Goal: Transaction & Acquisition: Purchase product/service

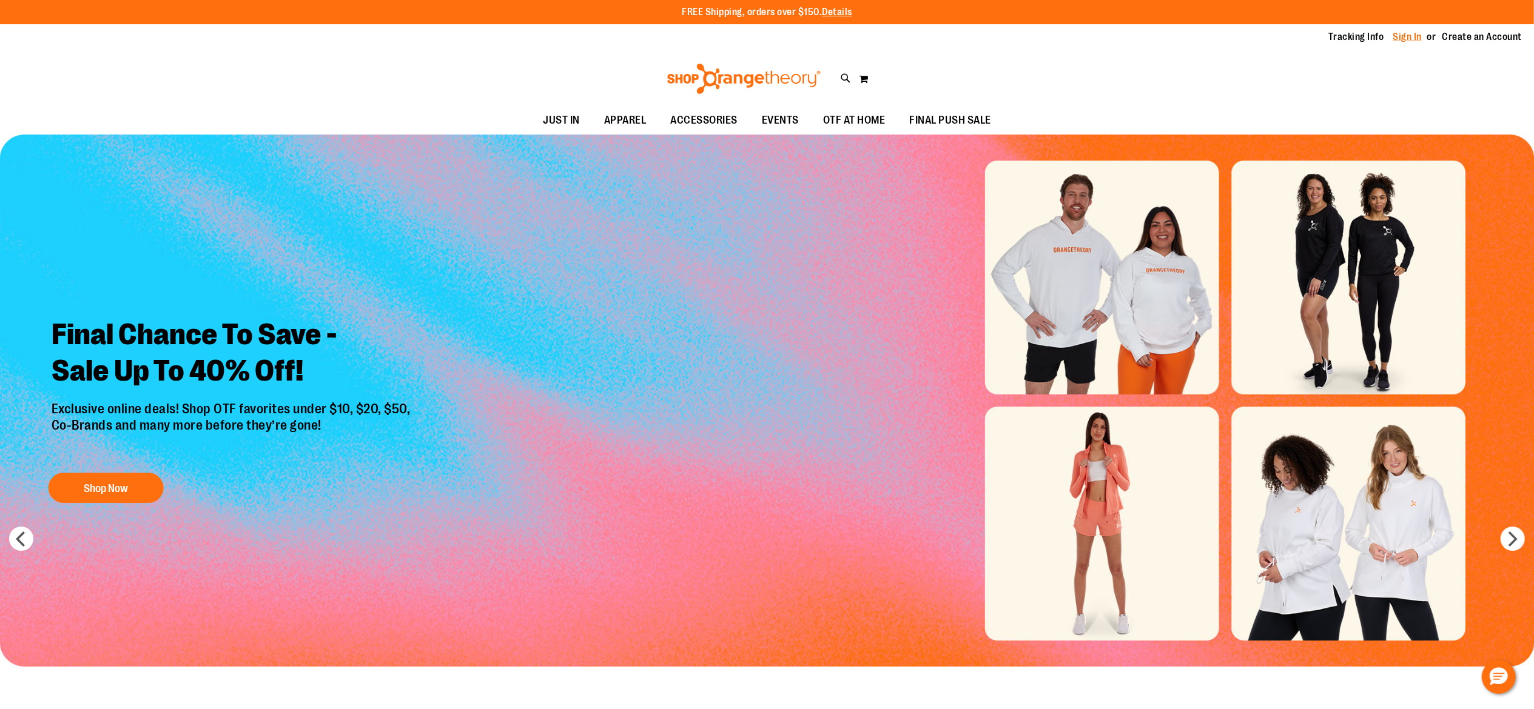
type input "**********"
click at [1412, 33] on link "Sign In" at bounding box center [1407, 36] width 29 height 13
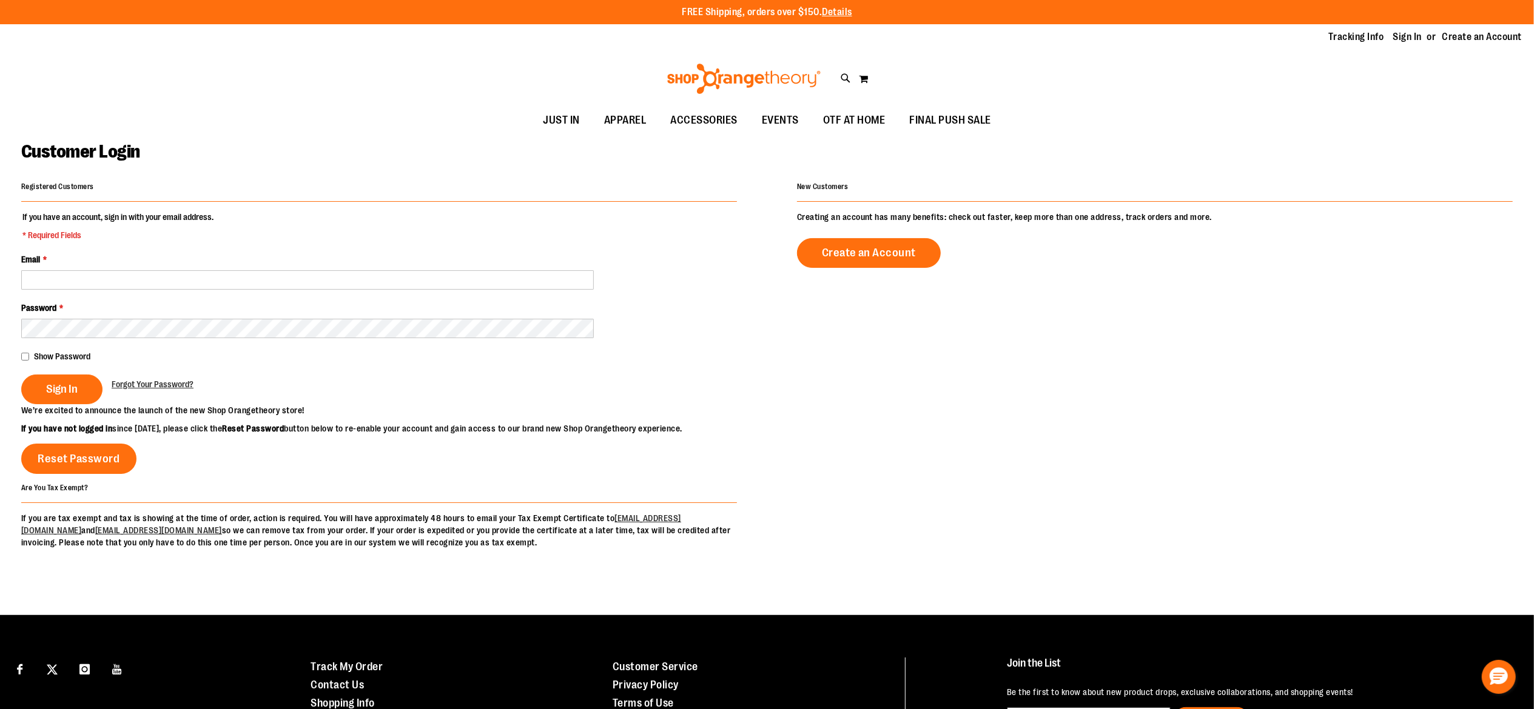
type input "**********"
click at [308, 283] on input "**********" at bounding box center [307, 279] width 572 height 19
type input "**********"
click at [75, 387] on span "Sign In" at bounding box center [62, 389] width 32 height 13
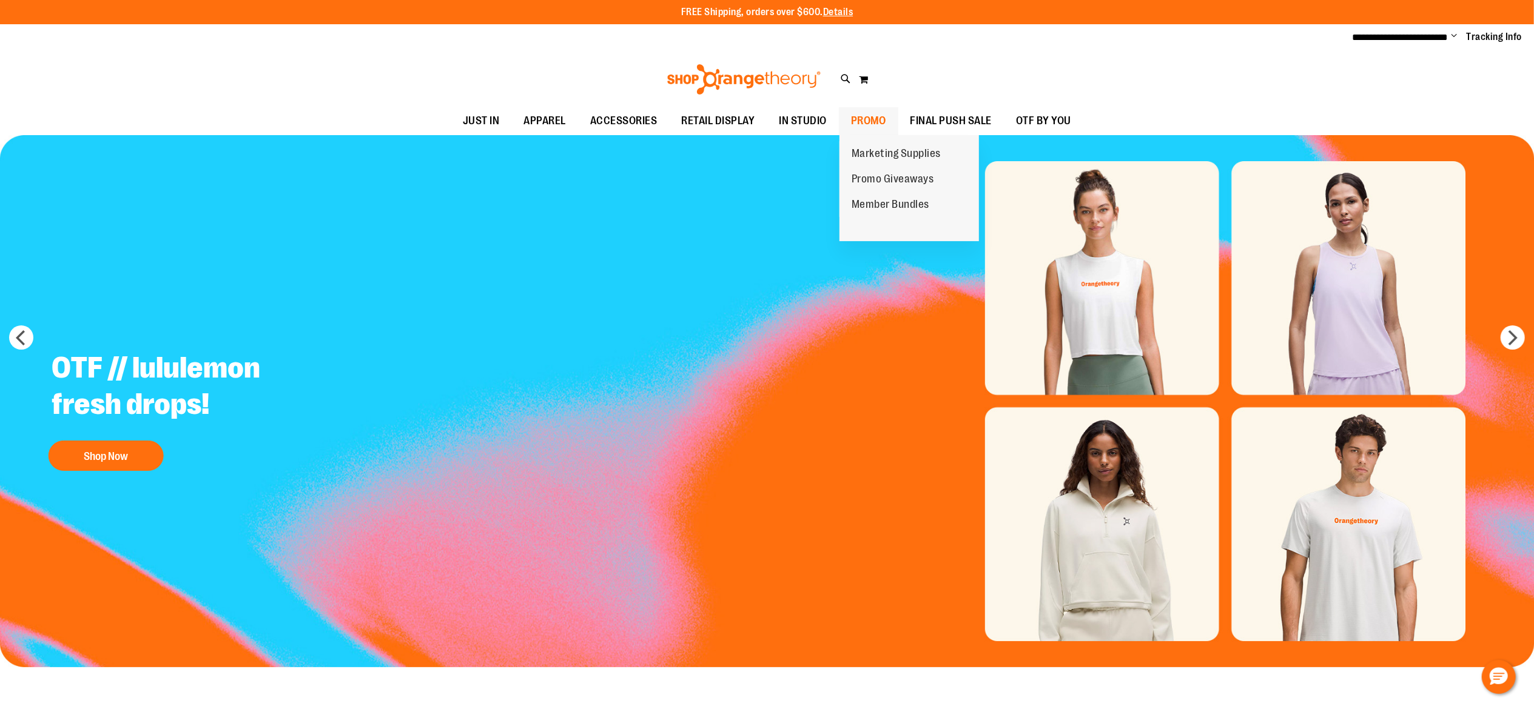
type input "**********"
click at [878, 121] on span "PROMO" at bounding box center [868, 120] width 35 height 27
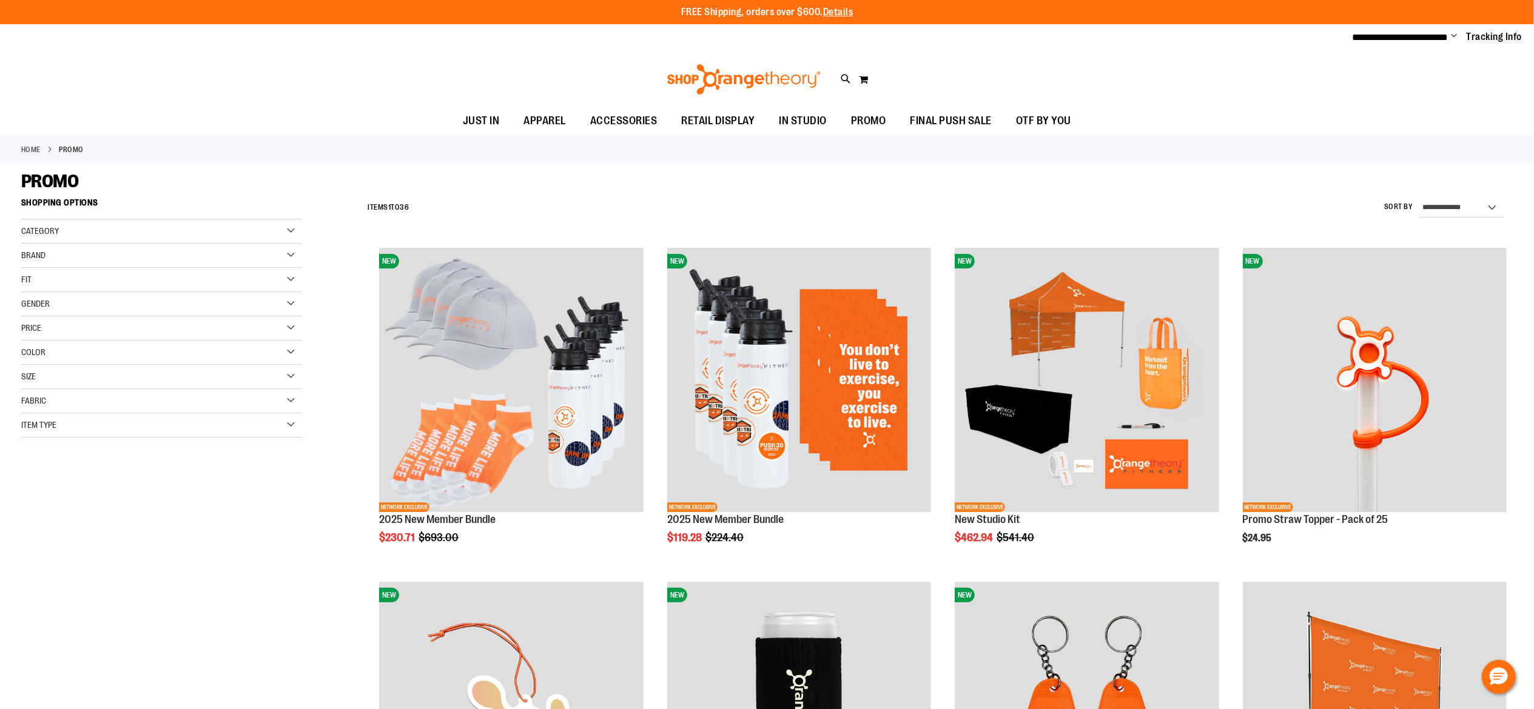
type input "**********"
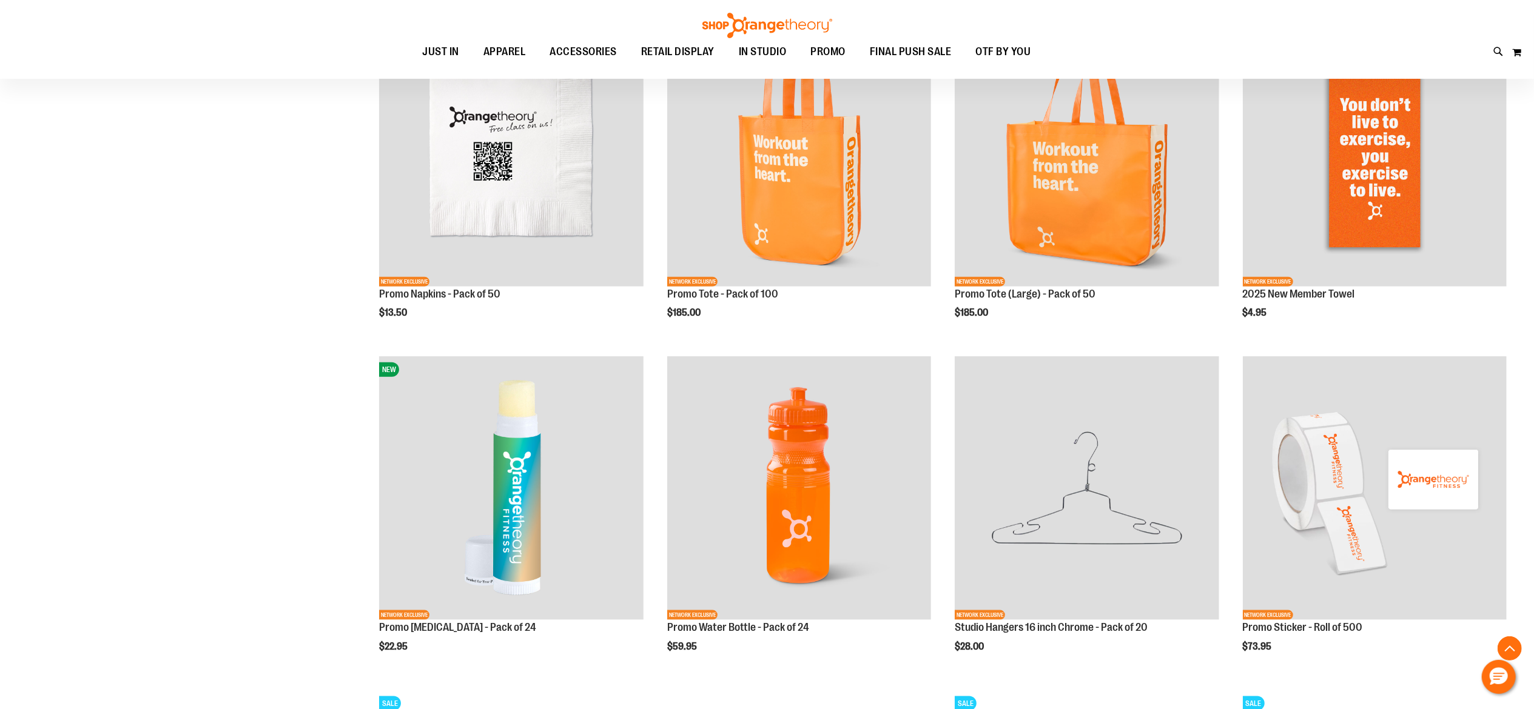
scroll to position [1242, 0]
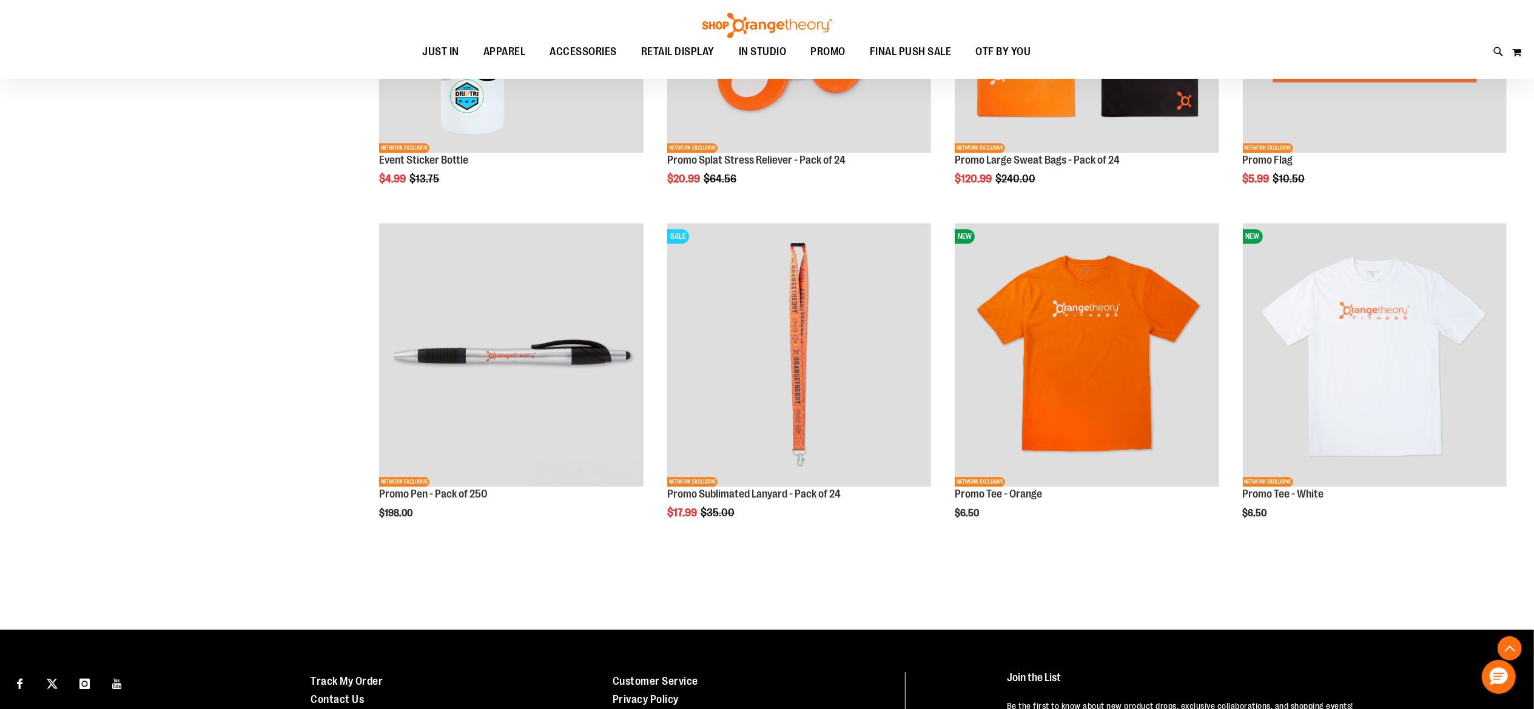
scroll to position [2688, 0]
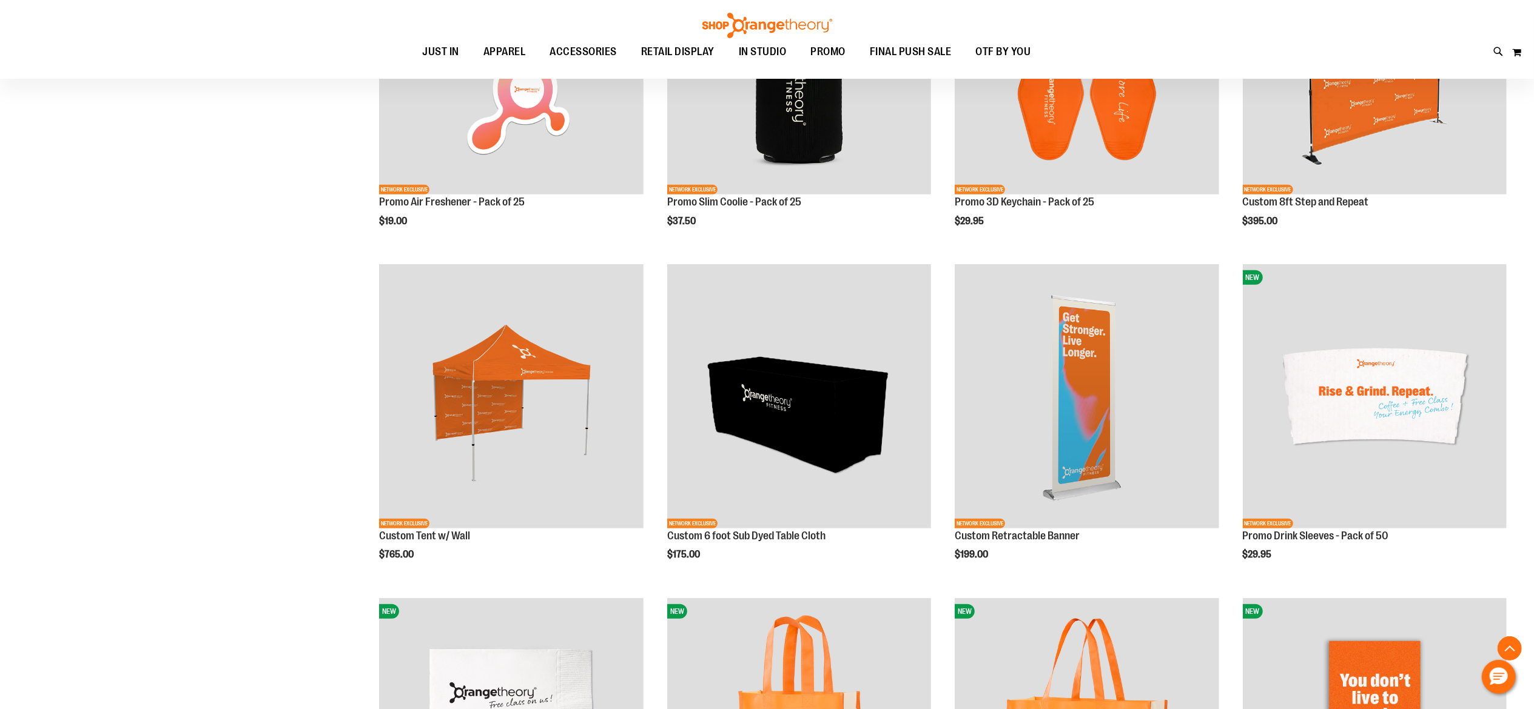
scroll to position [600, 0]
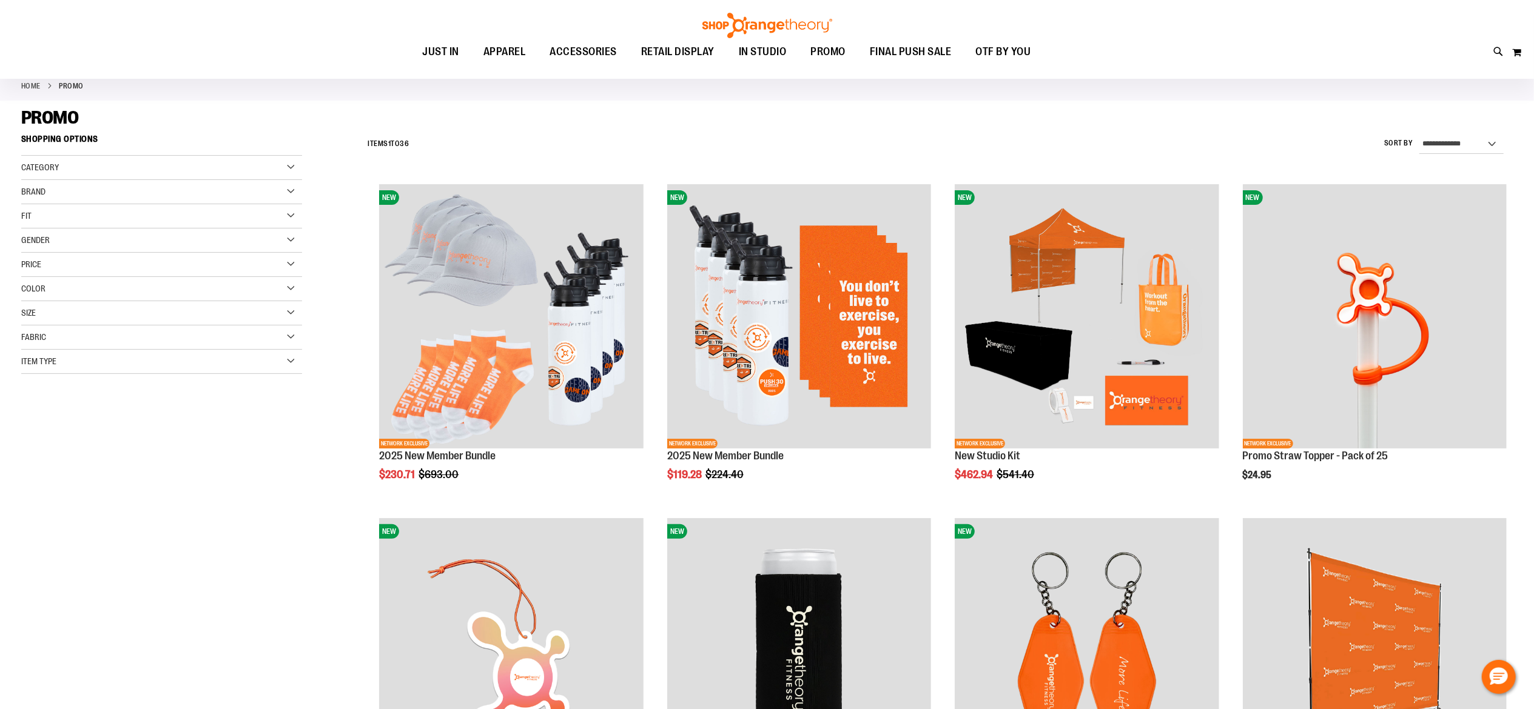
scroll to position [55, 0]
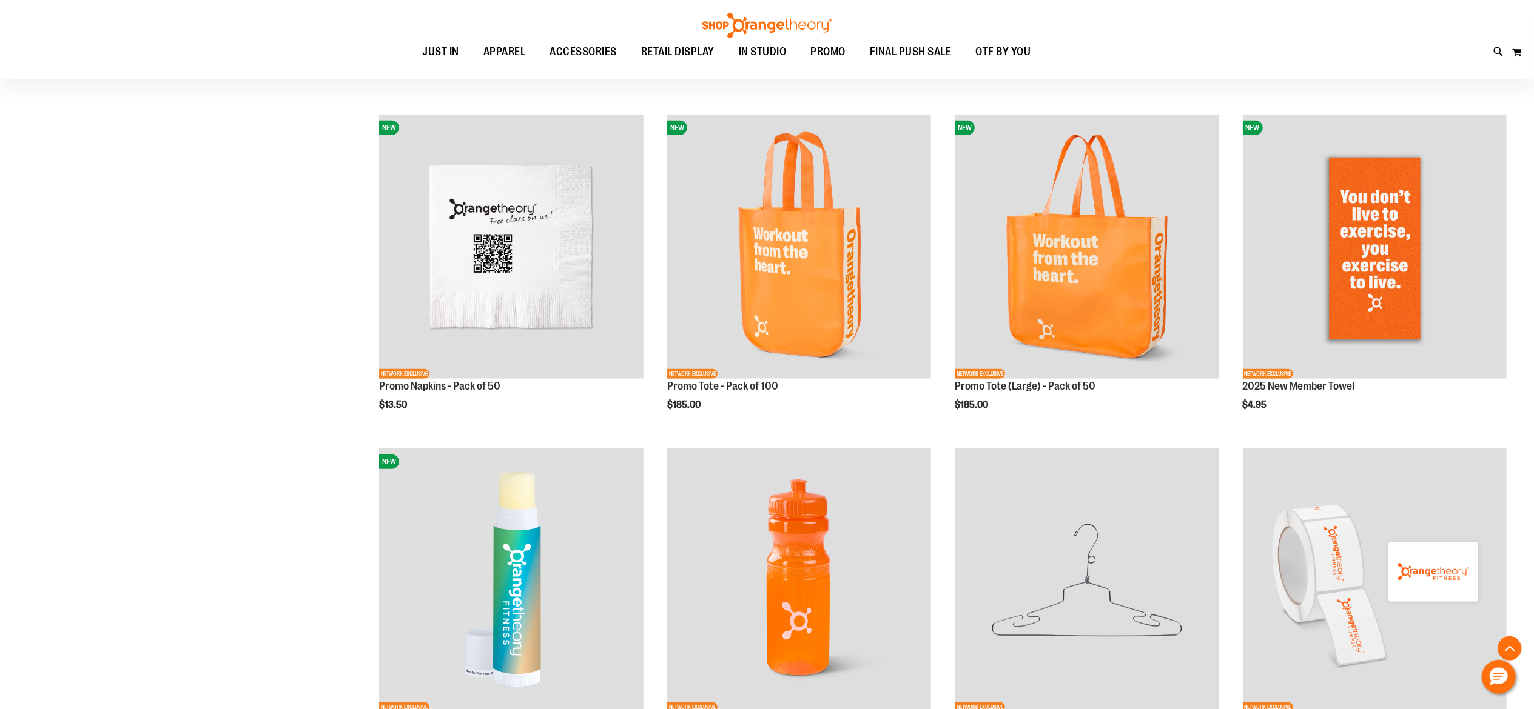
scroll to position [1187, 0]
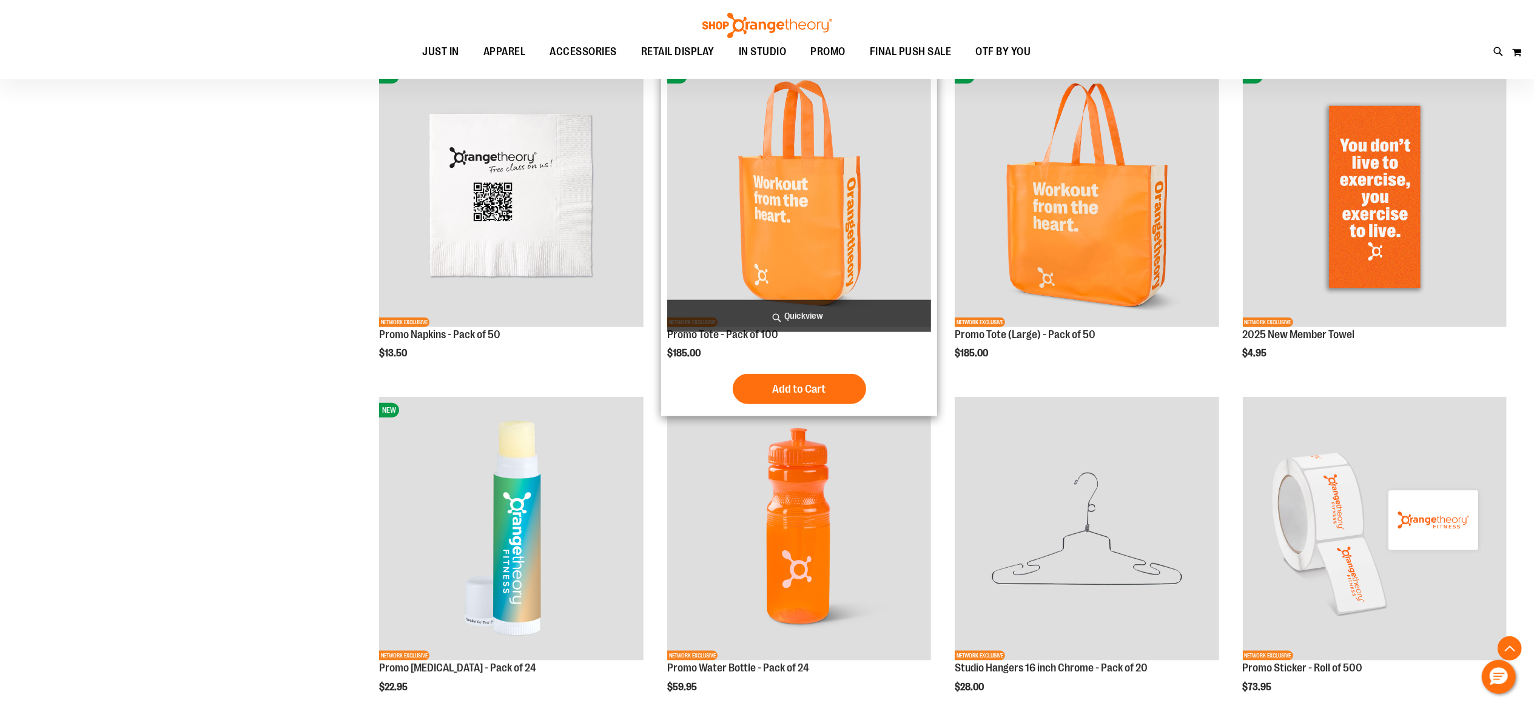
click at [842, 244] on img "product" at bounding box center [799, 195] width 264 height 264
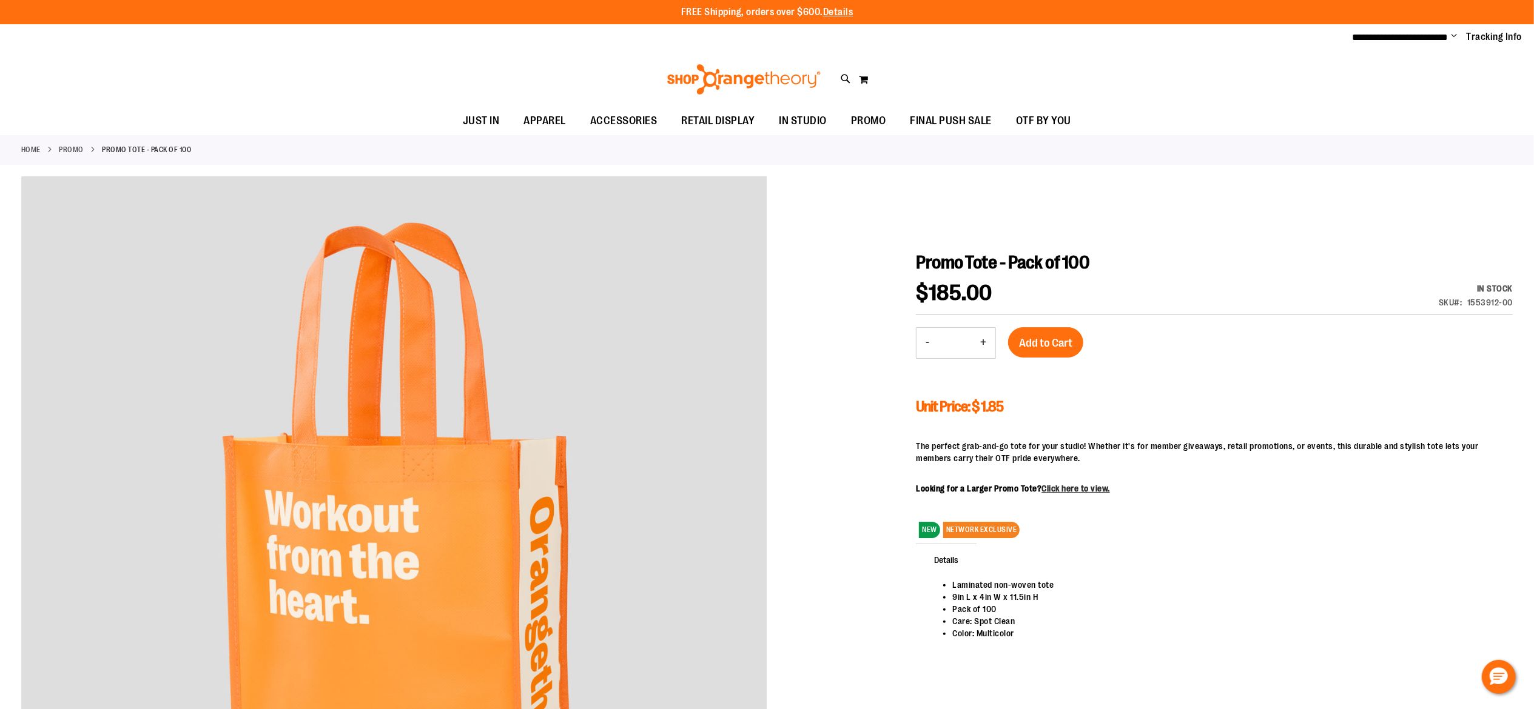
type input "**********"
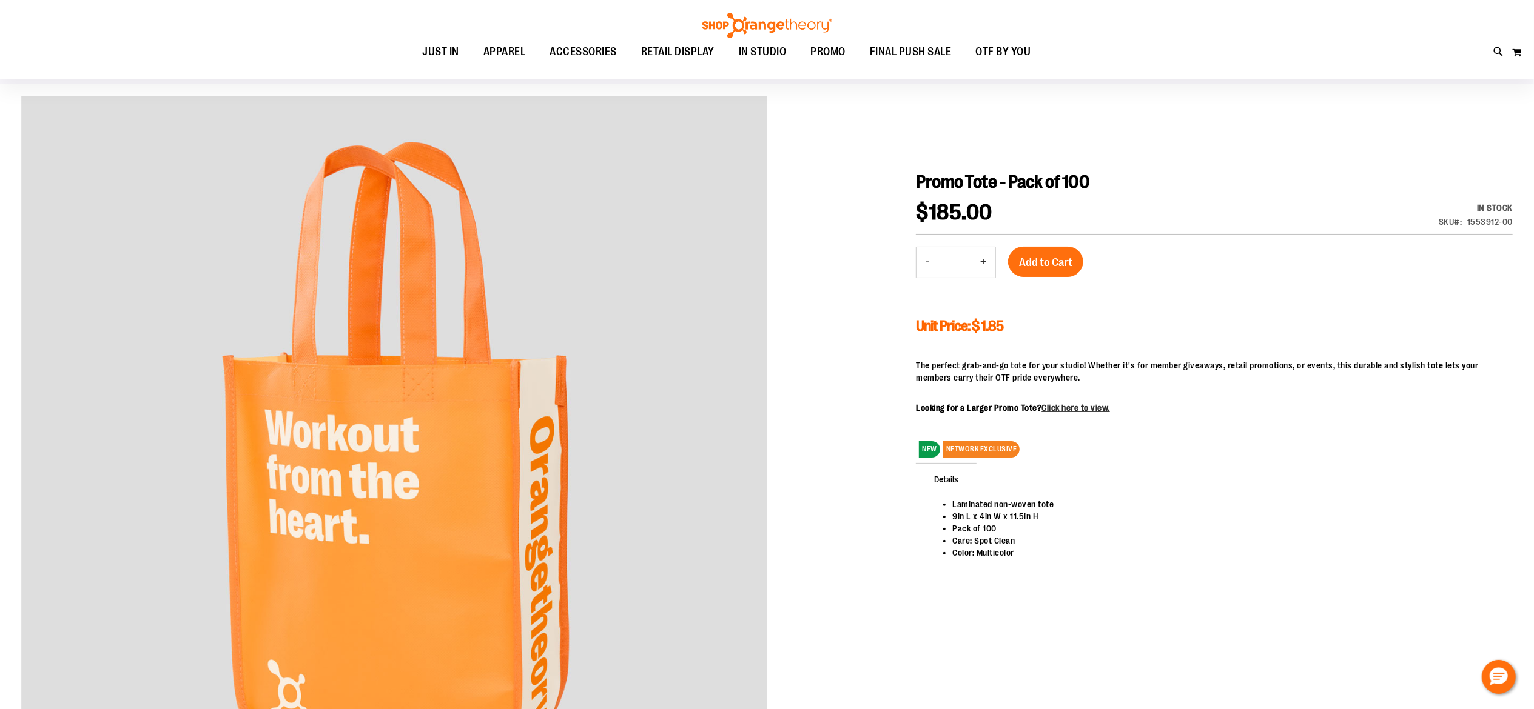
scroll to position [44, 0]
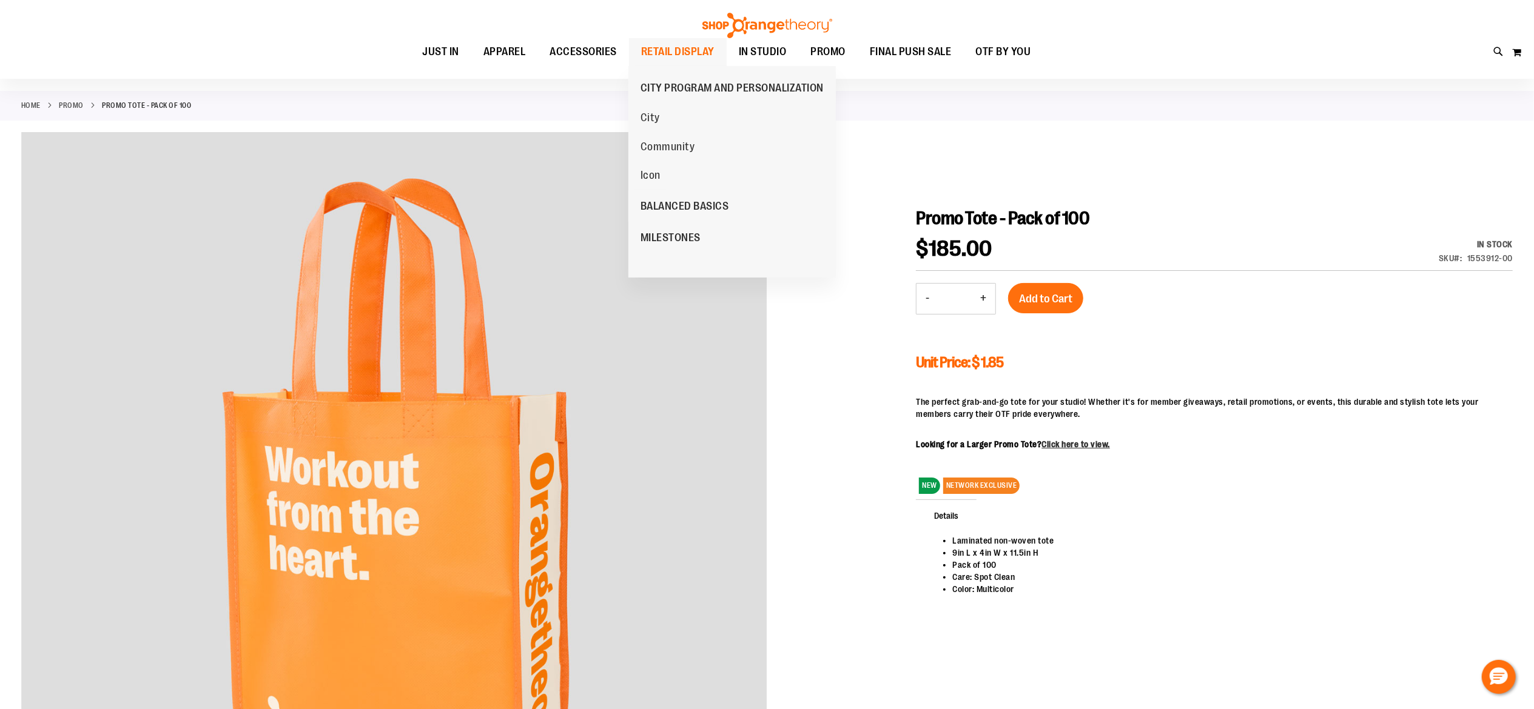
click at [682, 50] on span "RETAIL DISPLAY" at bounding box center [677, 51] width 73 height 27
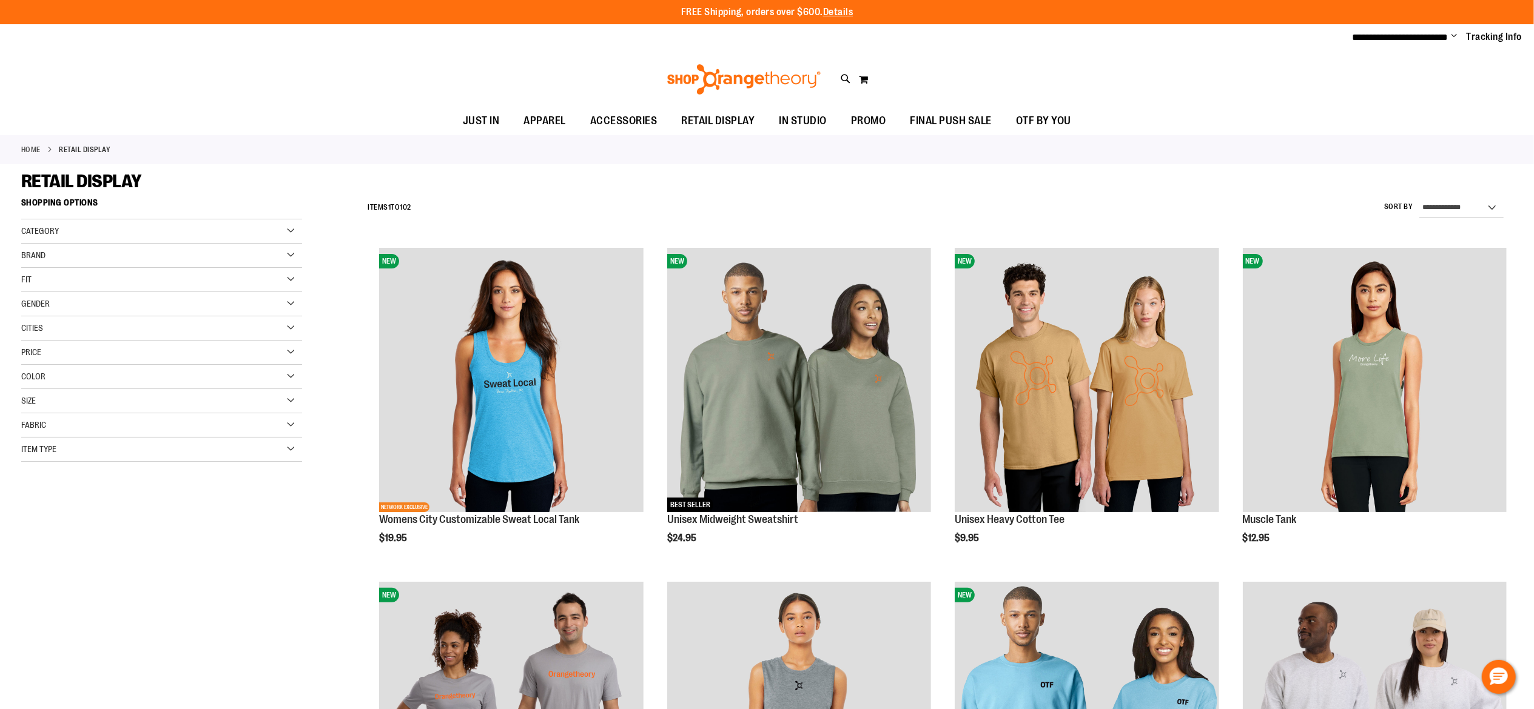
type input "**********"
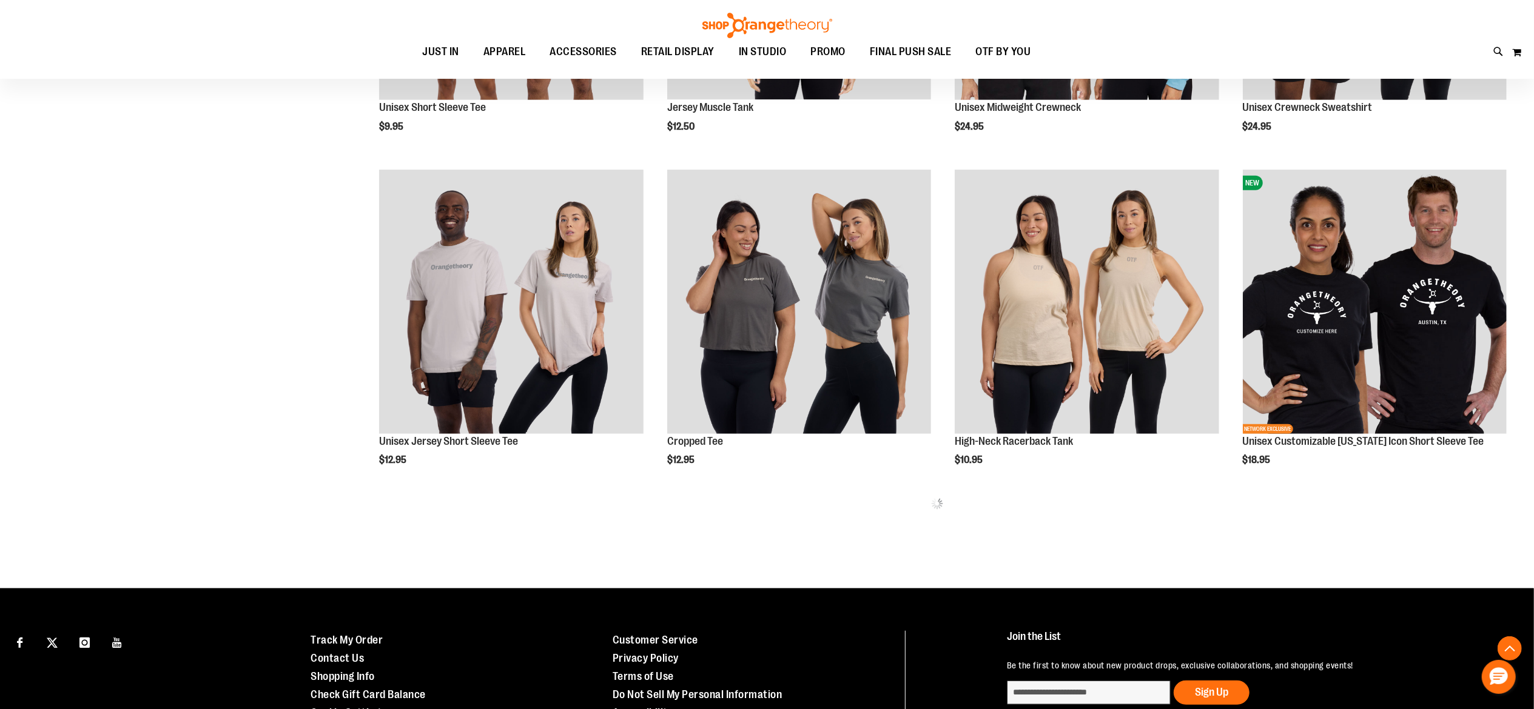
scroll to position [839, 0]
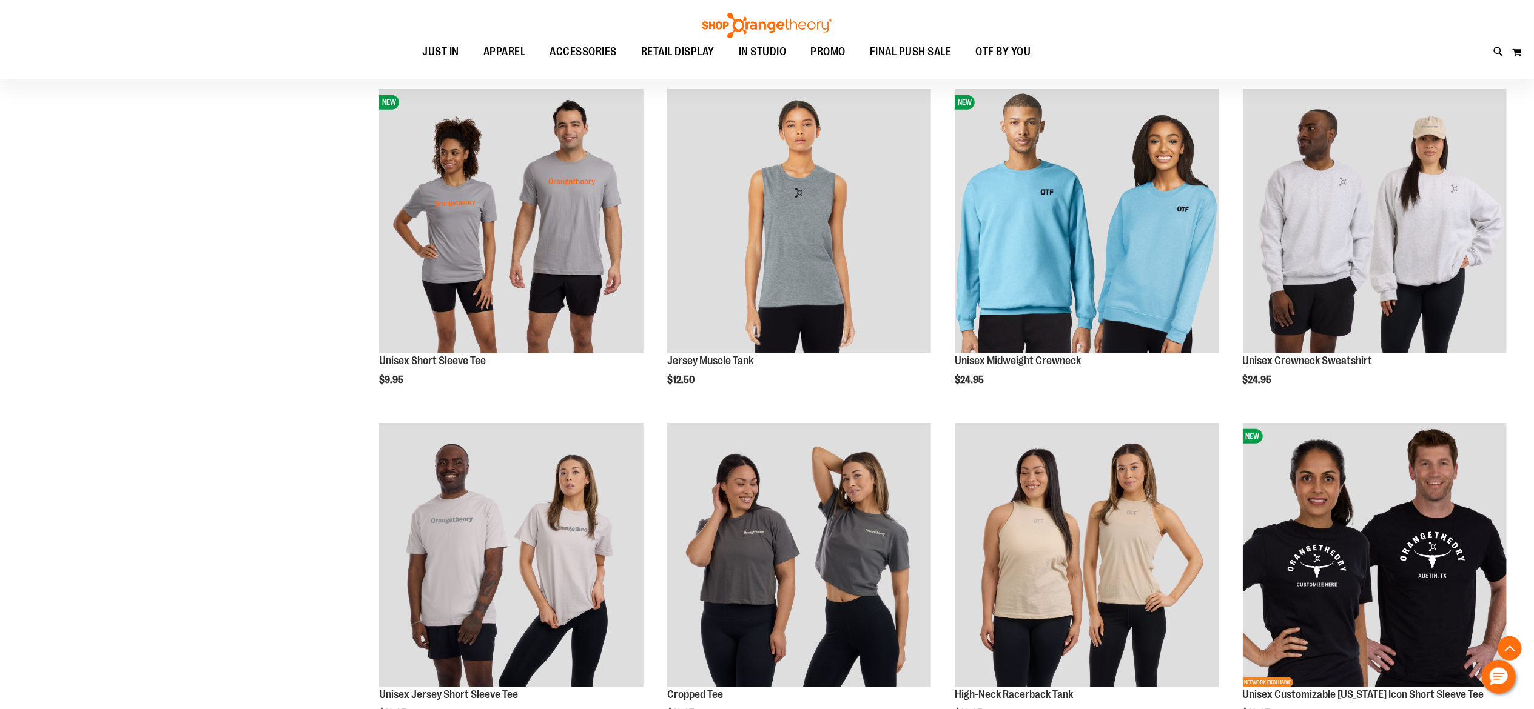
scroll to position [399, 0]
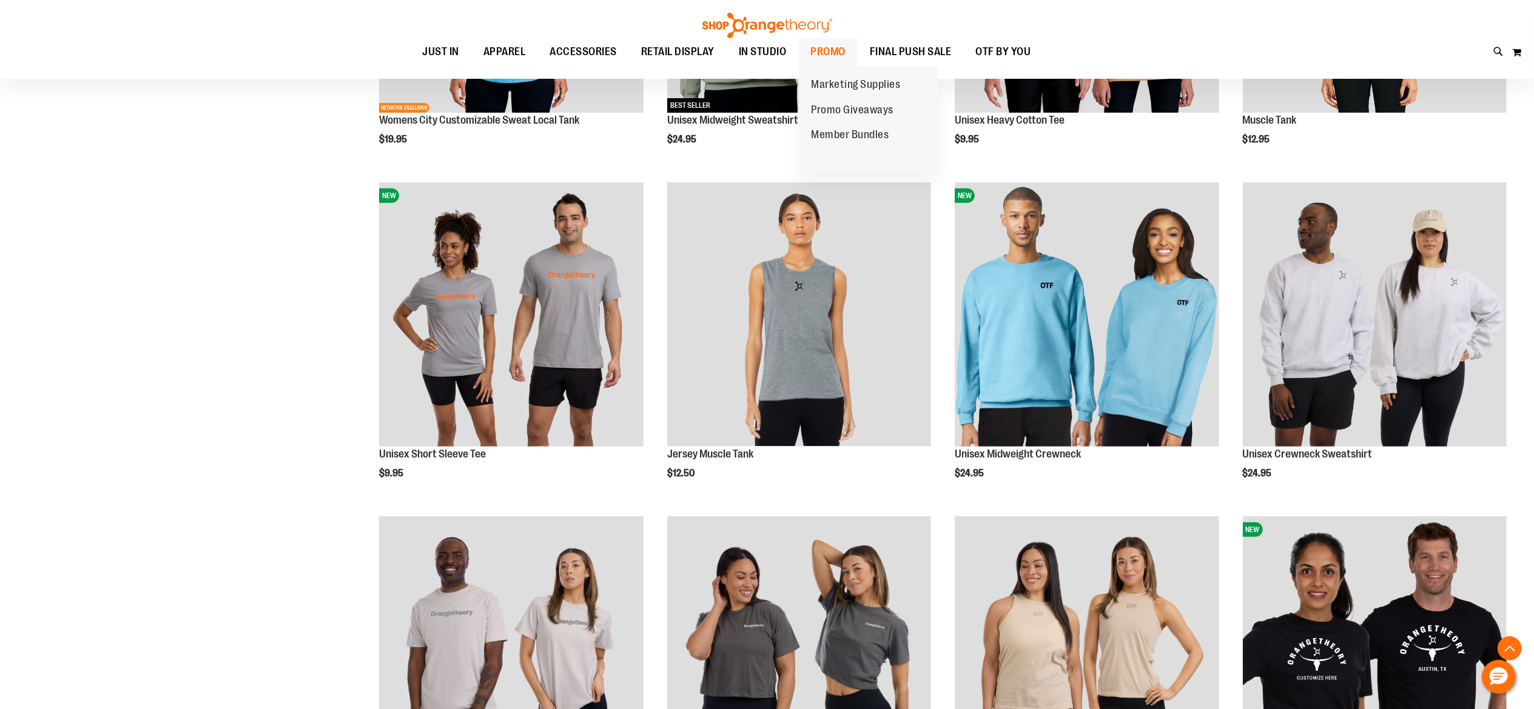
click at [835, 50] on span "PROMO" at bounding box center [828, 51] width 35 height 27
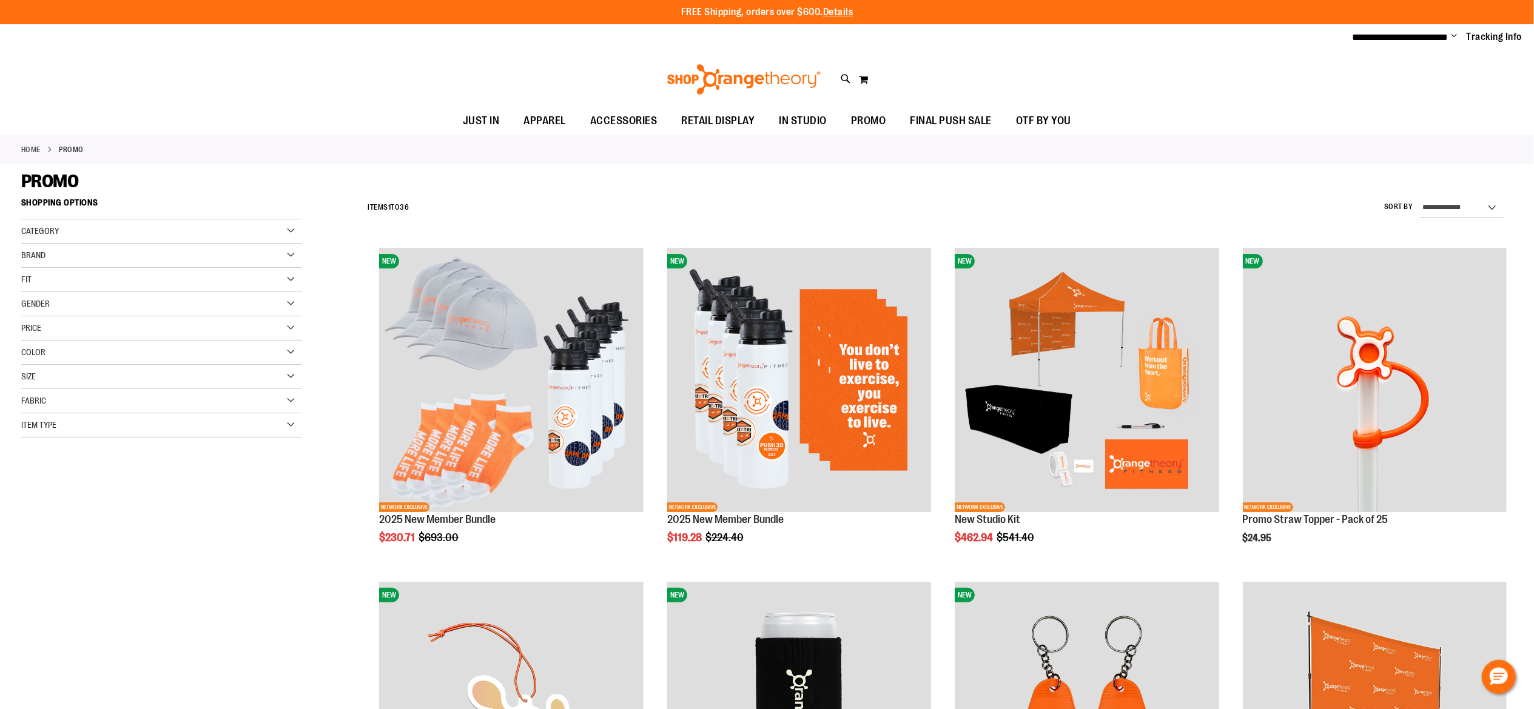
type input "**********"
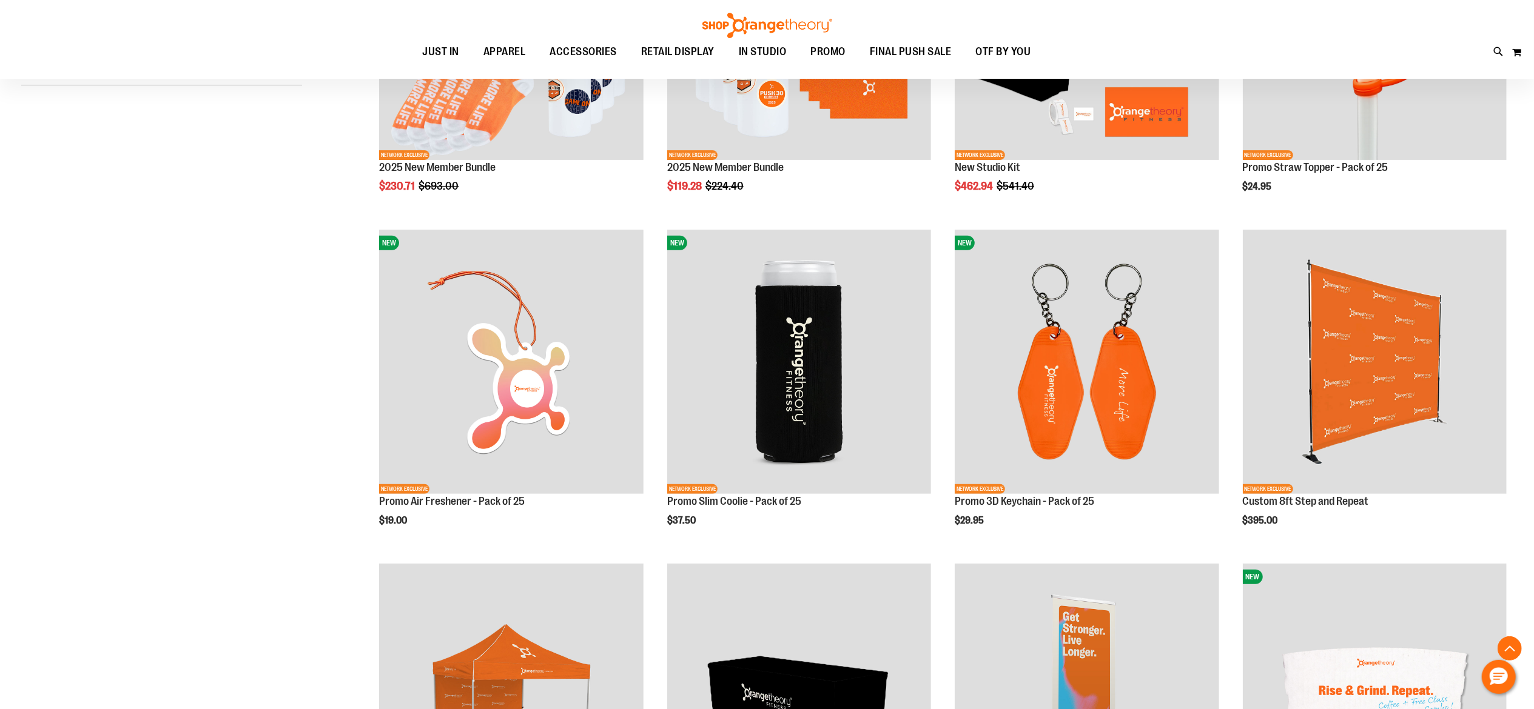
scroll to position [354, 0]
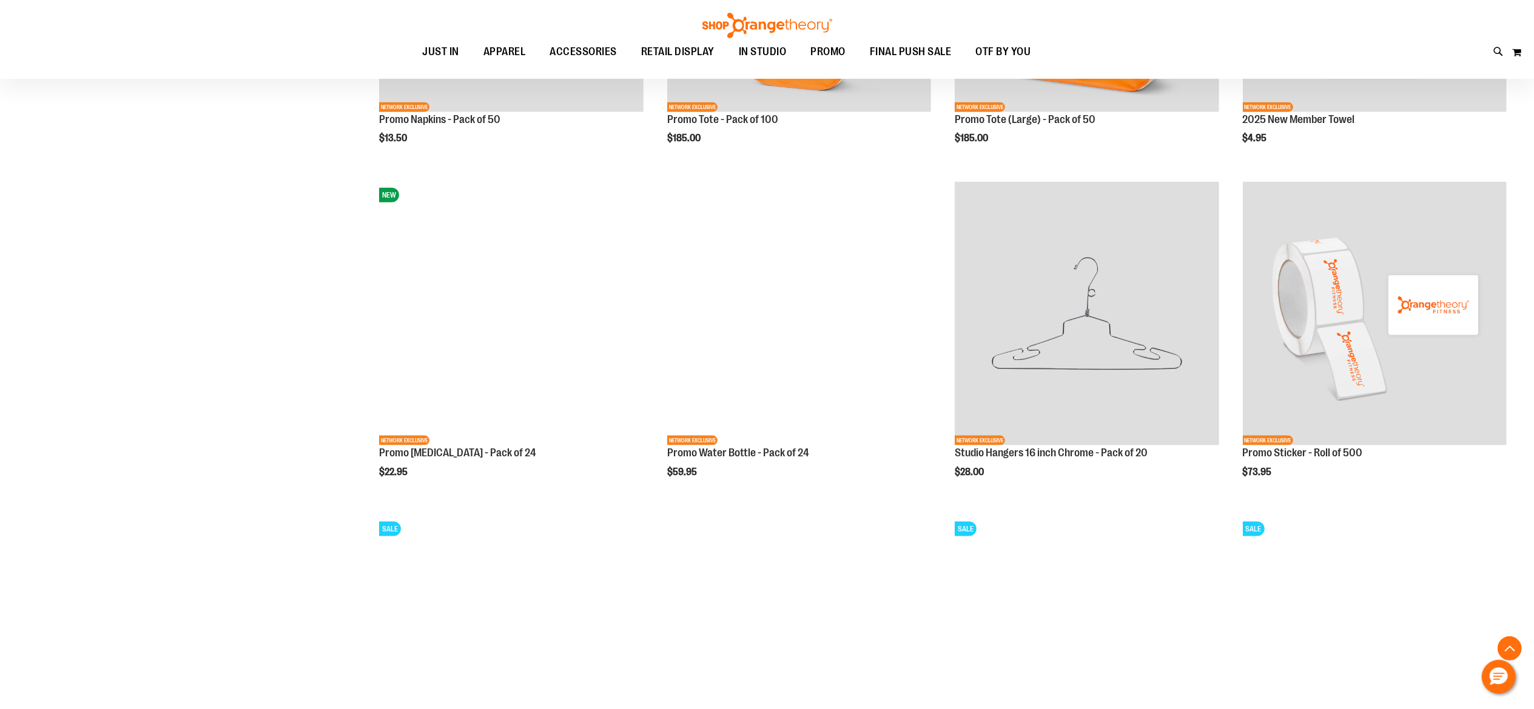
scroll to position [1405, 0]
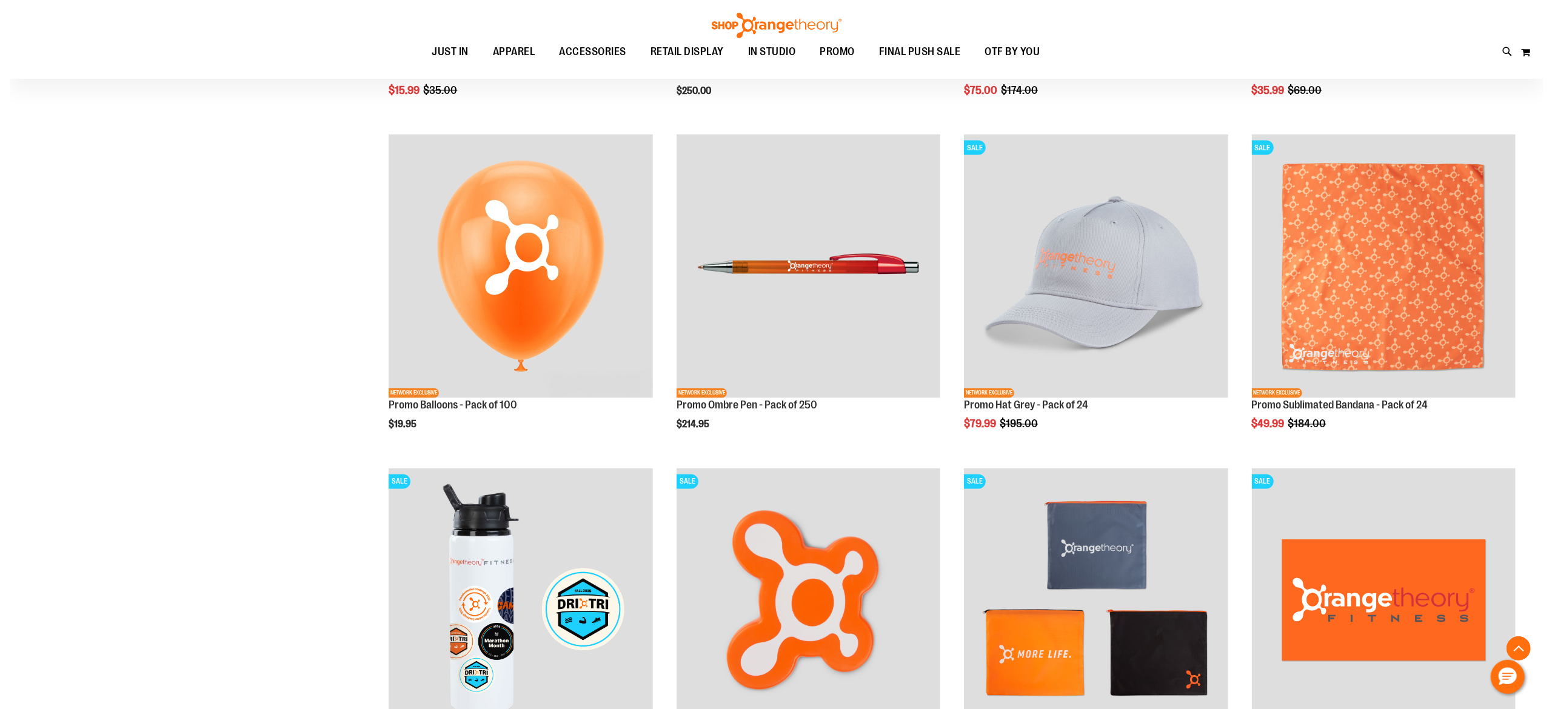
scroll to position [2164, 0]
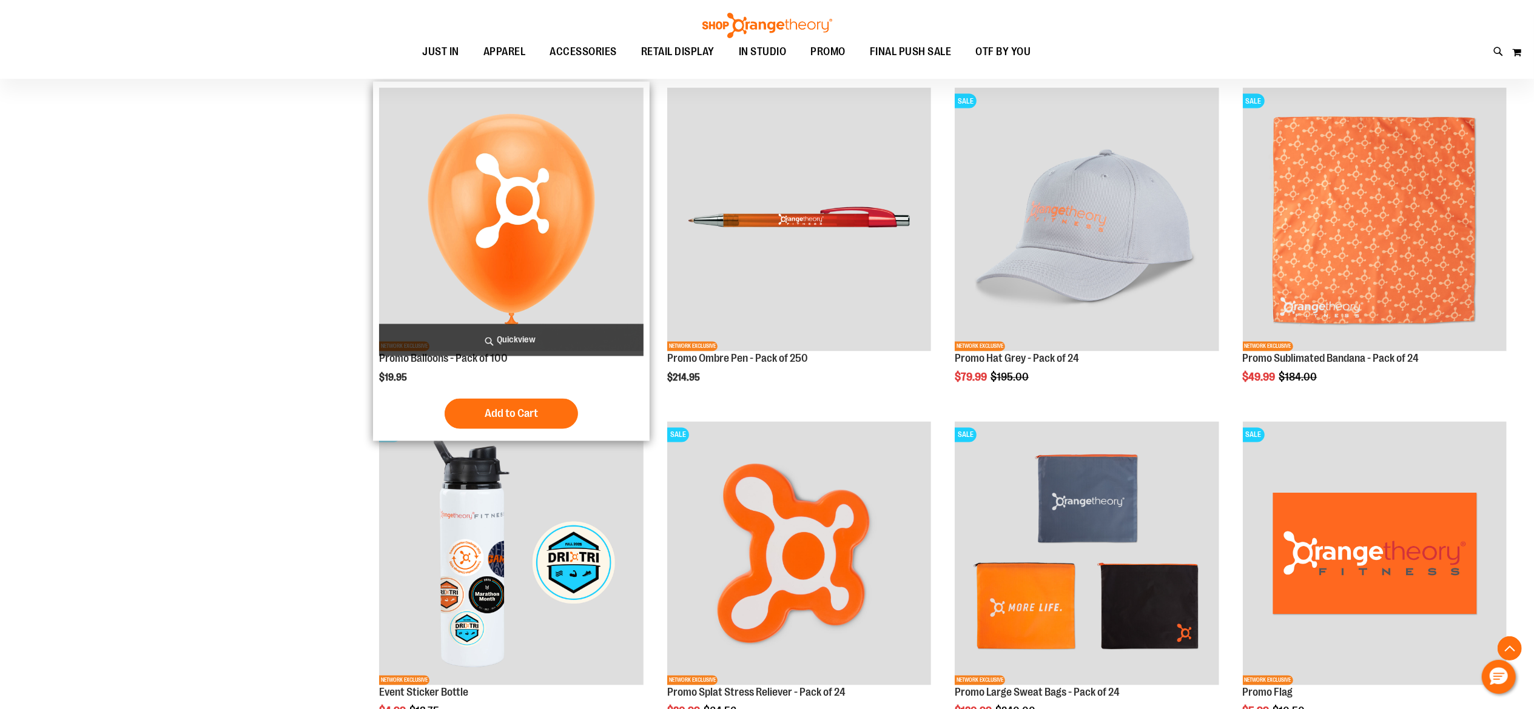
click at [529, 337] on span "Quickview" at bounding box center [511, 340] width 264 height 32
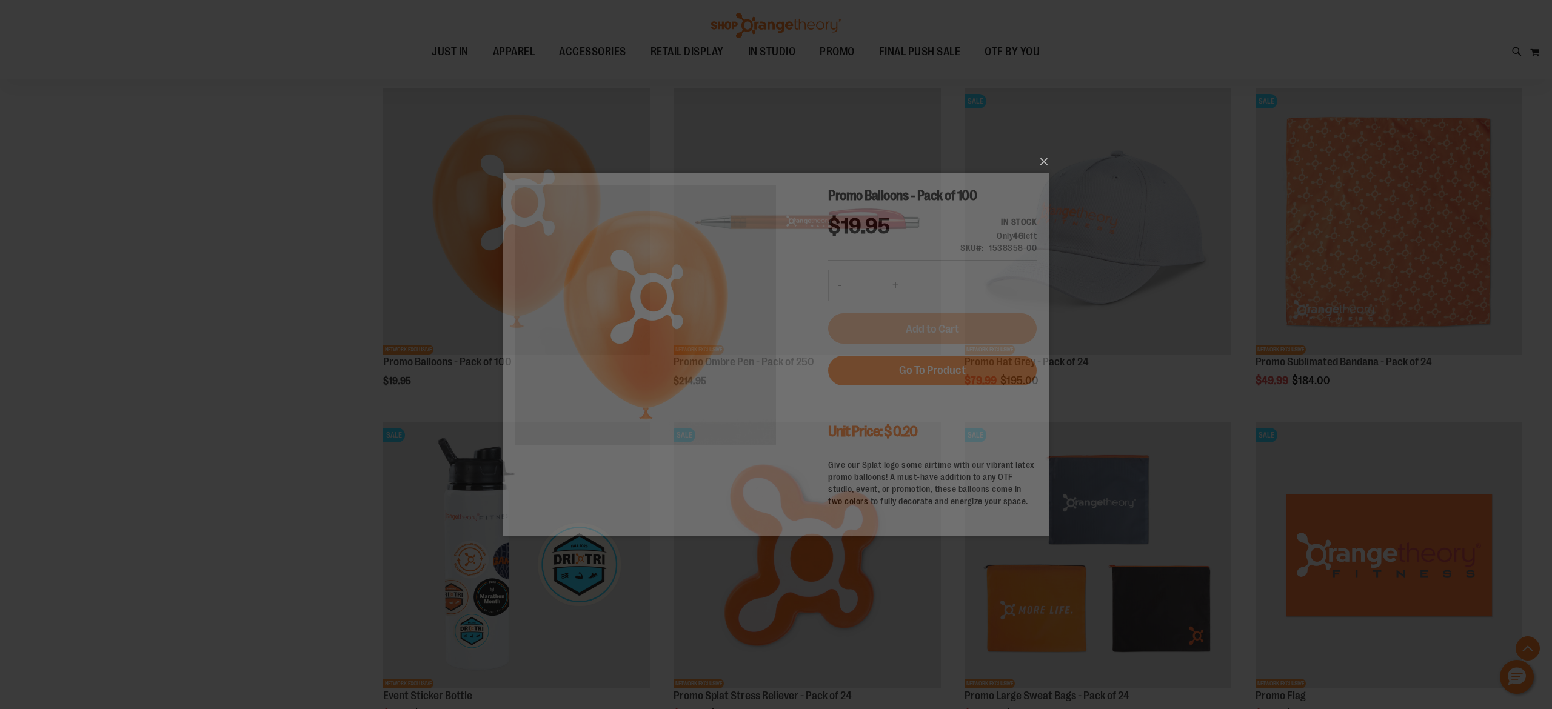
scroll to position [0, 0]
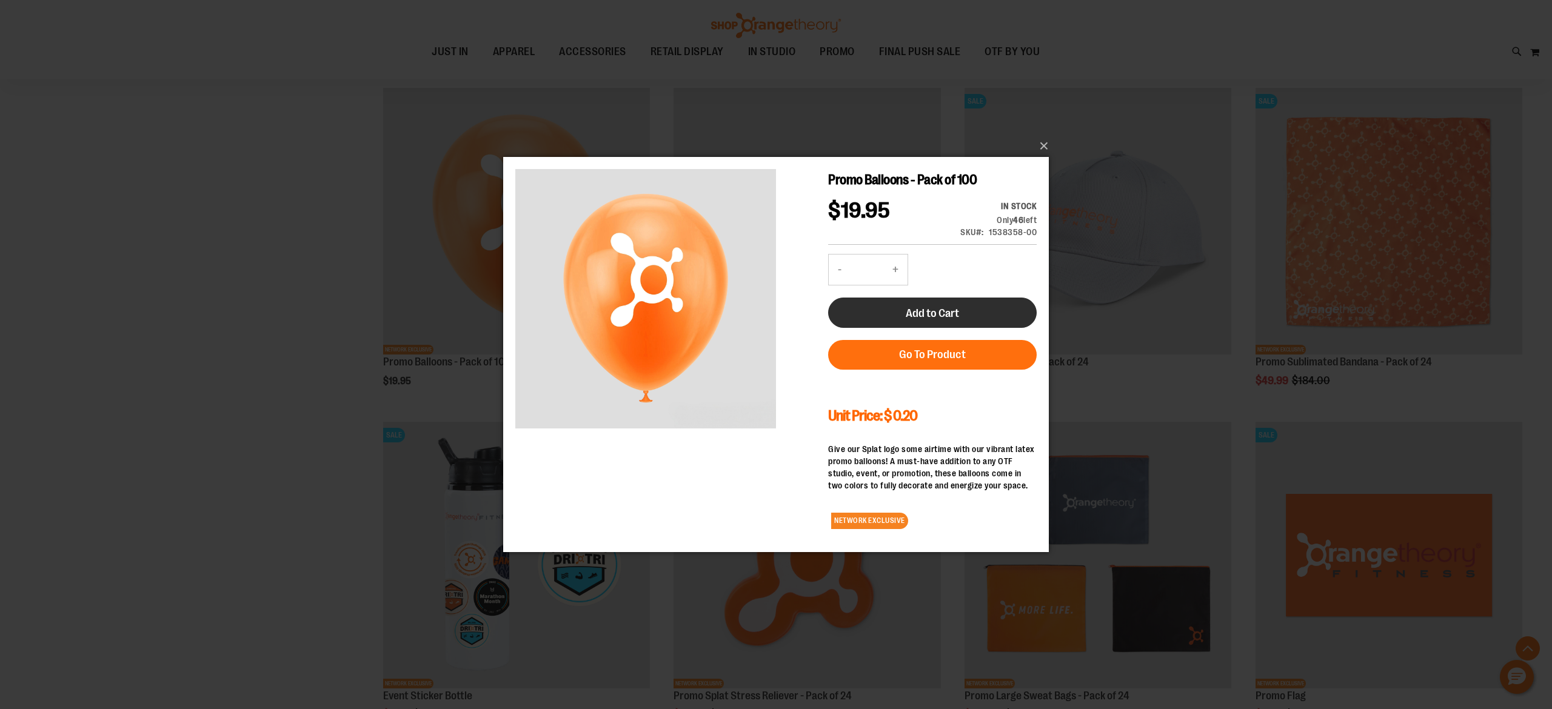
click at [940, 307] on span "Add to Cart" at bounding box center [932, 313] width 53 height 13
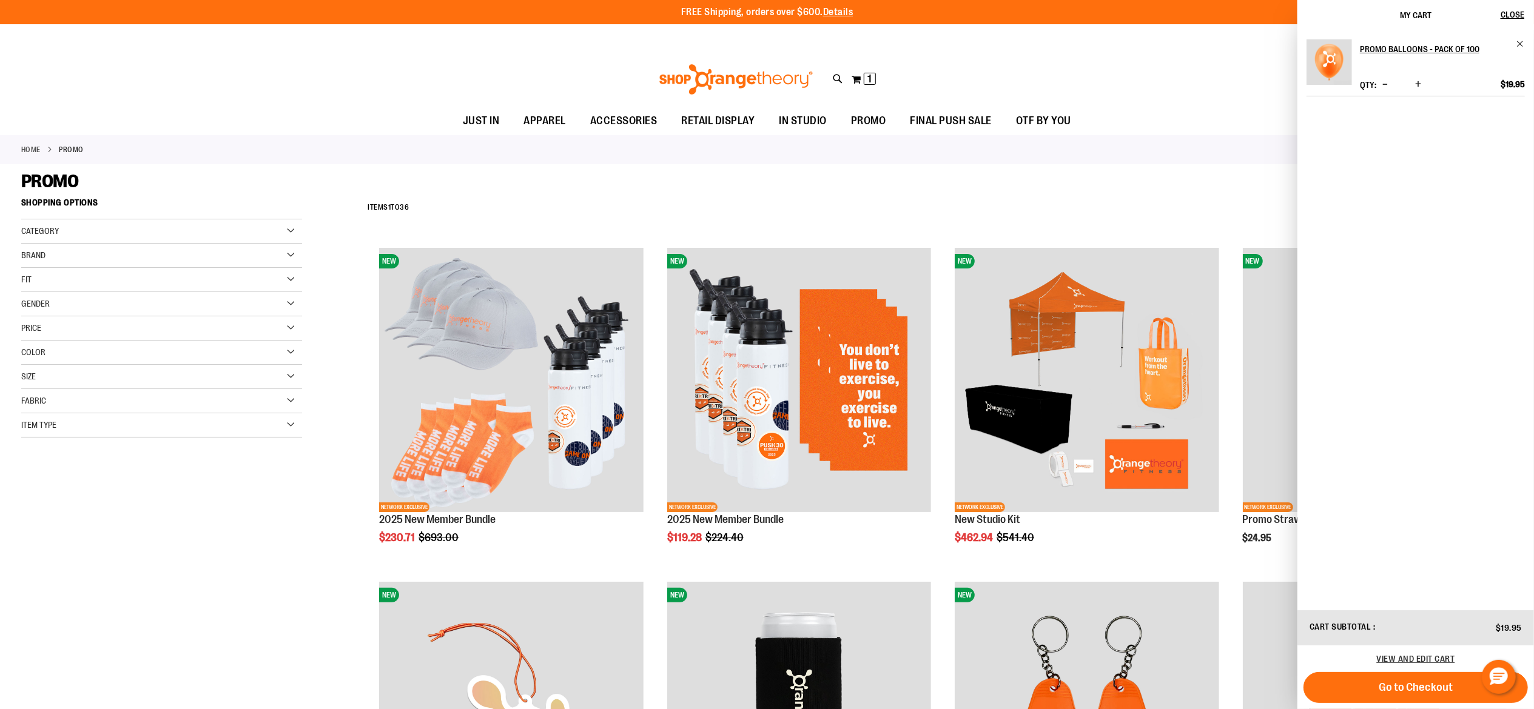
click at [1082, 205] on div "**********" at bounding box center [936, 208] width 1151 height 32
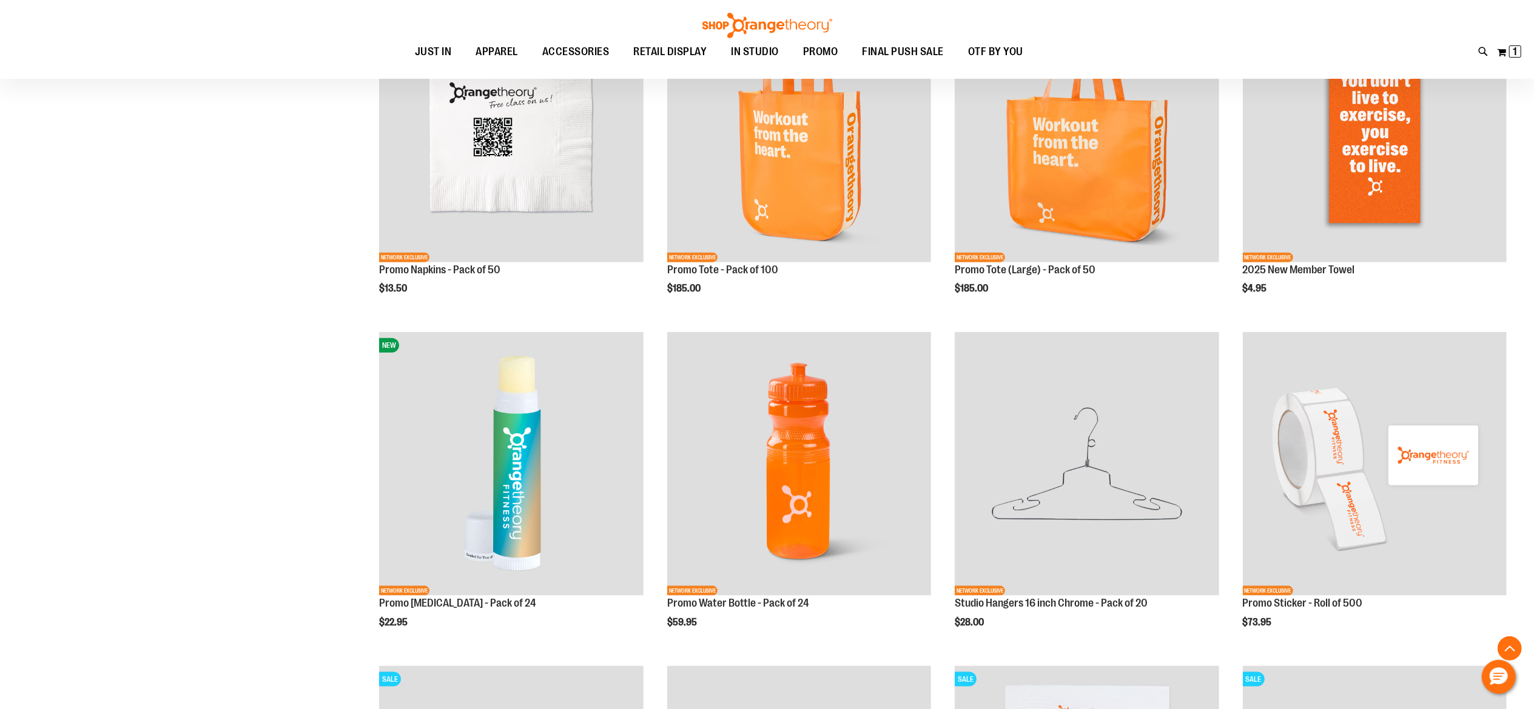
scroll to position [1397, 0]
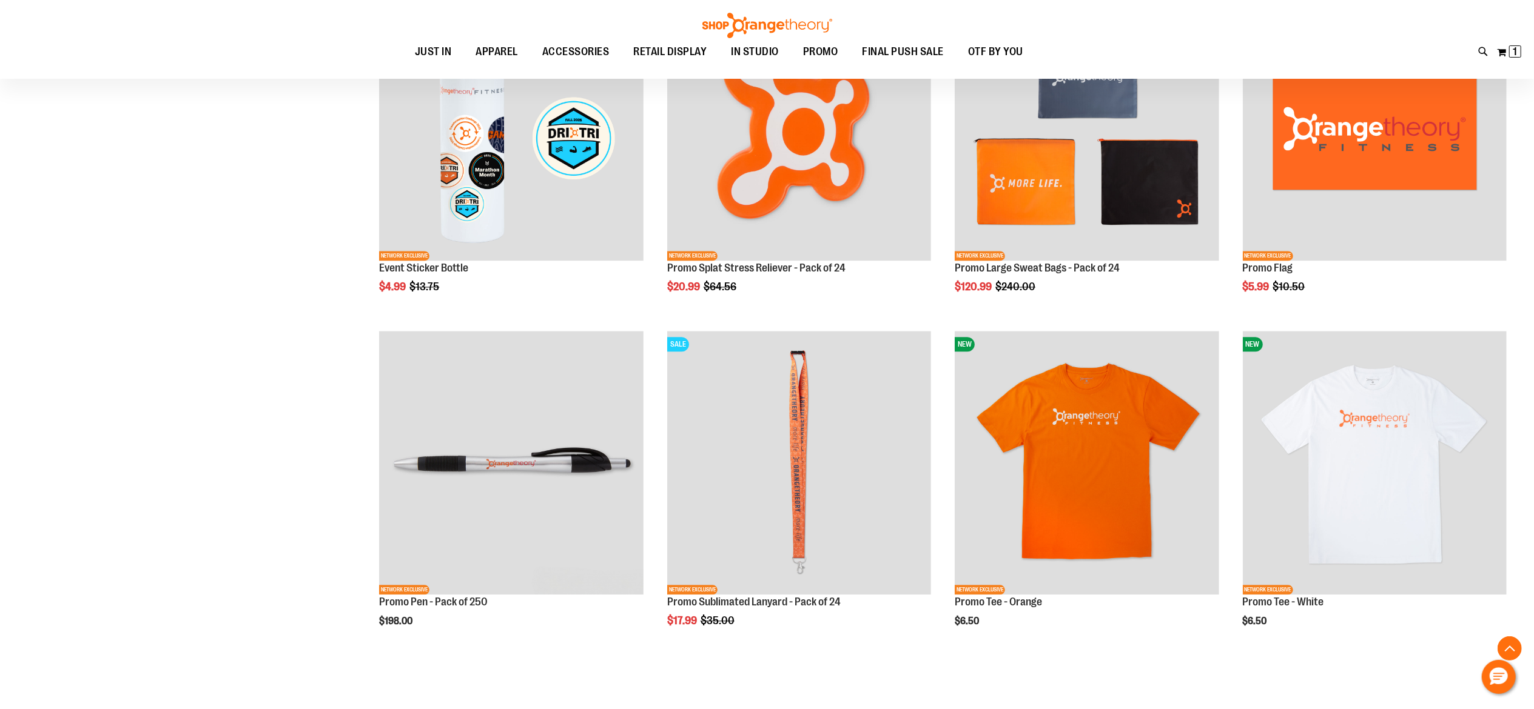
scroll to position [2671, 0]
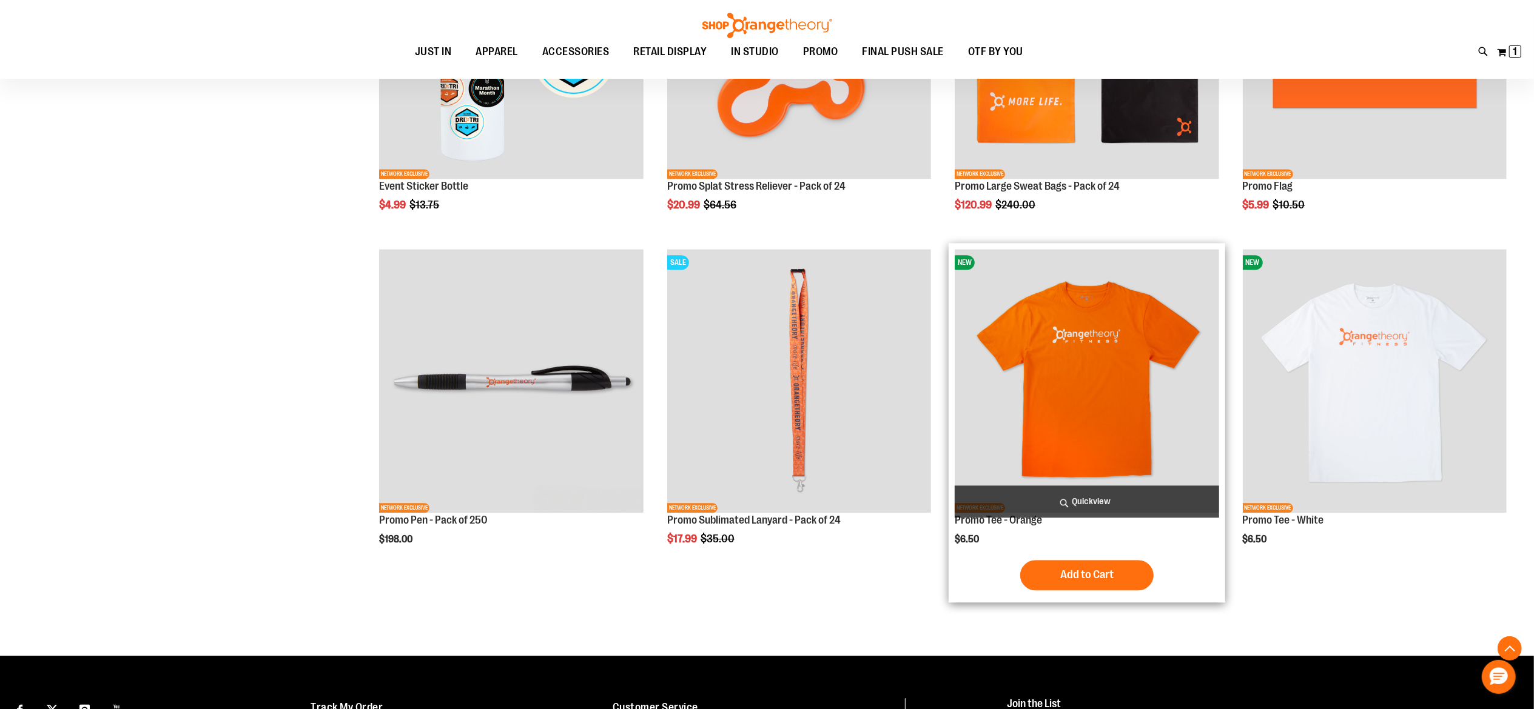
click at [1078, 412] on img "product" at bounding box center [1086, 381] width 264 height 264
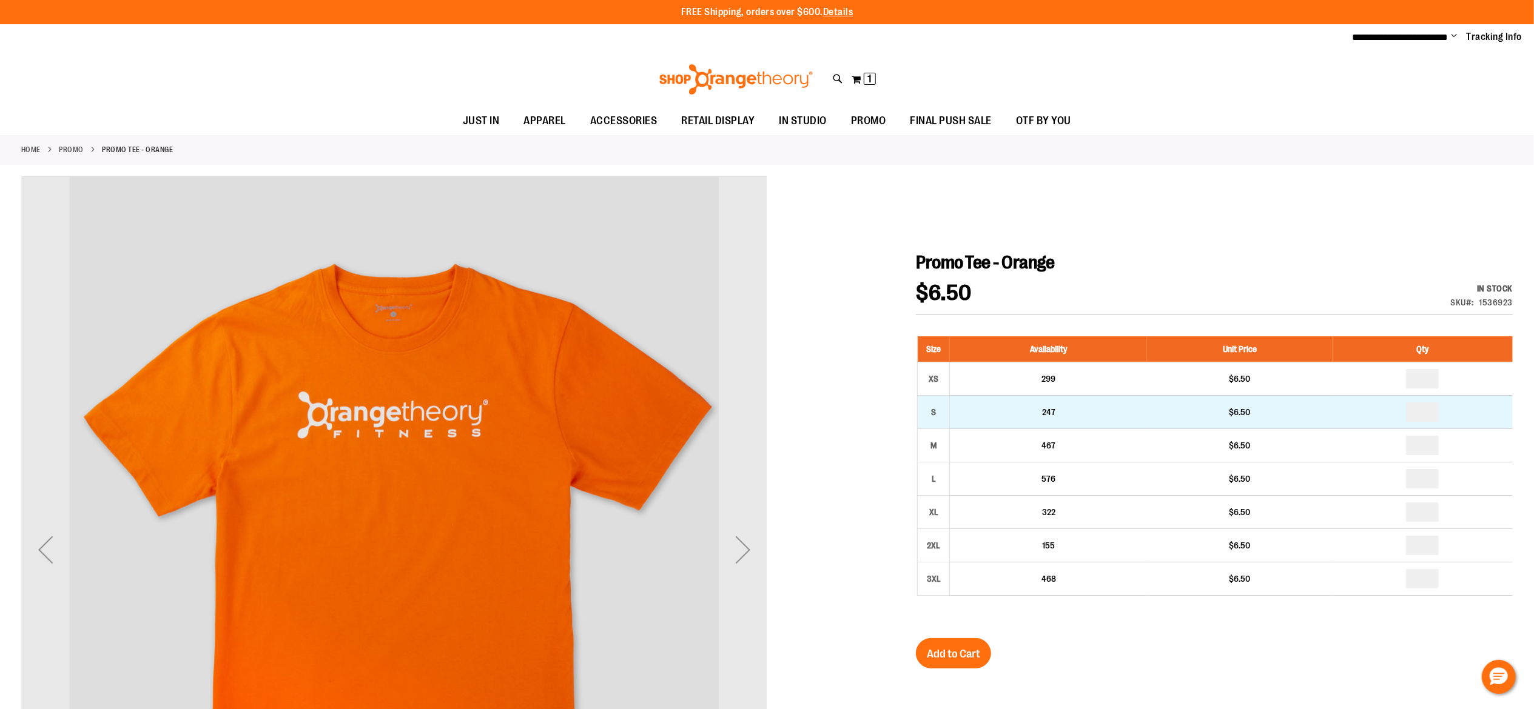
type input "**********"
drag, startPoint x: 1433, startPoint y: 412, endPoint x: 1420, endPoint y: 407, distance: 14.4
click at [1420, 407] on input "number" at bounding box center [1422, 412] width 33 height 19
type input "*"
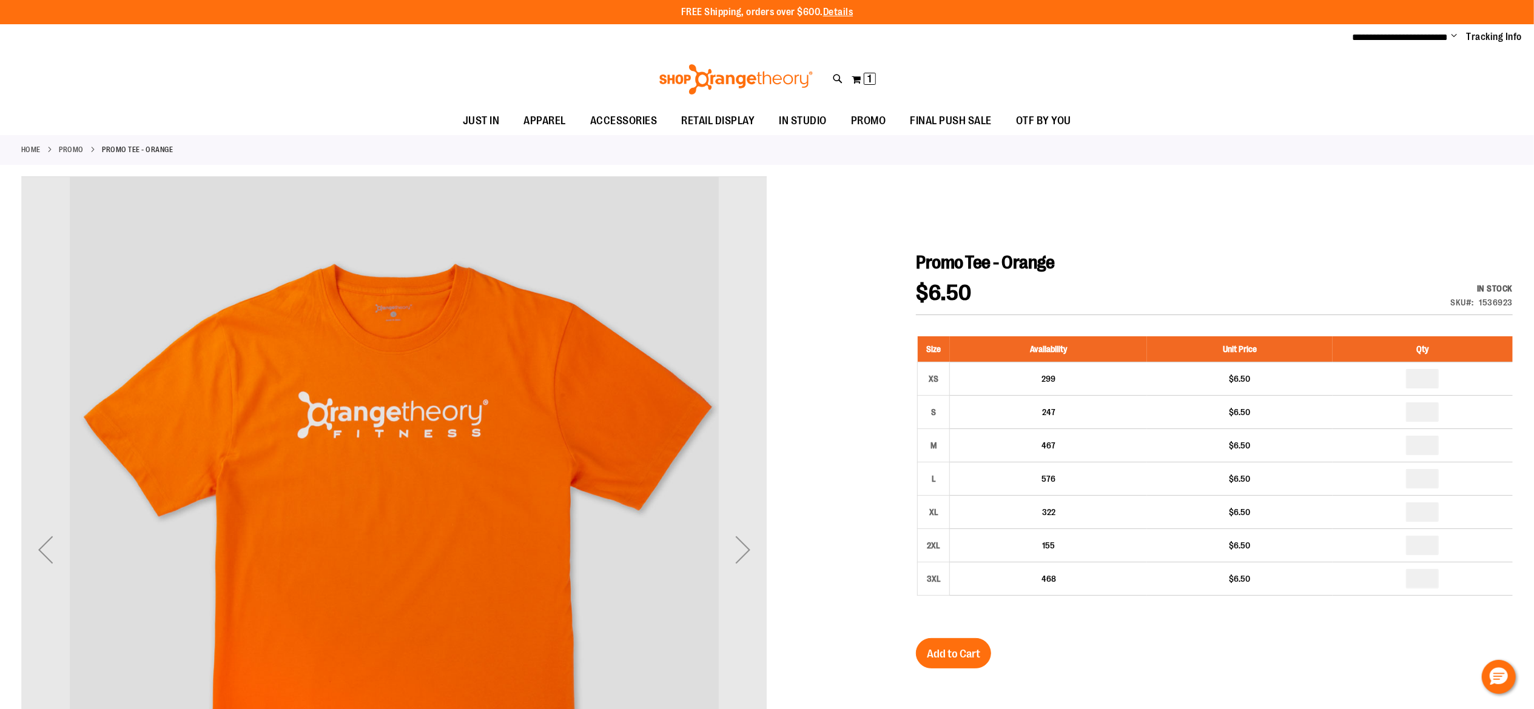
click at [1099, 618] on div "Size Availability Unit Price Qty XS 299 $6.50 * S 247 $6.50 * M *" at bounding box center [1214, 475] width 597 height 302
click at [947, 649] on span "Add to Cart" at bounding box center [953, 654] width 53 height 13
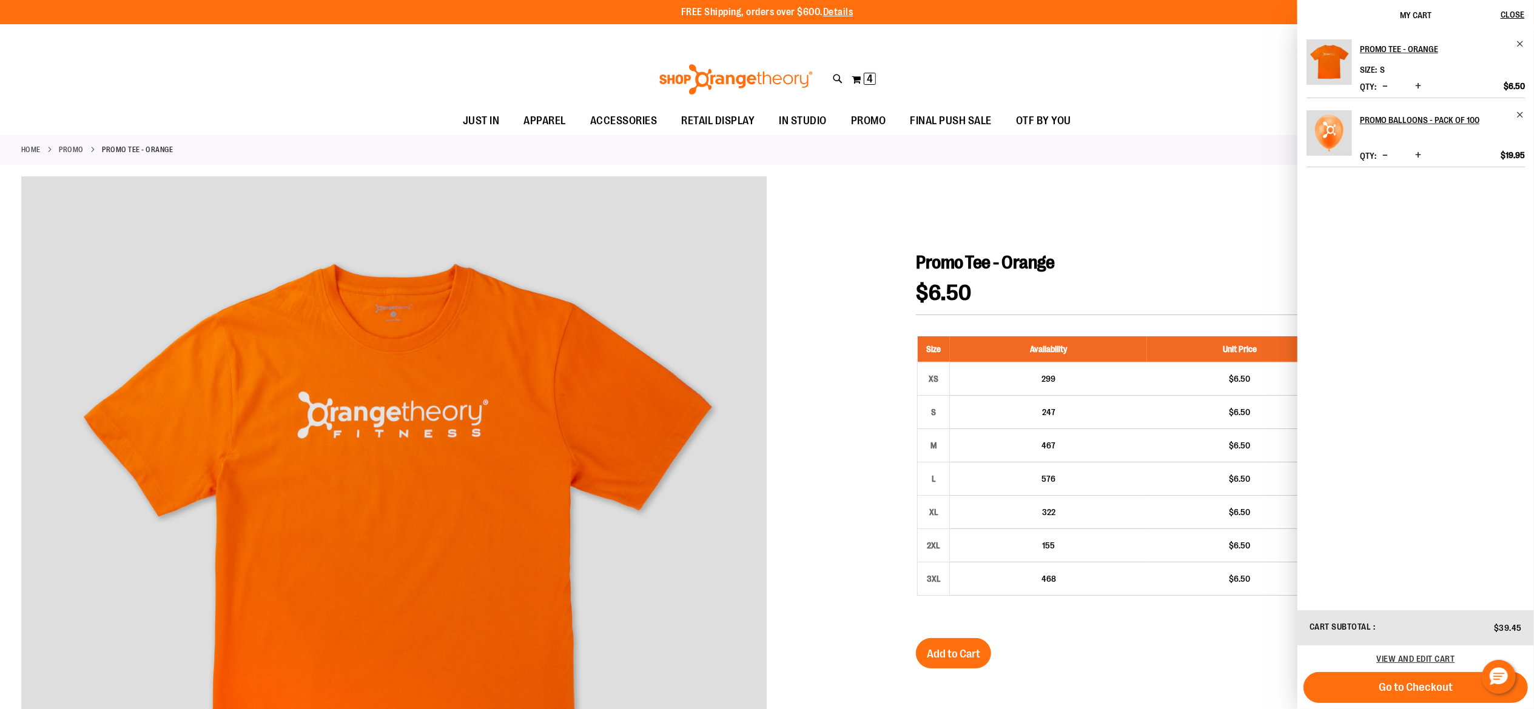
click at [64, 152] on link "PROMO" at bounding box center [71, 149] width 25 height 11
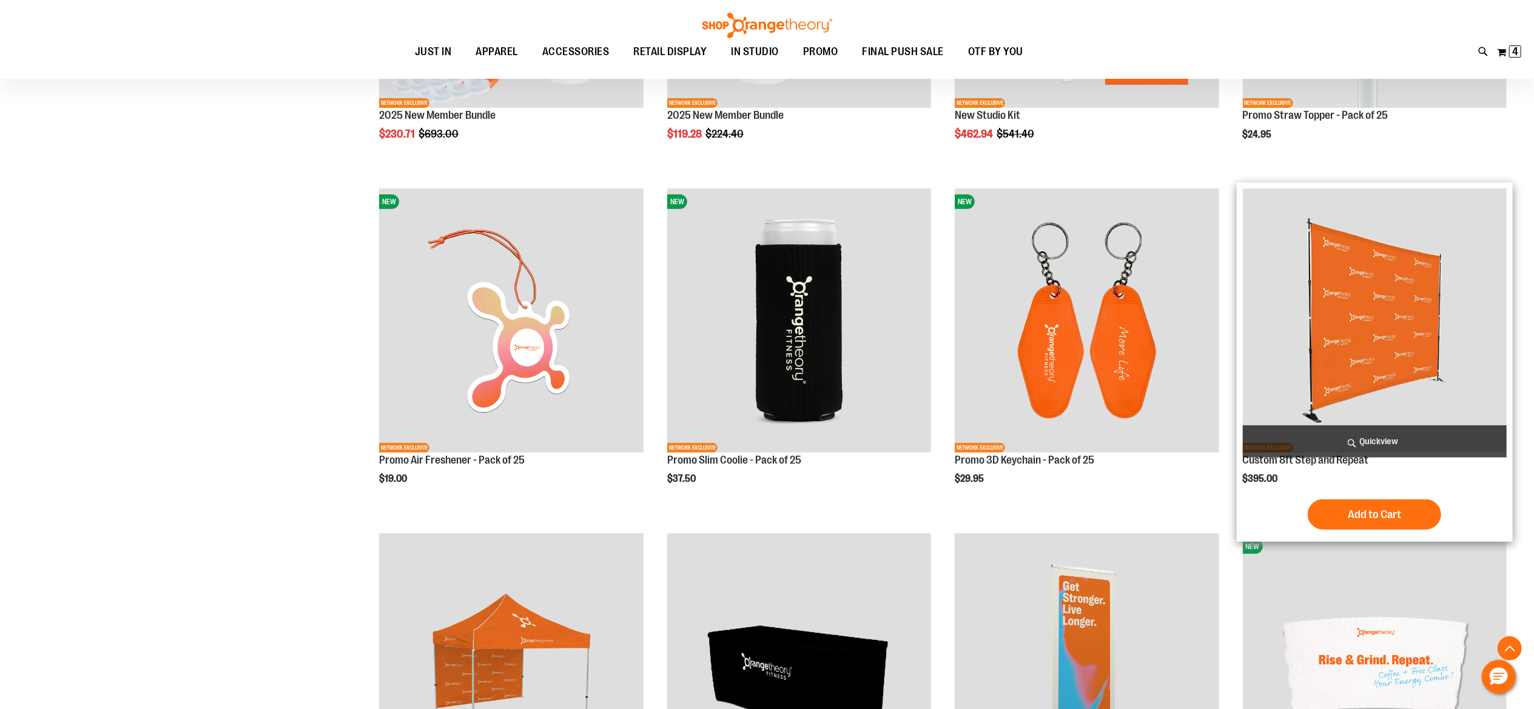
scroll to position [808, 0]
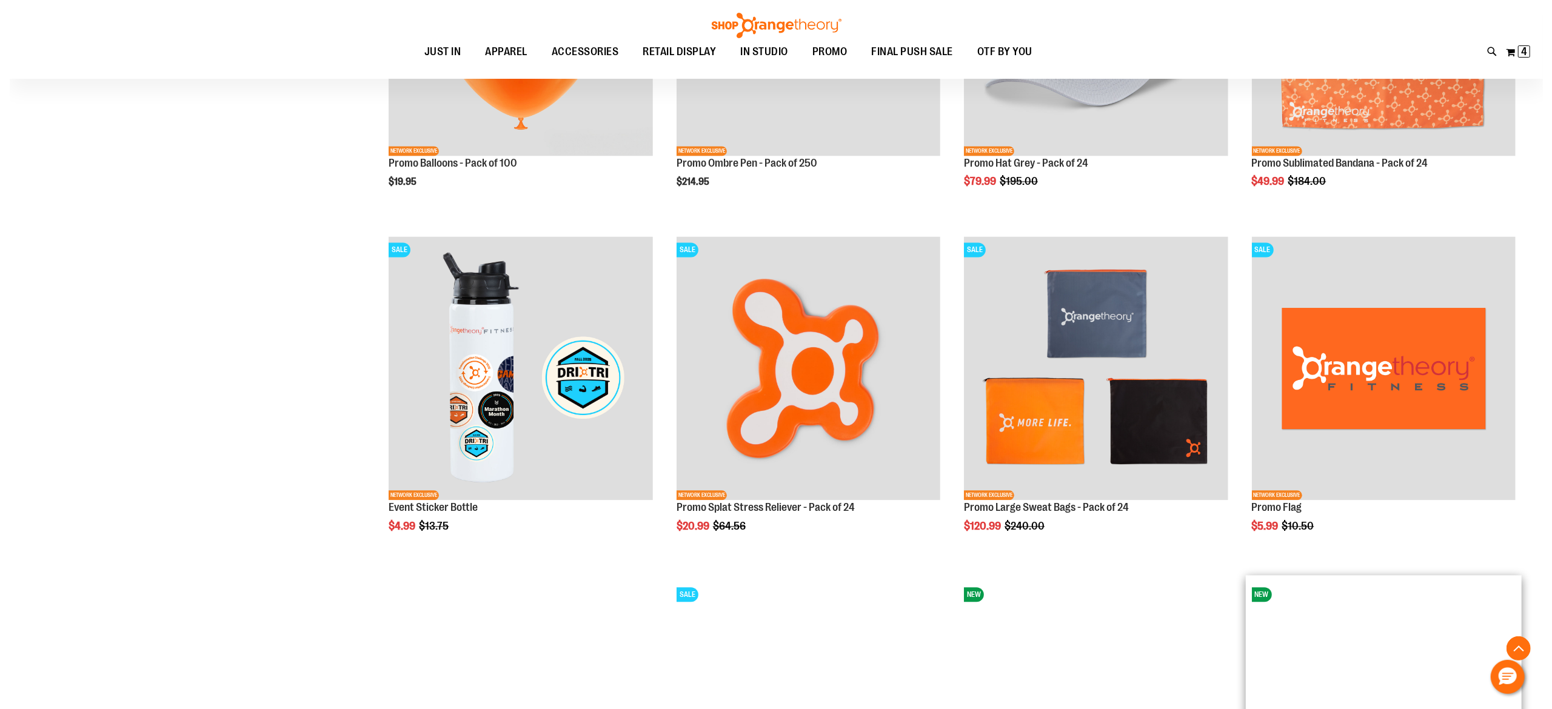
scroll to position [2829, 0]
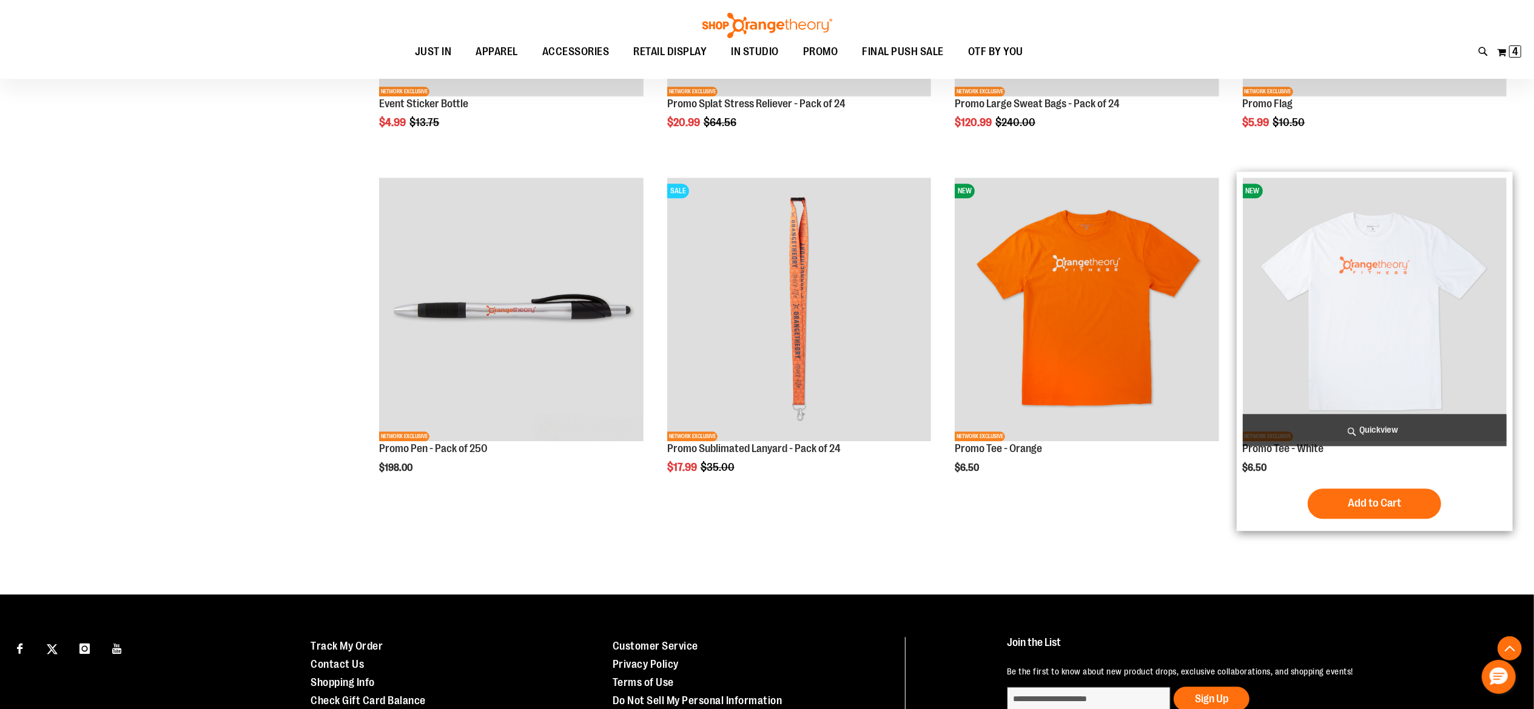
type input "**********"
click at [1364, 434] on span "Quickview" at bounding box center [1374, 430] width 264 height 32
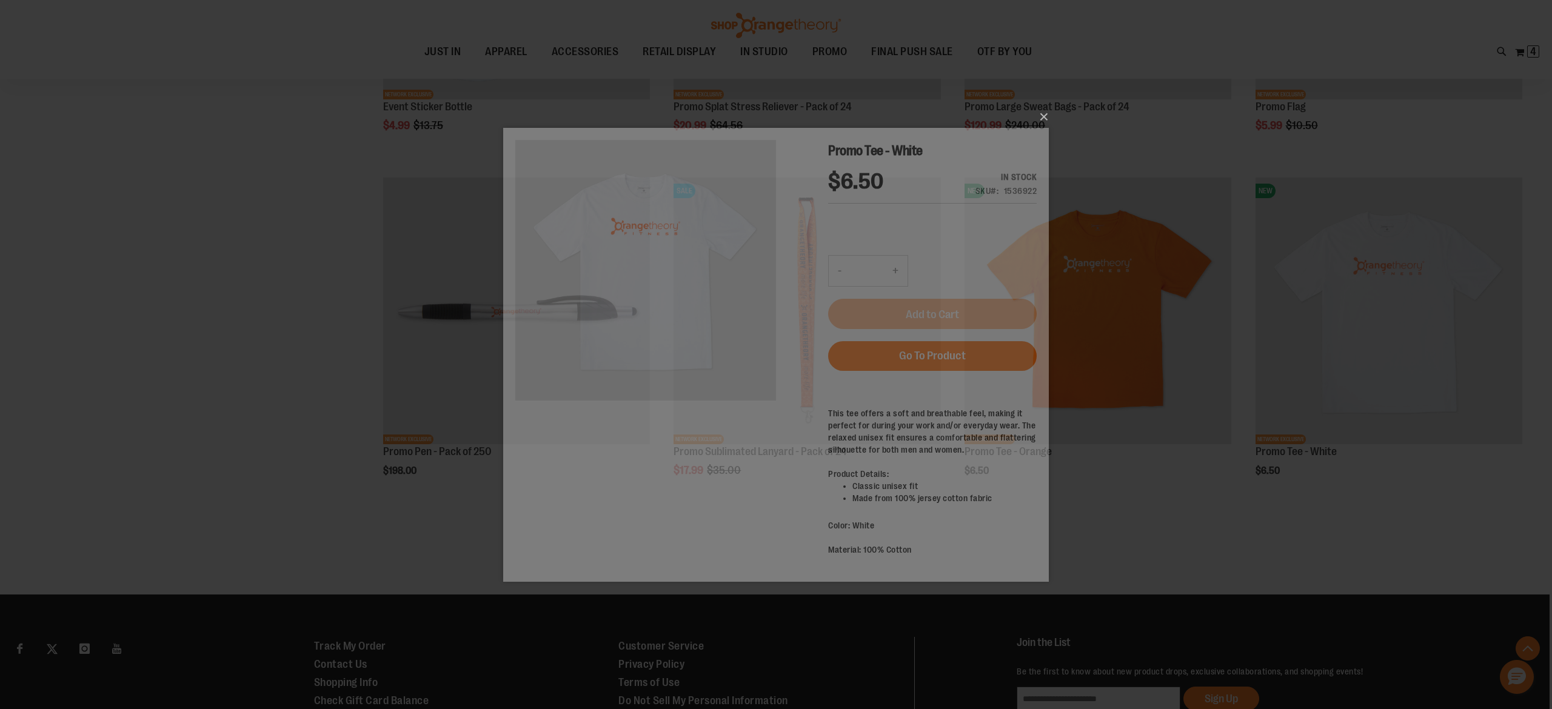
scroll to position [0, 0]
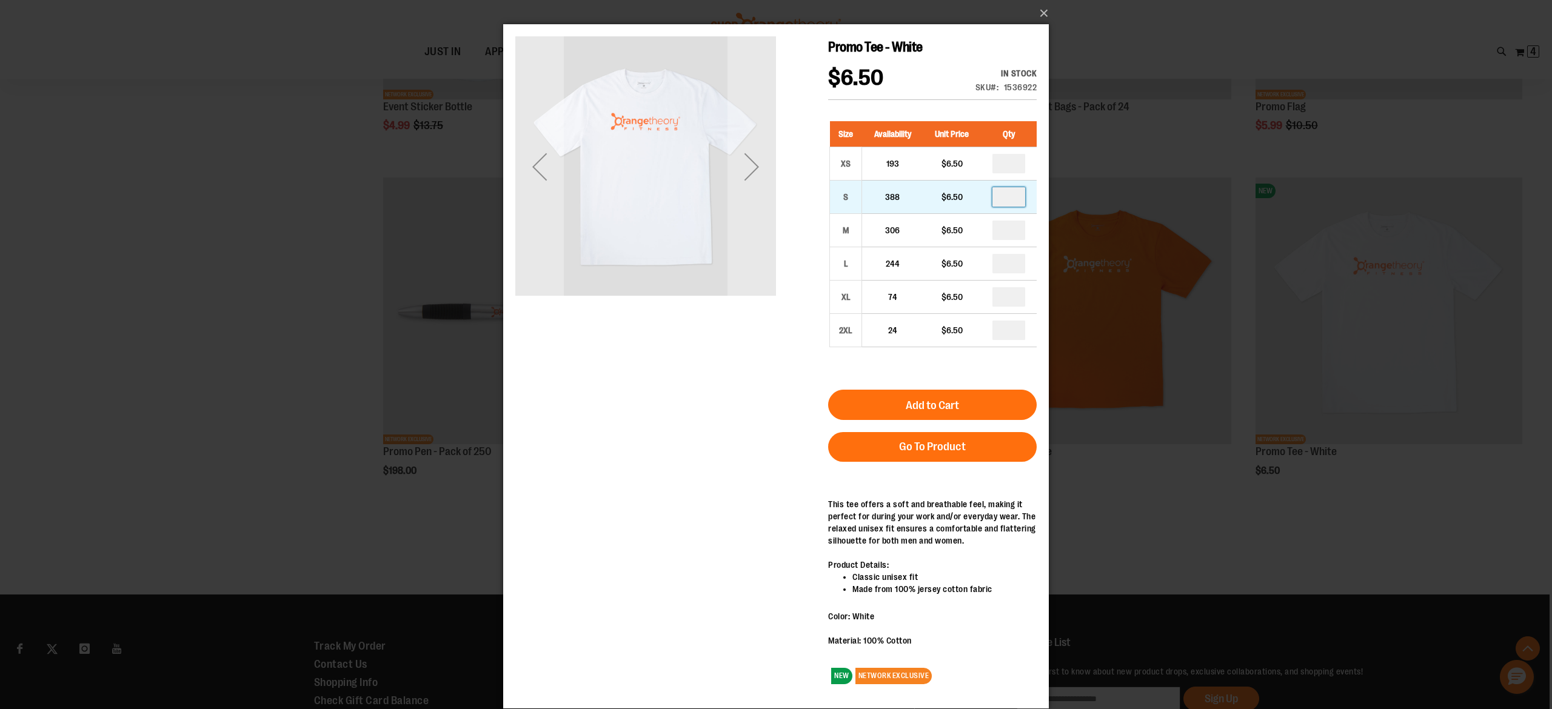
drag, startPoint x: 1019, startPoint y: 189, endPoint x: 991, endPoint y: 189, distance: 28.5
click at [991, 189] on td at bounding box center [1009, 197] width 56 height 33
type input "*"
click at [971, 404] on button "Add to Cart" at bounding box center [932, 405] width 209 height 30
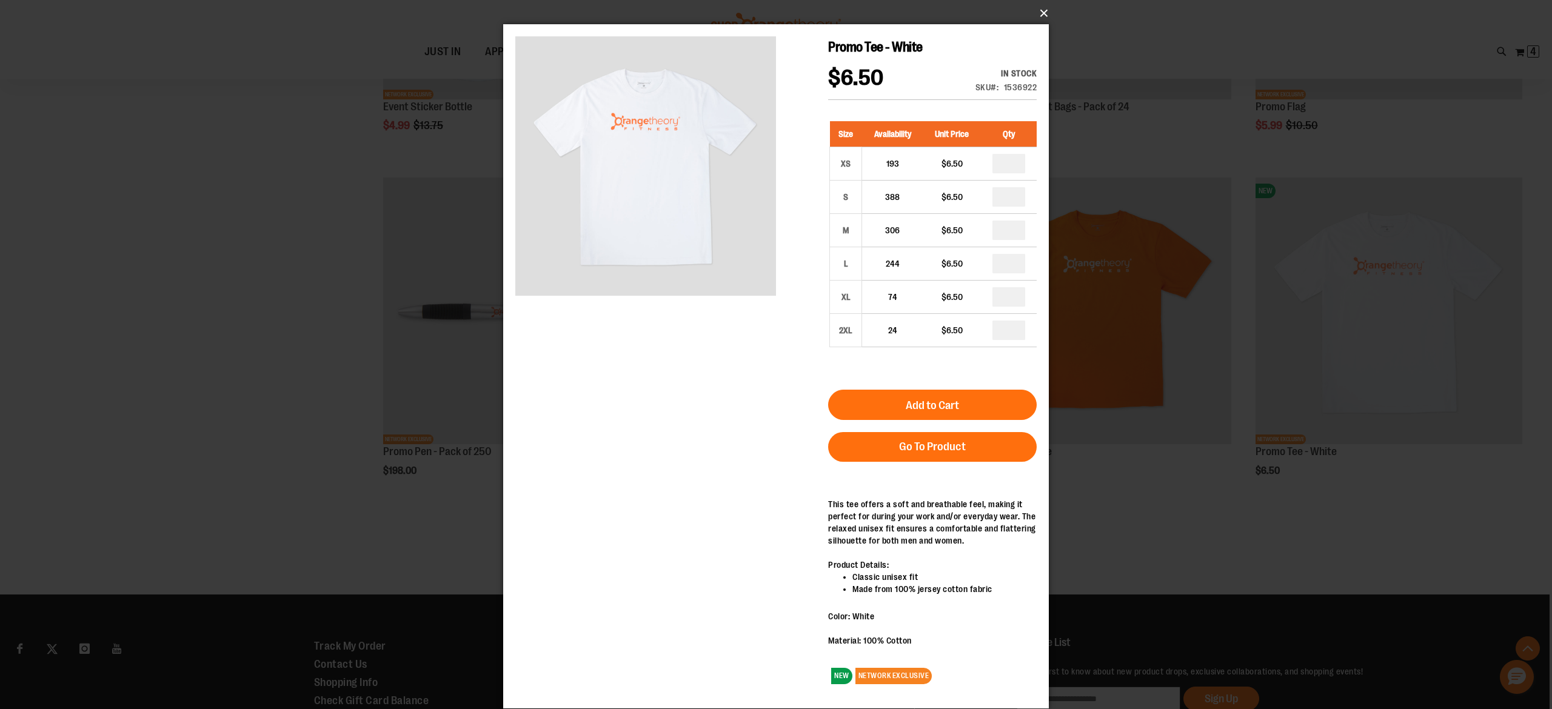
click at [1046, 14] on button "×" at bounding box center [780, 13] width 546 height 27
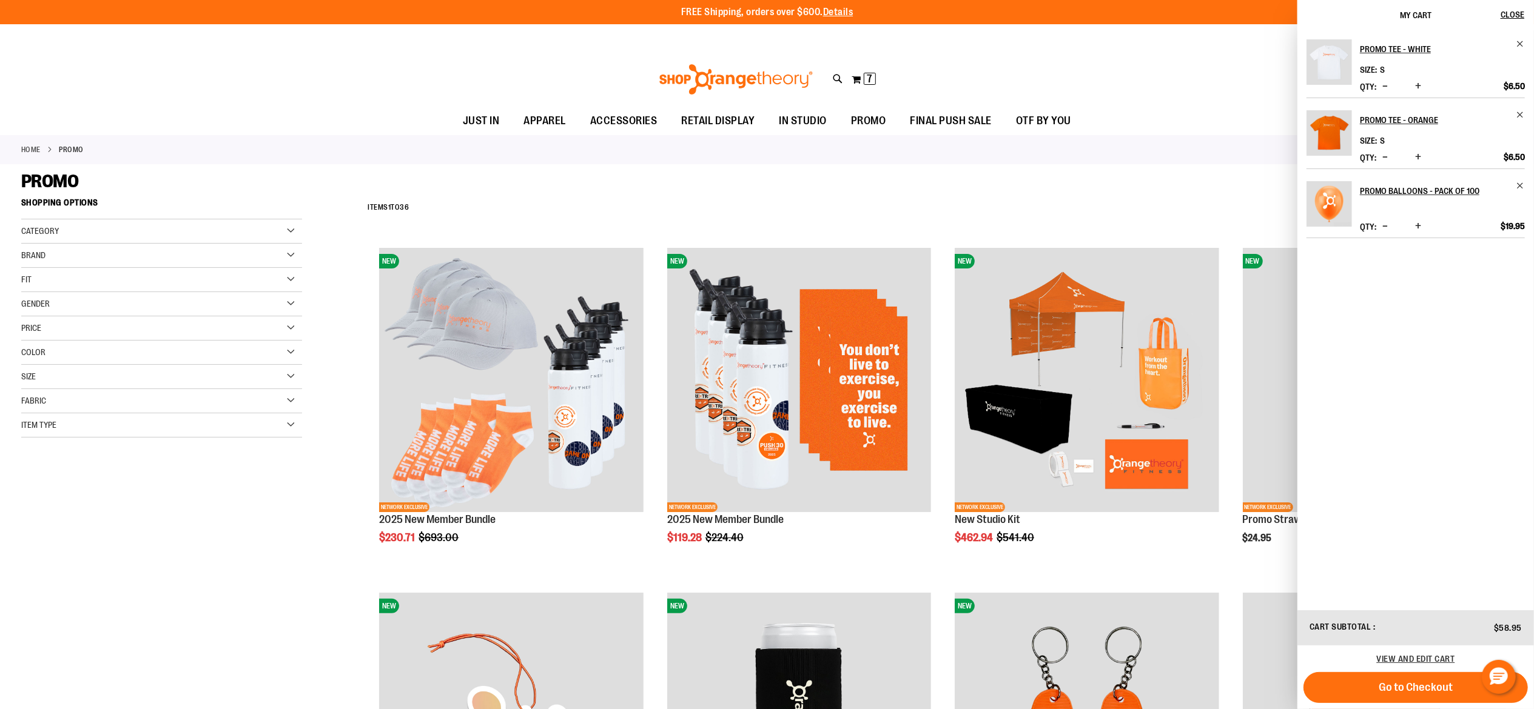
scroll to position [404, 0]
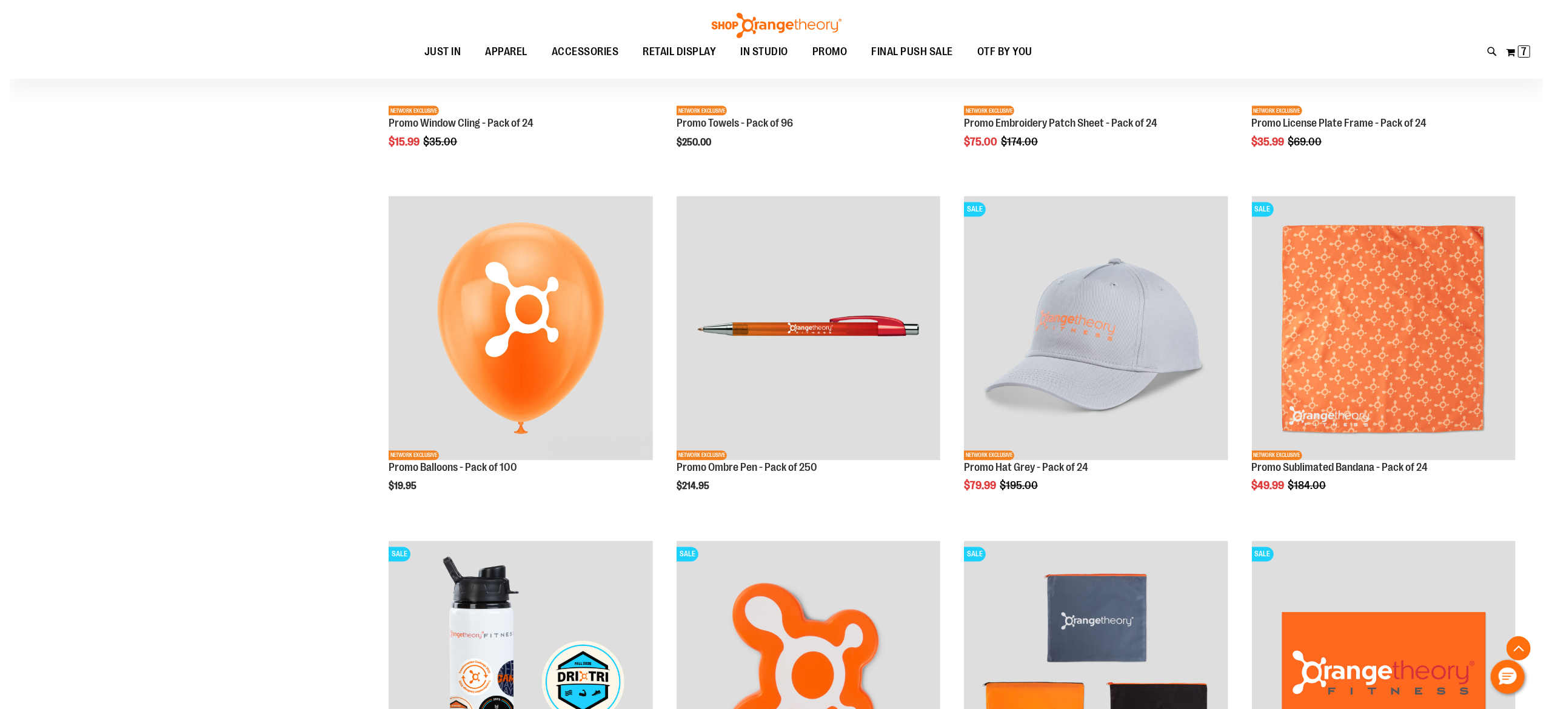
scroll to position [1716, 0]
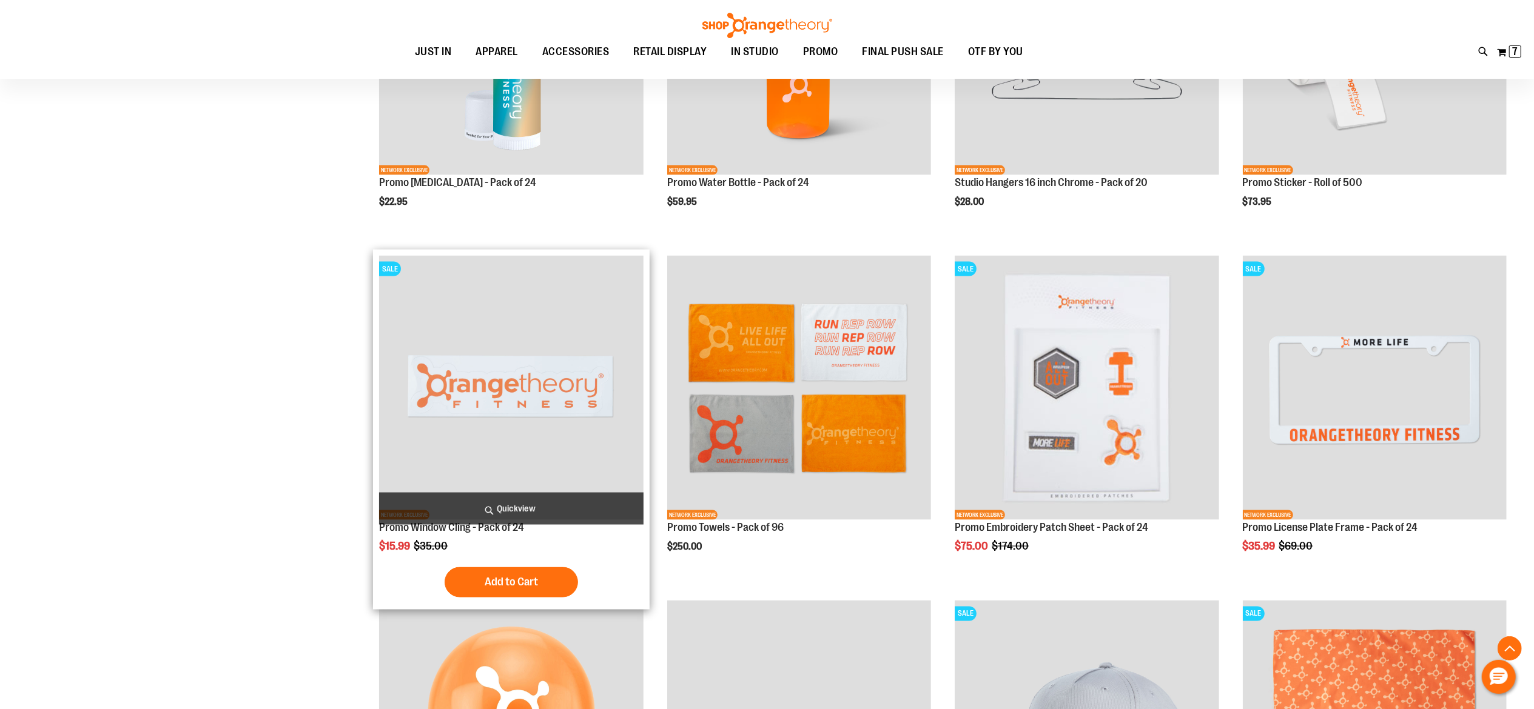
click at [518, 497] on span "Quickview" at bounding box center [511, 509] width 264 height 32
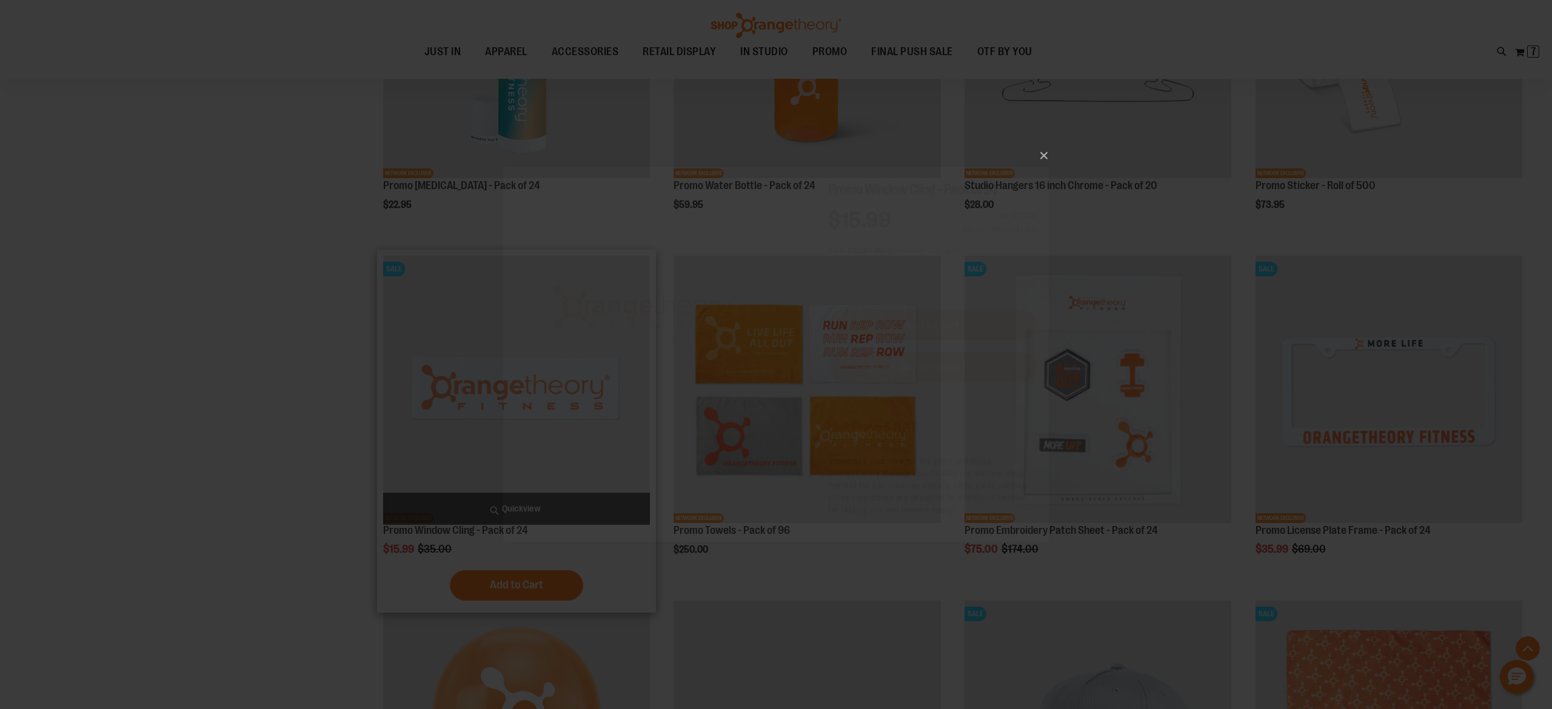
scroll to position [0, 0]
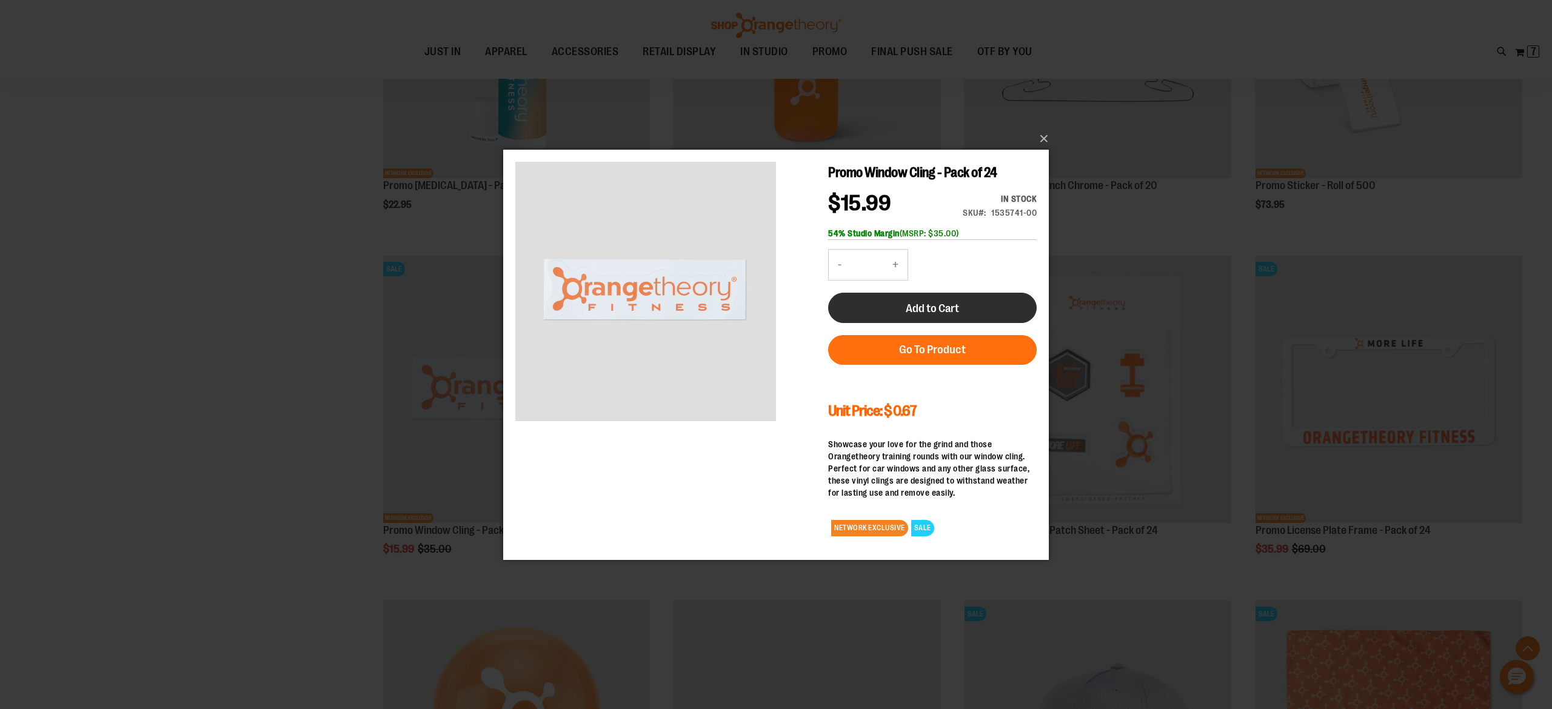
click at [885, 312] on button "Add to Cart" at bounding box center [932, 307] width 209 height 30
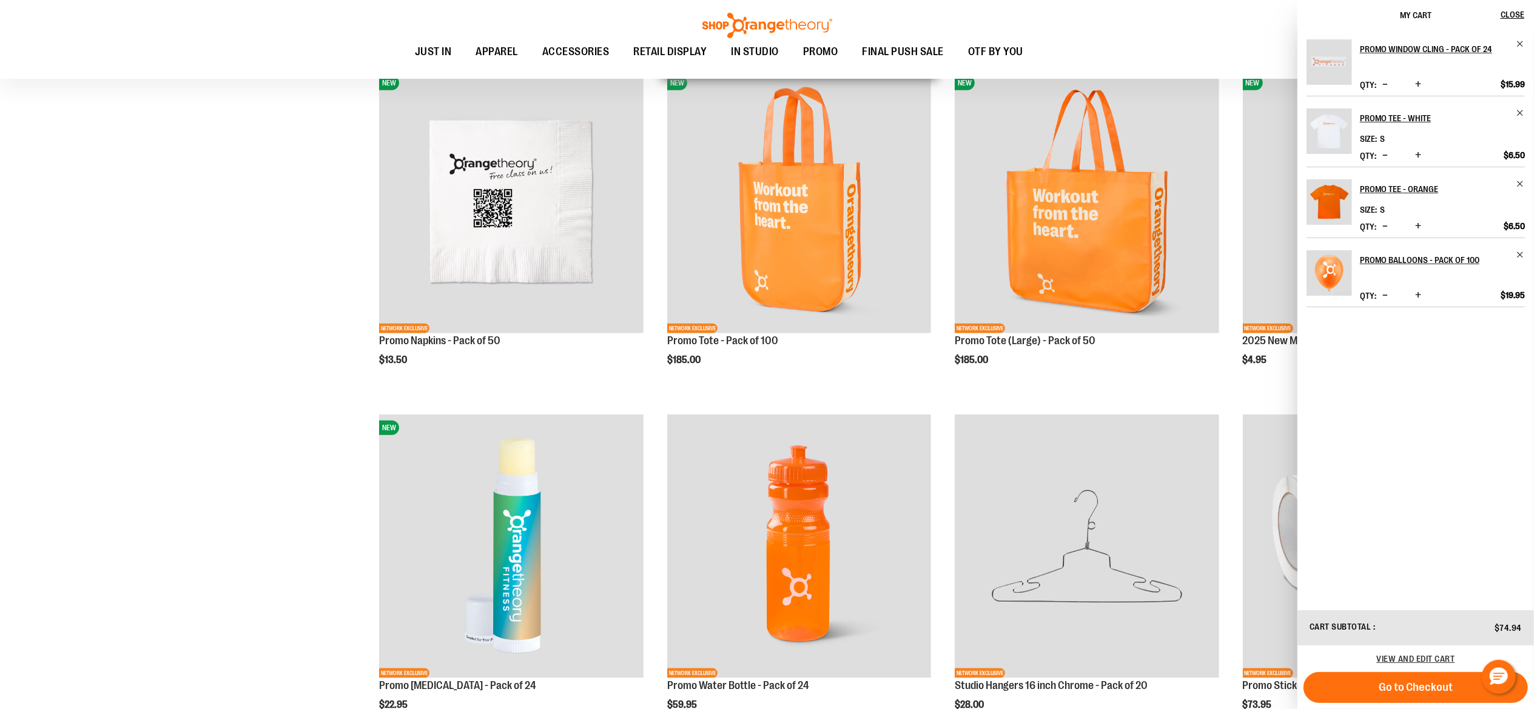
scroll to position [1617, 0]
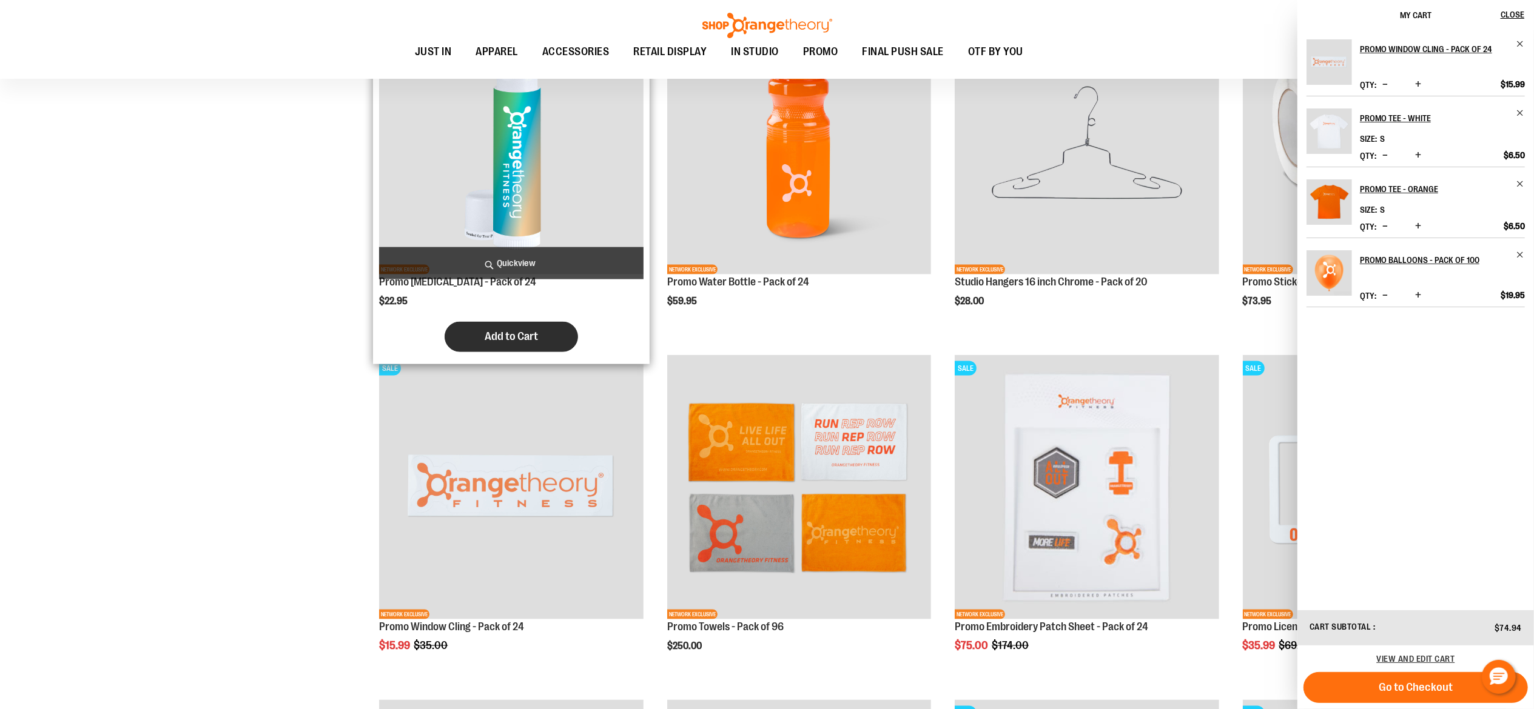
click at [500, 337] on span "Add to Cart" at bounding box center [510, 336] width 53 height 13
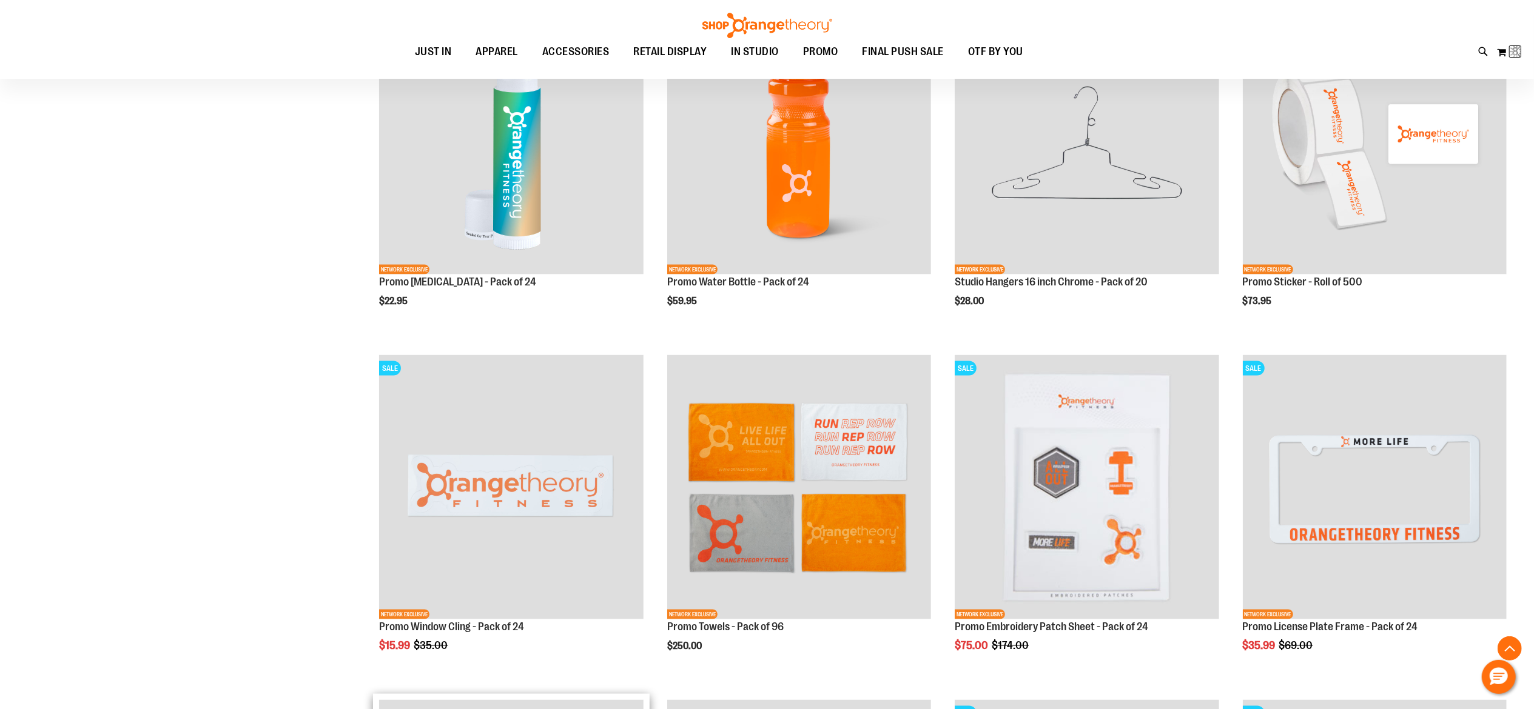
scroll to position [2173, 0]
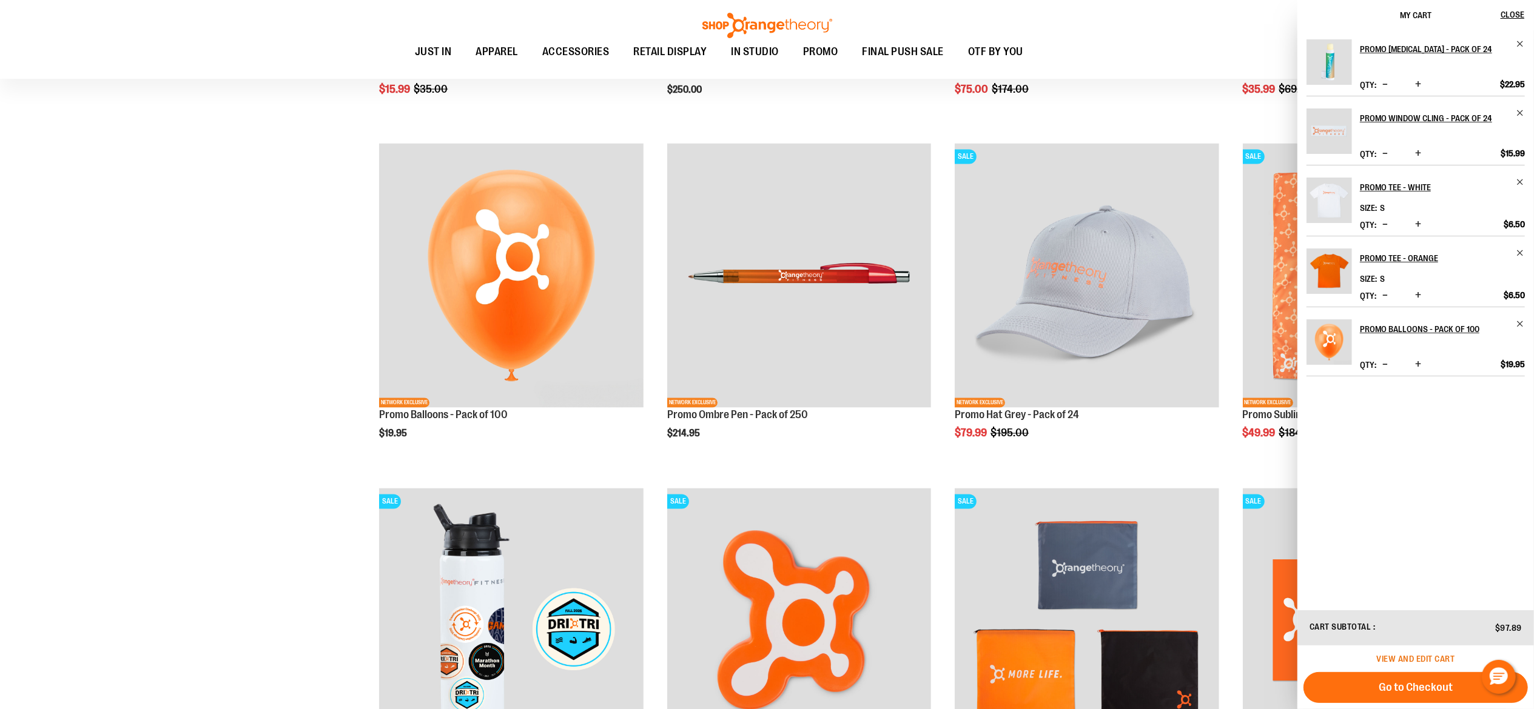
click at [1413, 659] on span "View and edit cart" at bounding box center [1415, 659] width 78 height 10
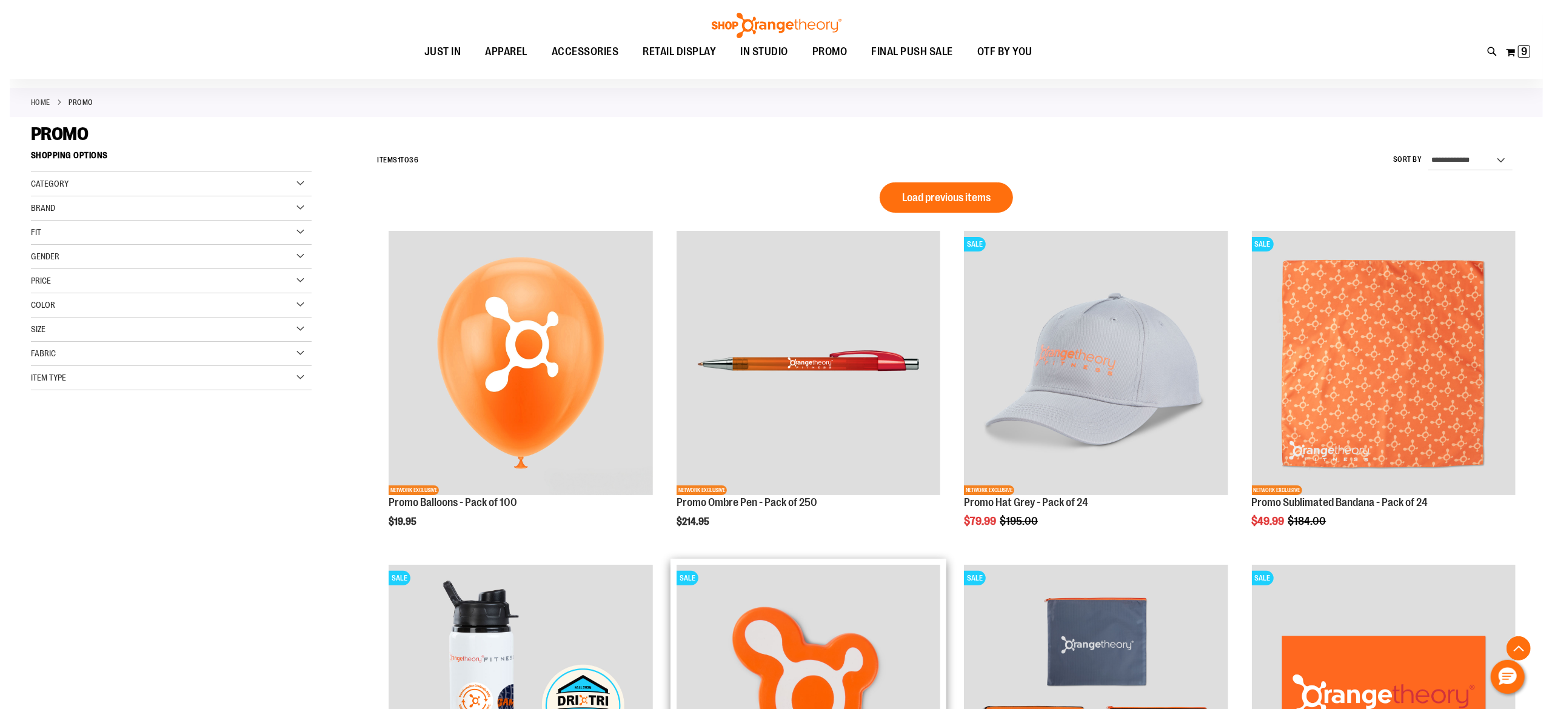
scroll to position [451, 0]
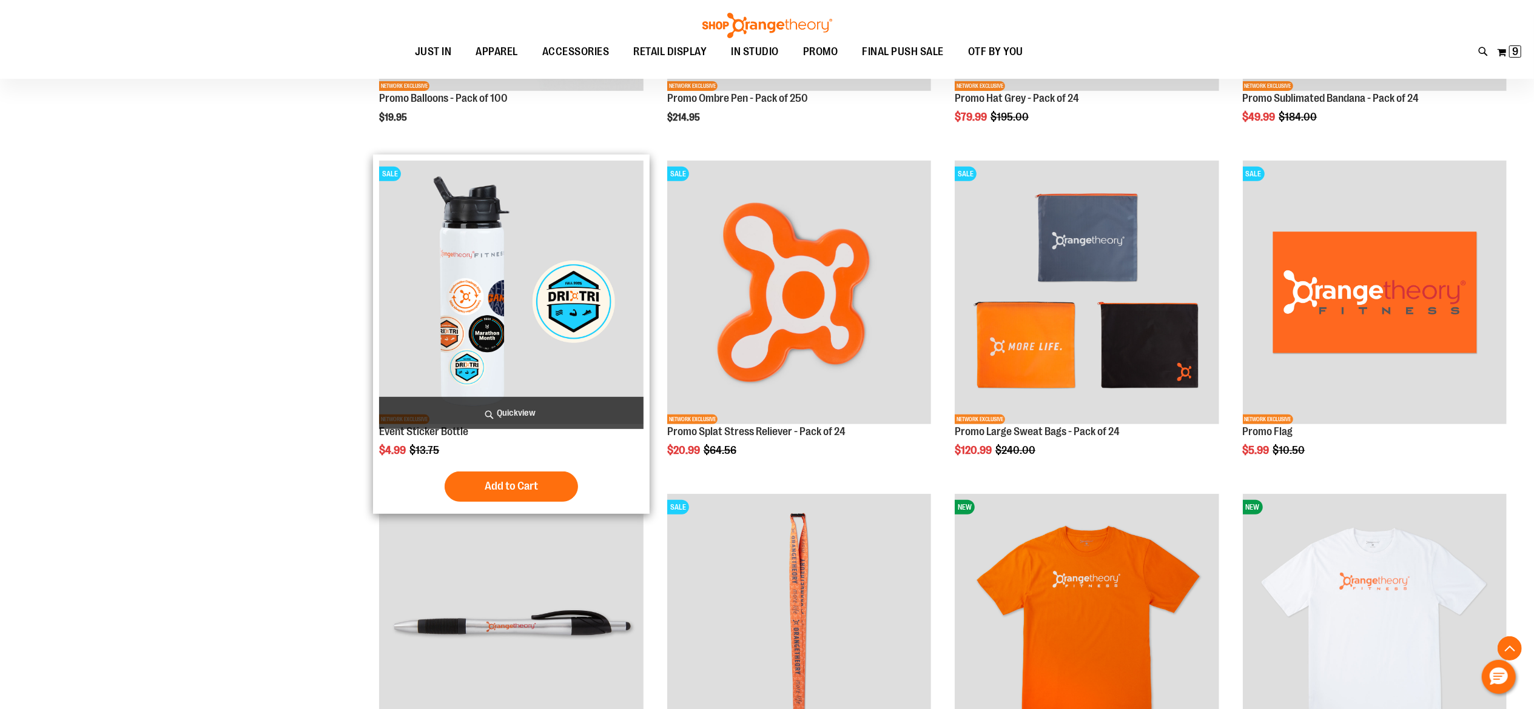
type input "**********"
click at [549, 412] on span "Quickview" at bounding box center [511, 413] width 264 height 32
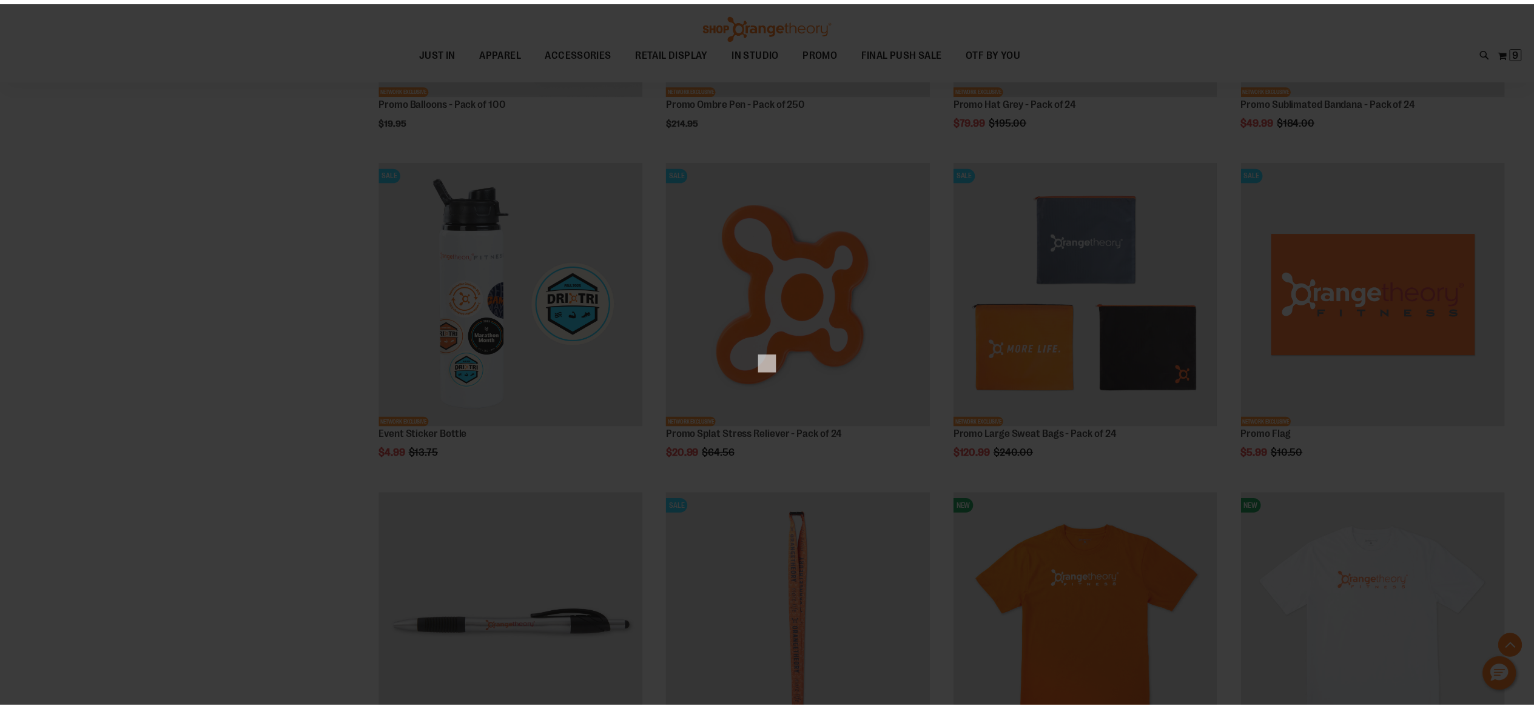
scroll to position [0, 0]
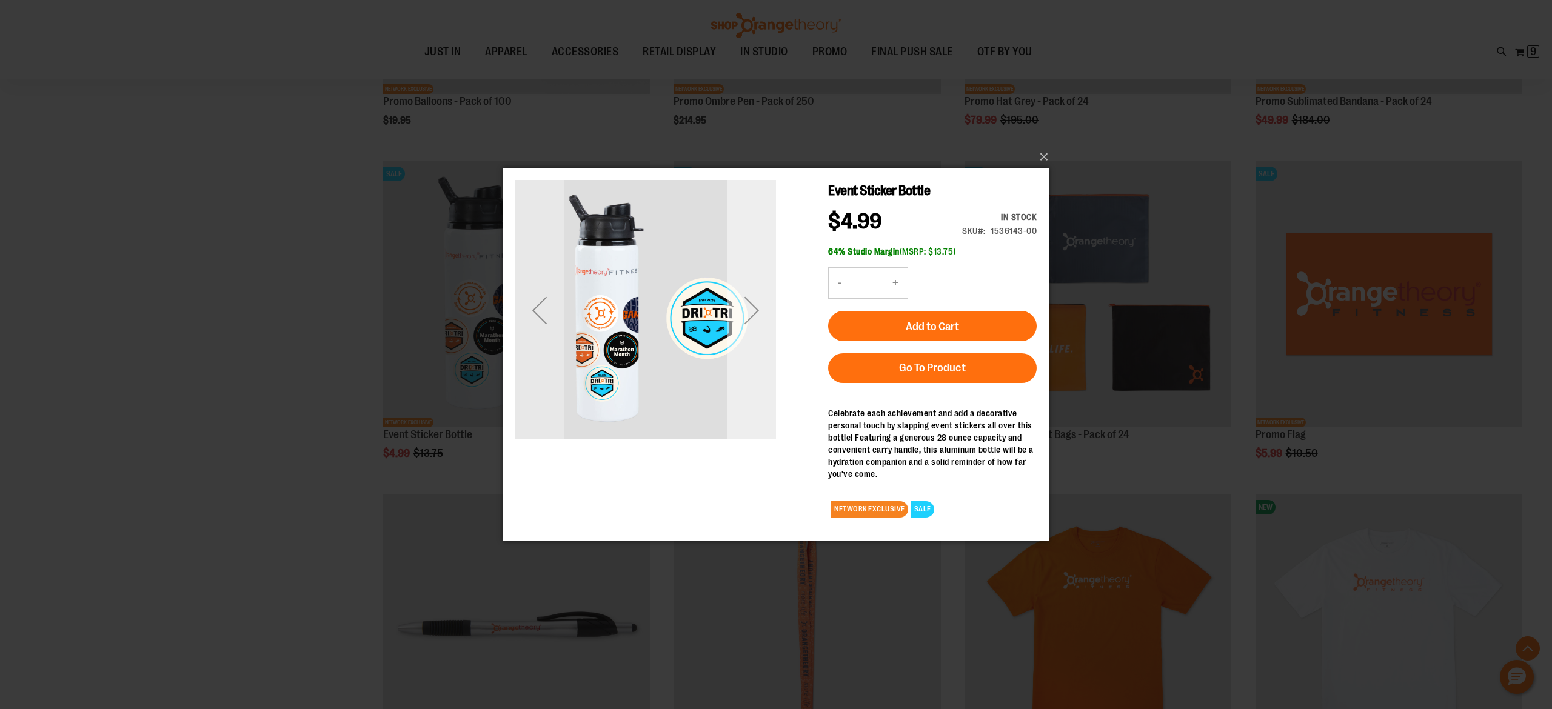
click at [750, 313] on div "Next" at bounding box center [752, 310] width 49 height 49
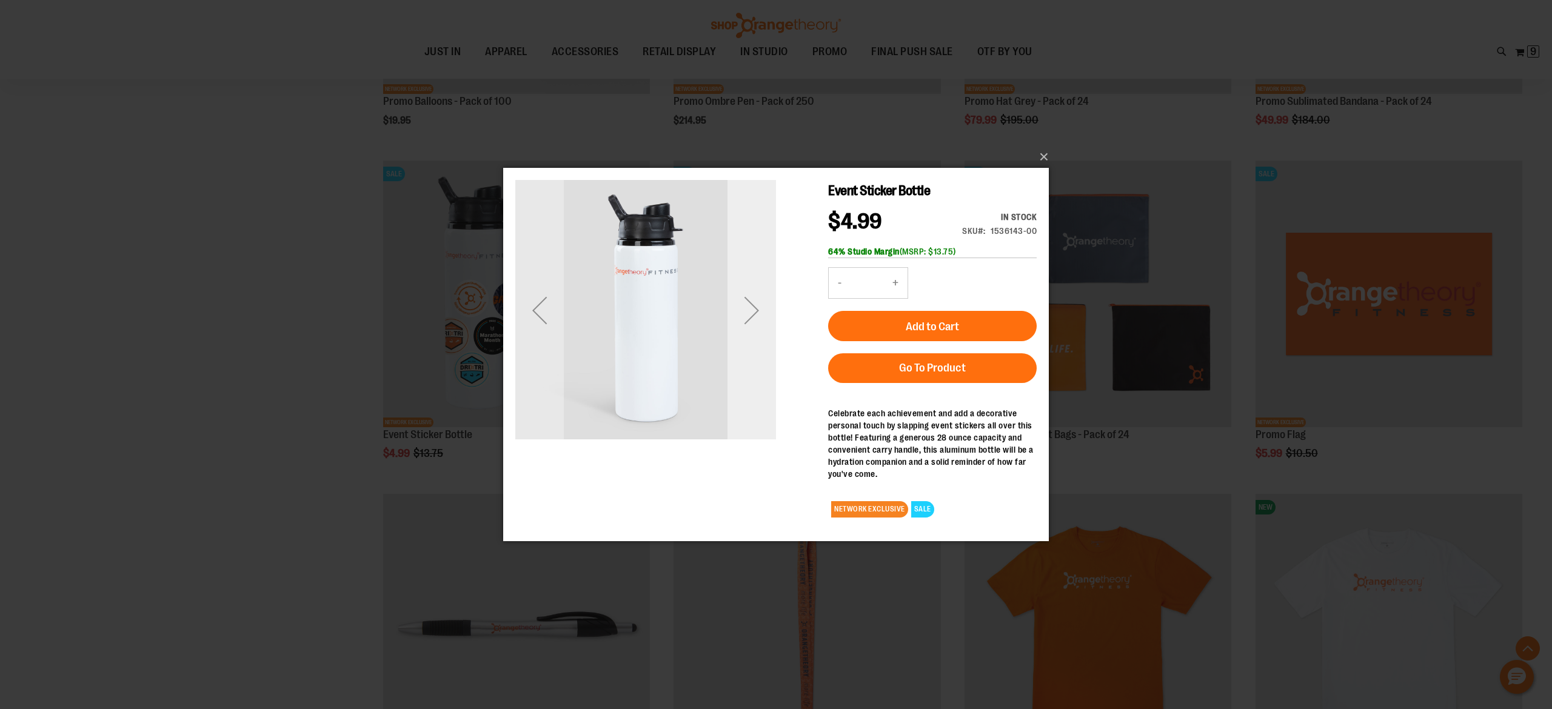
click at [750, 313] on div "Next" at bounding box center [752, 310] width 49 height 49
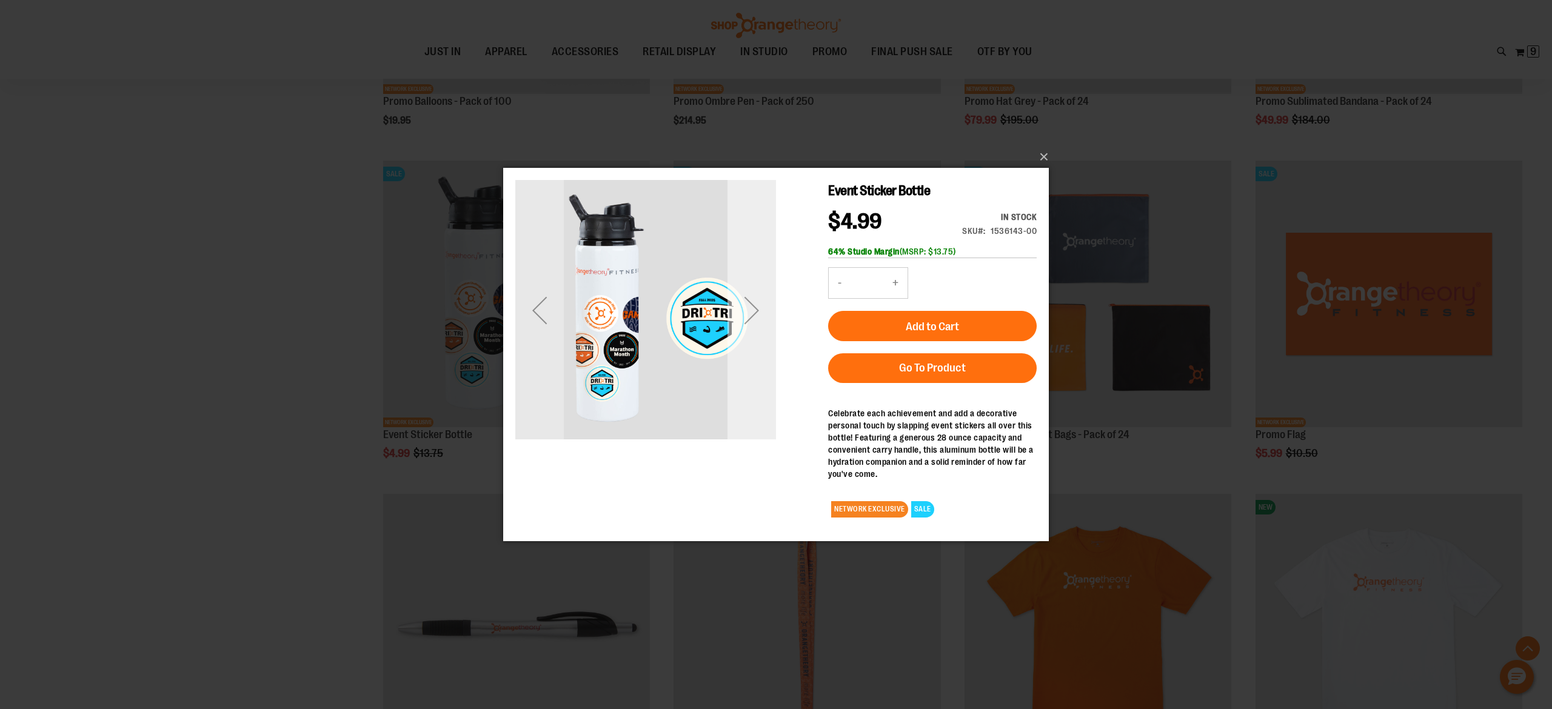
click at [750, 313] on div "Next" at bounding box center [752, 310] width 49 height 49
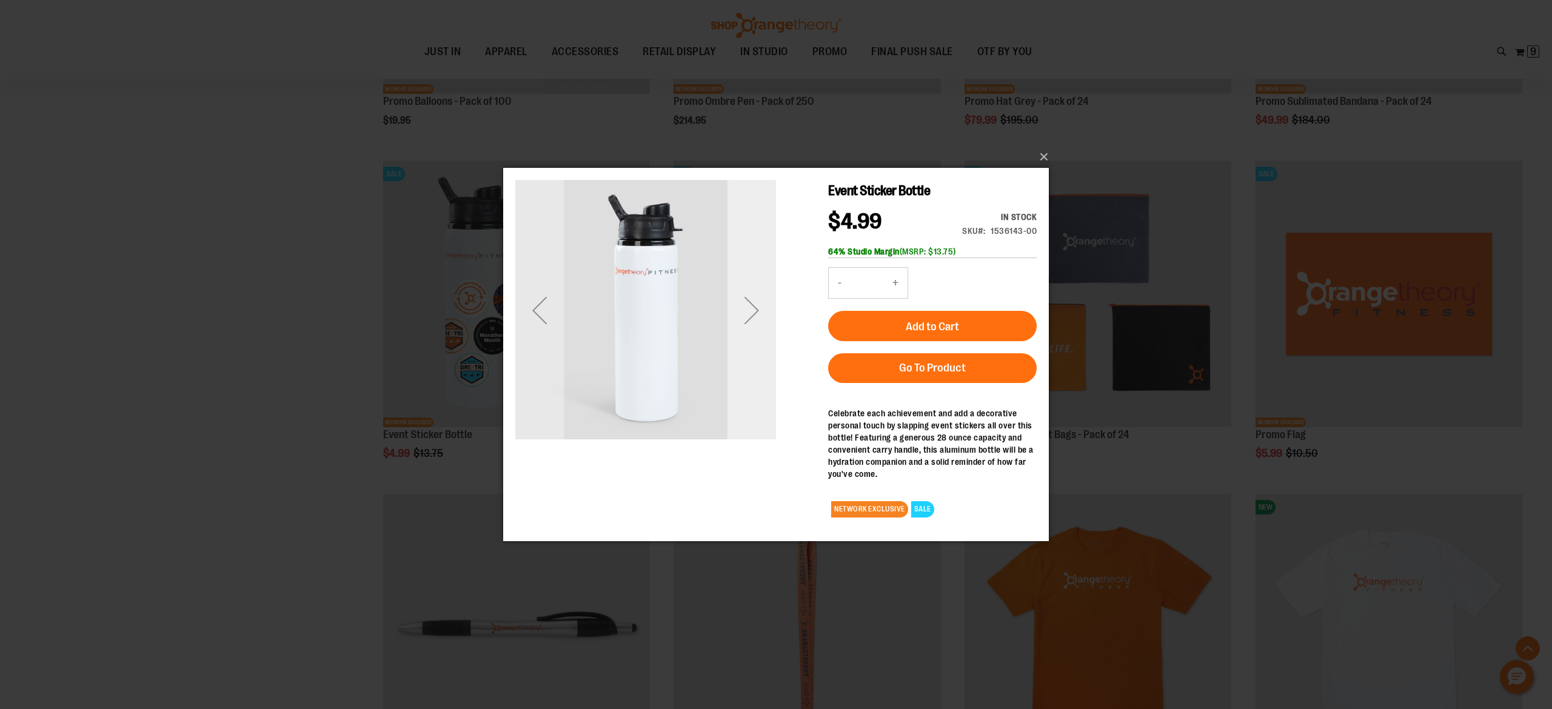
click at [750, 313] on div "Next" at bounding box center [752, 310] width 49 height 49
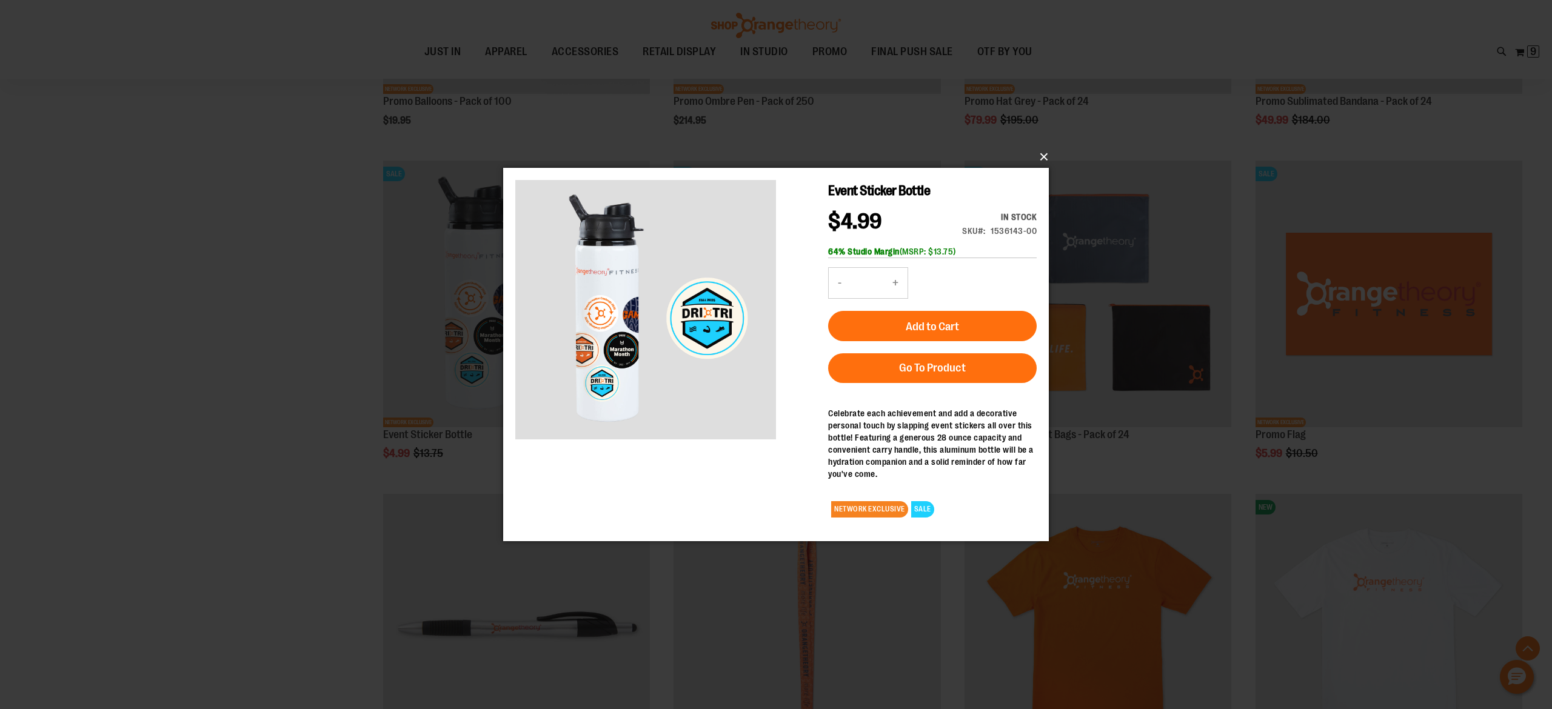
click at [1043, 152] on button "×" at bounding box center [780, 157] width 546 height 27
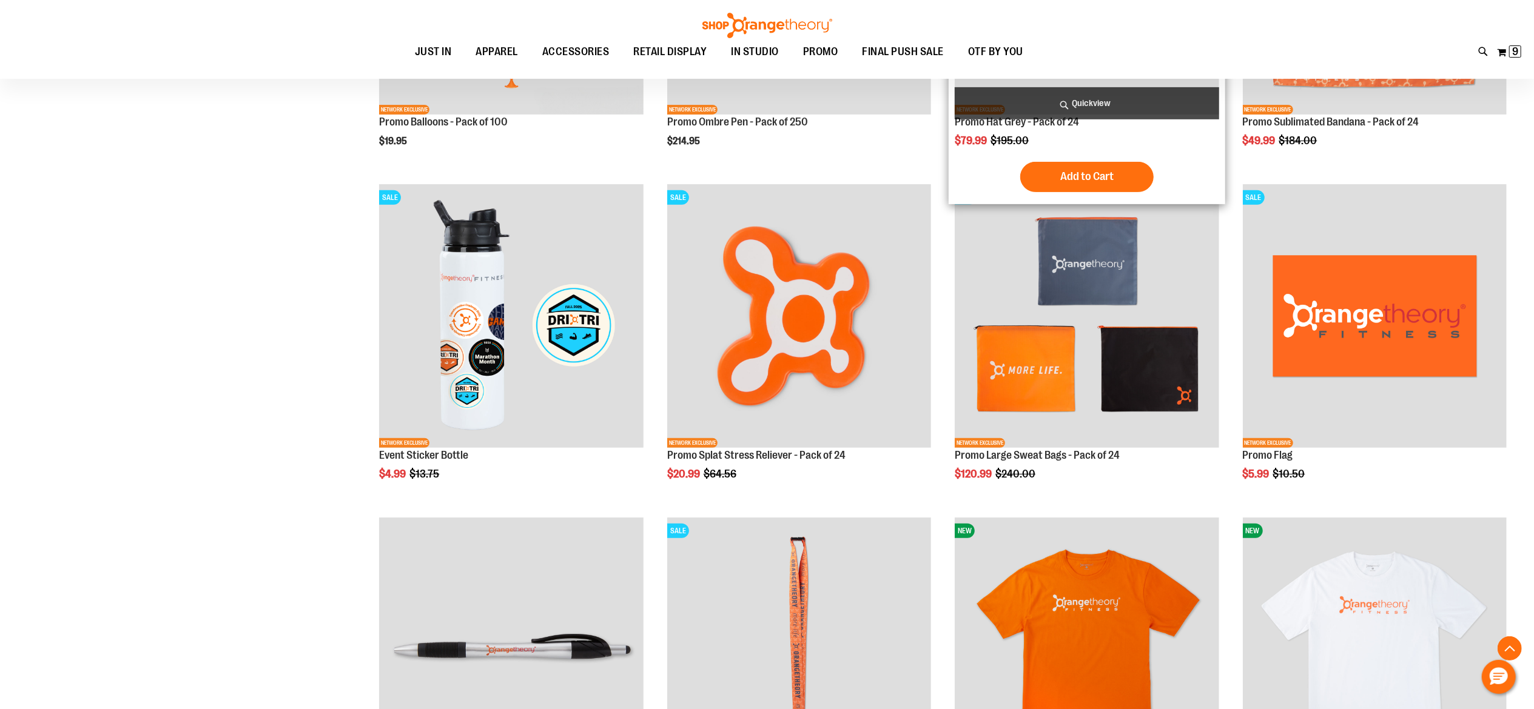
scroll to position [47, 0]
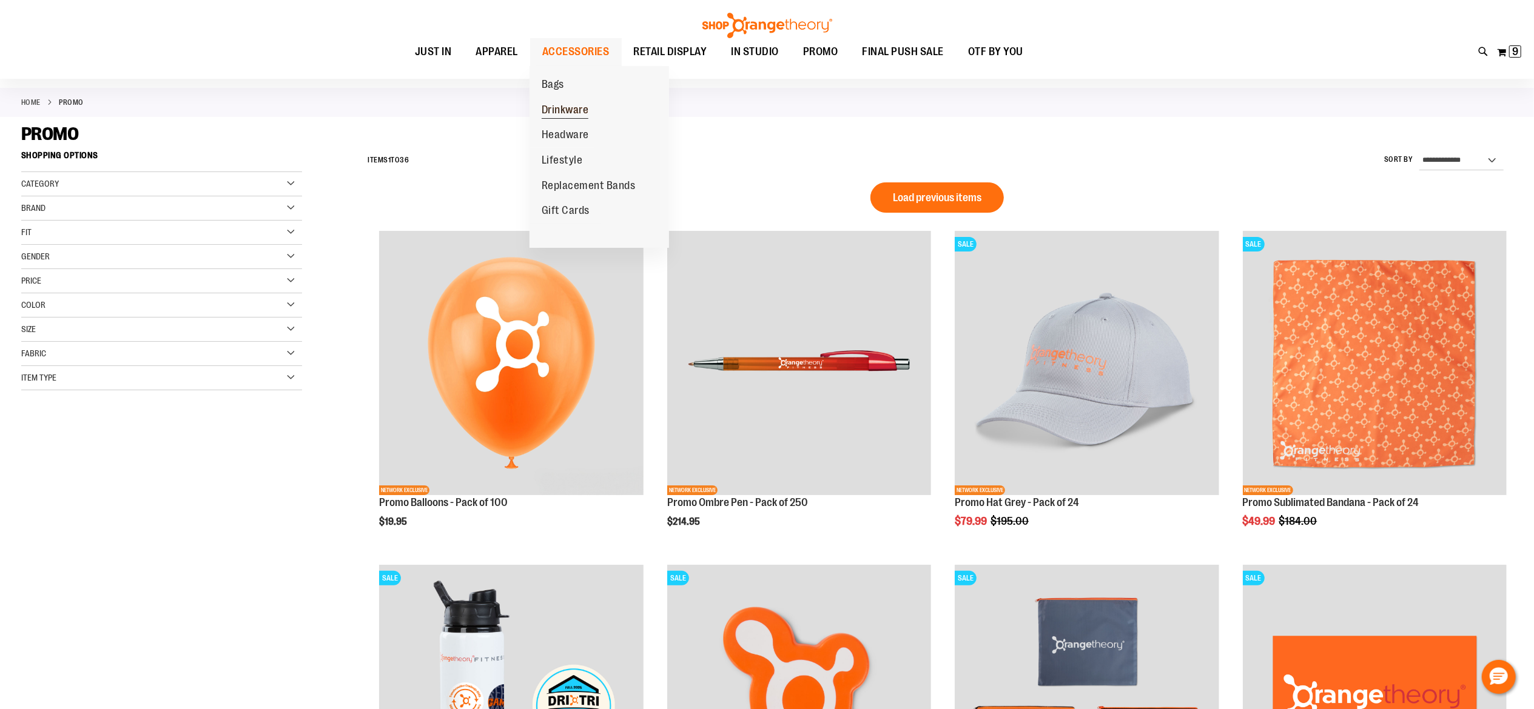
click at [570, 113] on span "Drinkware" at bounding box center [564, 111] width 47 height 15
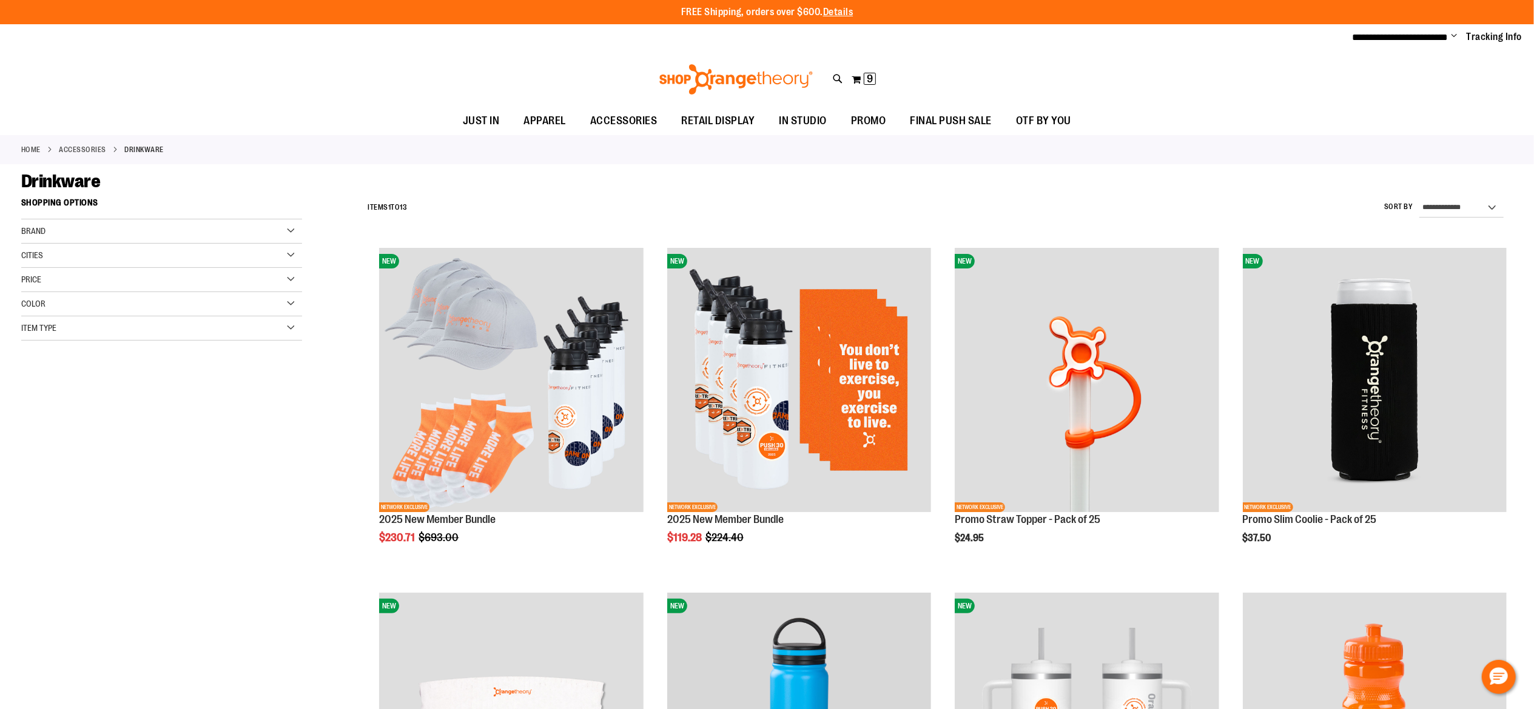
type input "**********"
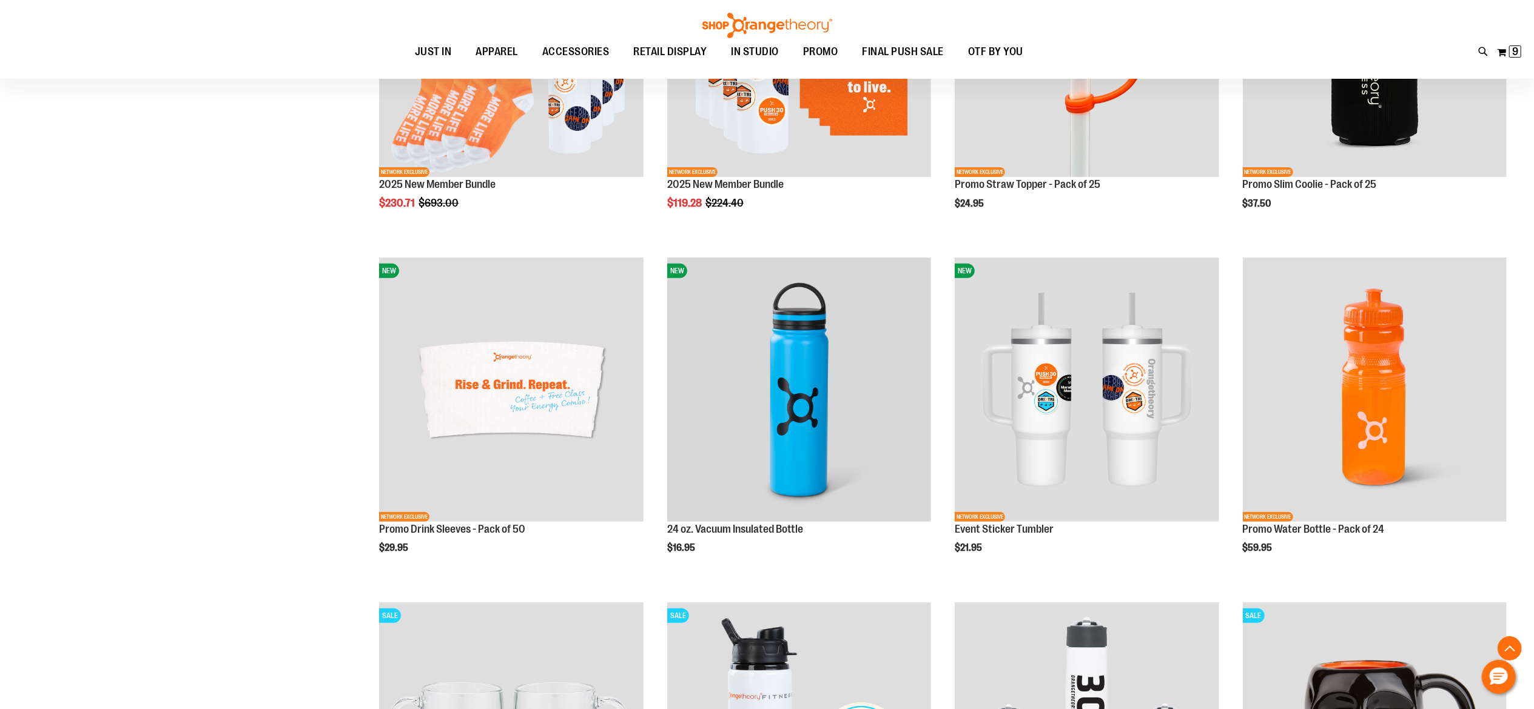
scroll to position [352, 0]
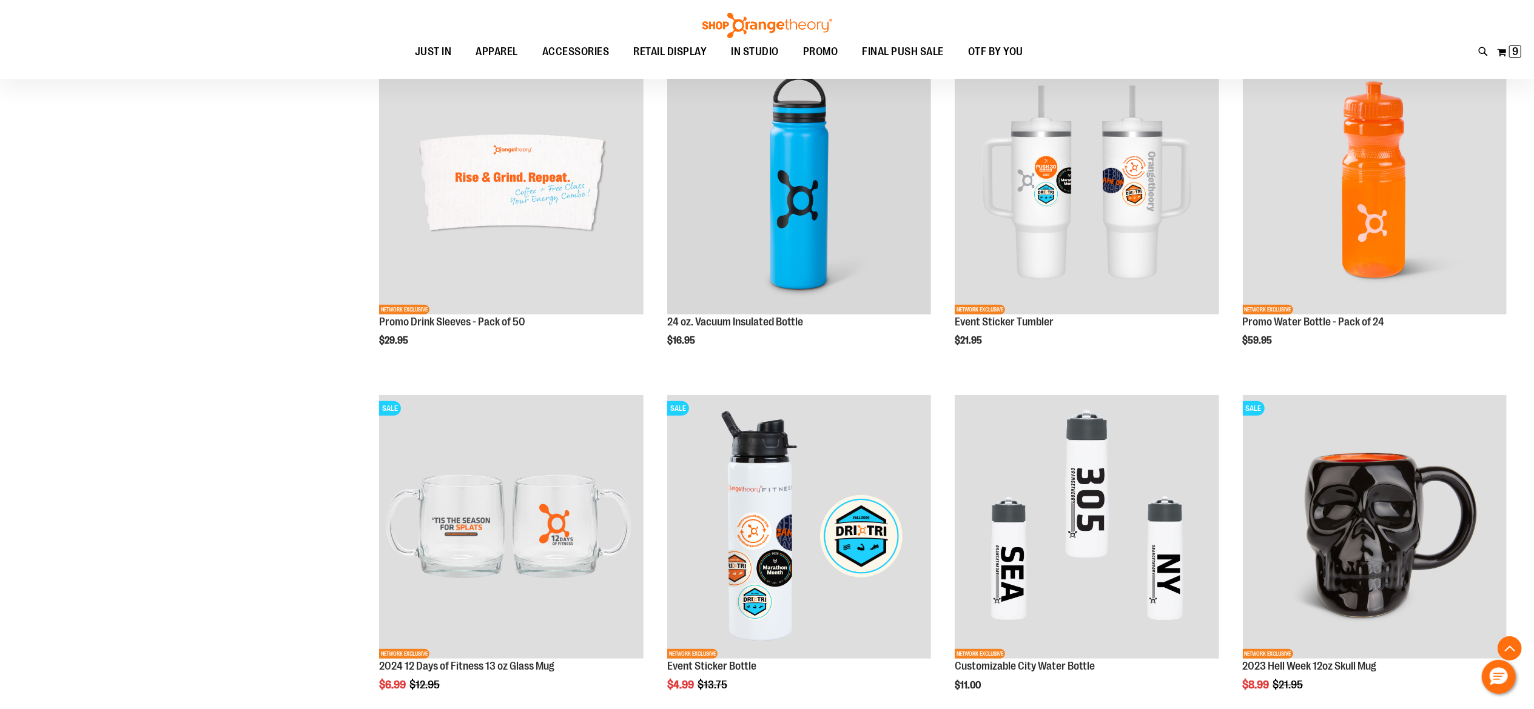
scroll to position [548, 0]
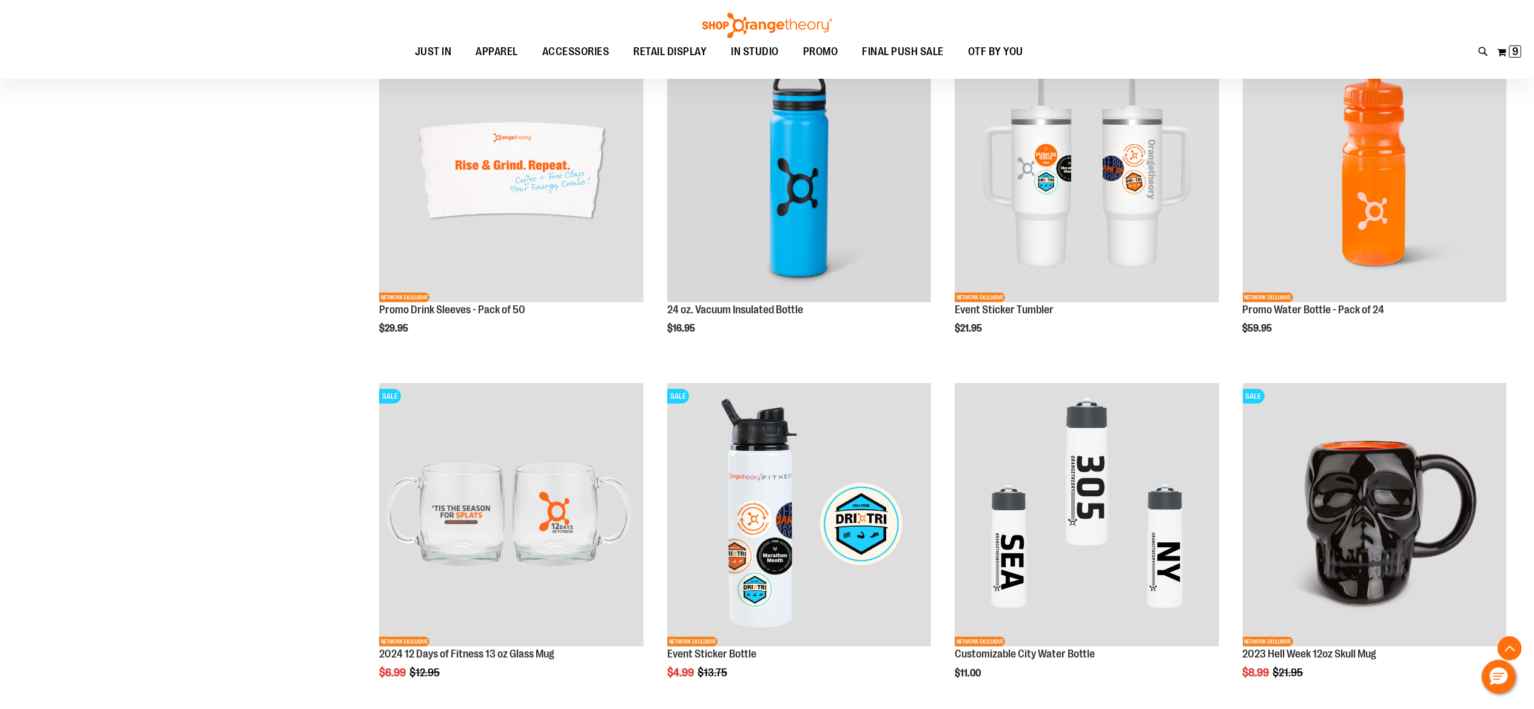
scroll to position [538, 0]
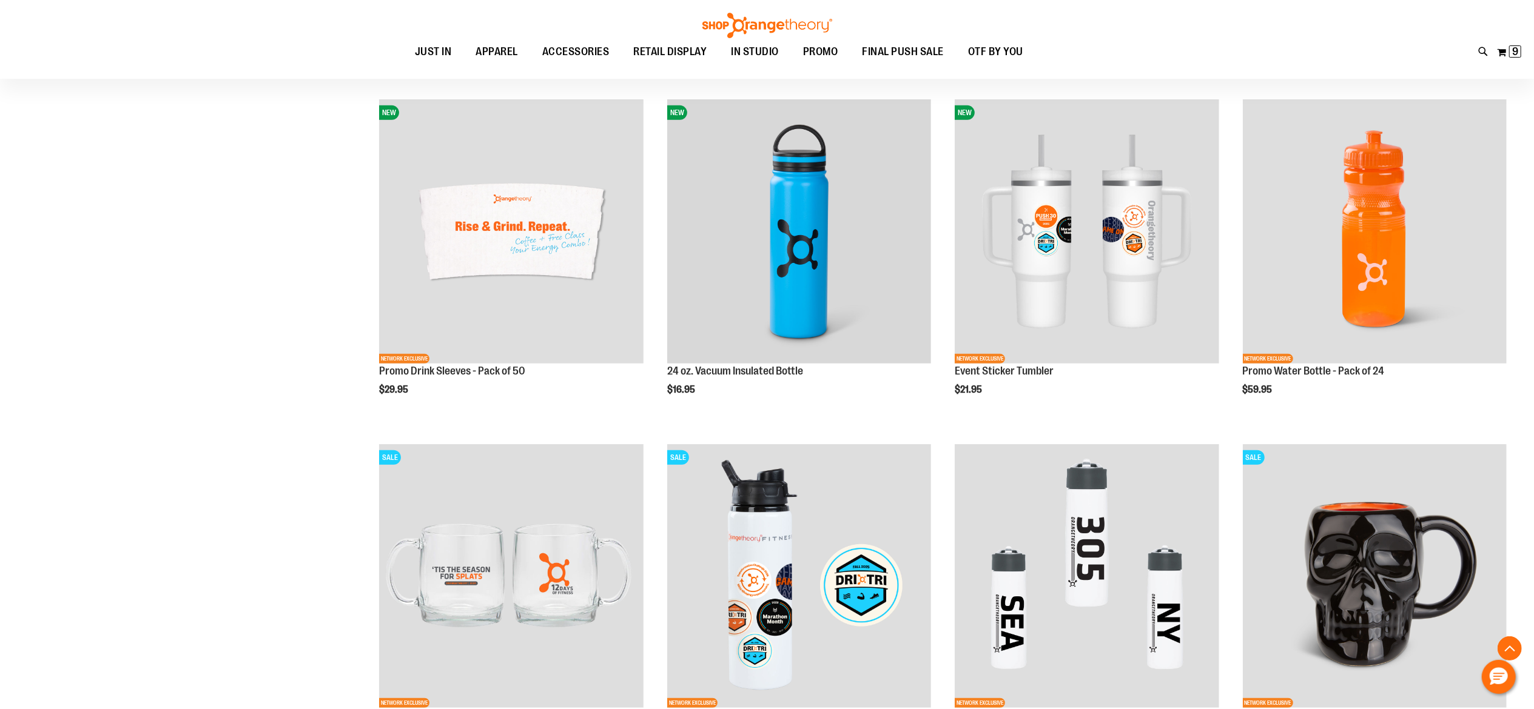
scroll to position [491, 0]
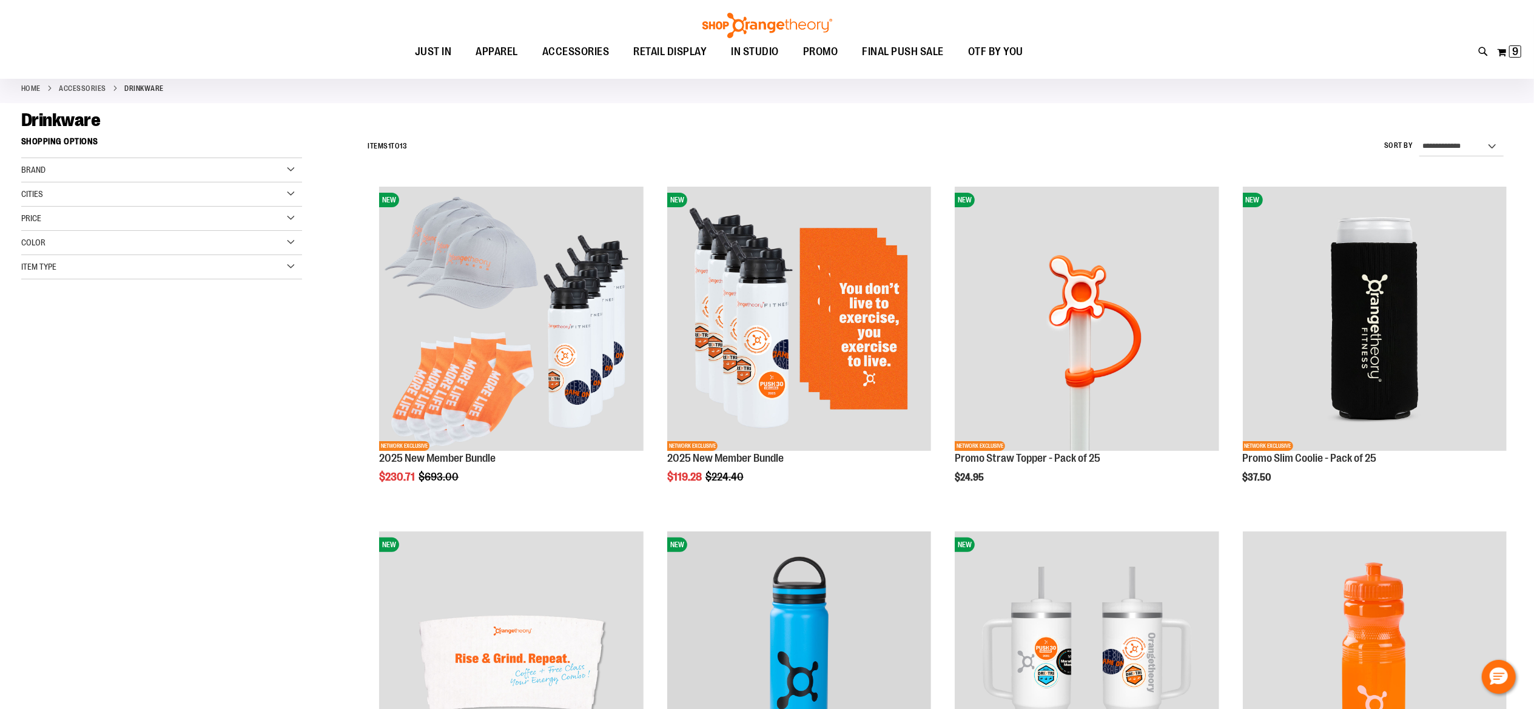
scroll to position [58, 0]
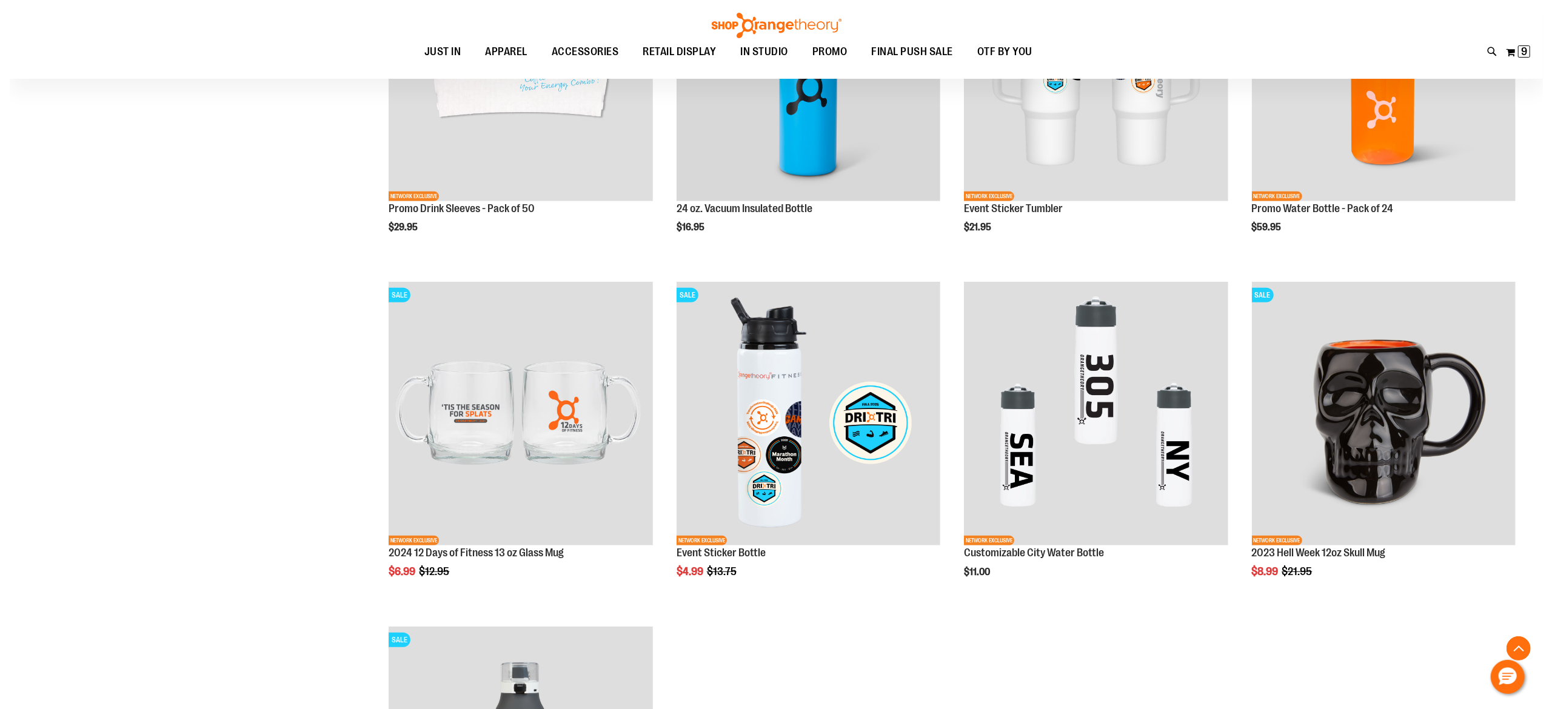
scroll to position [660, 0]
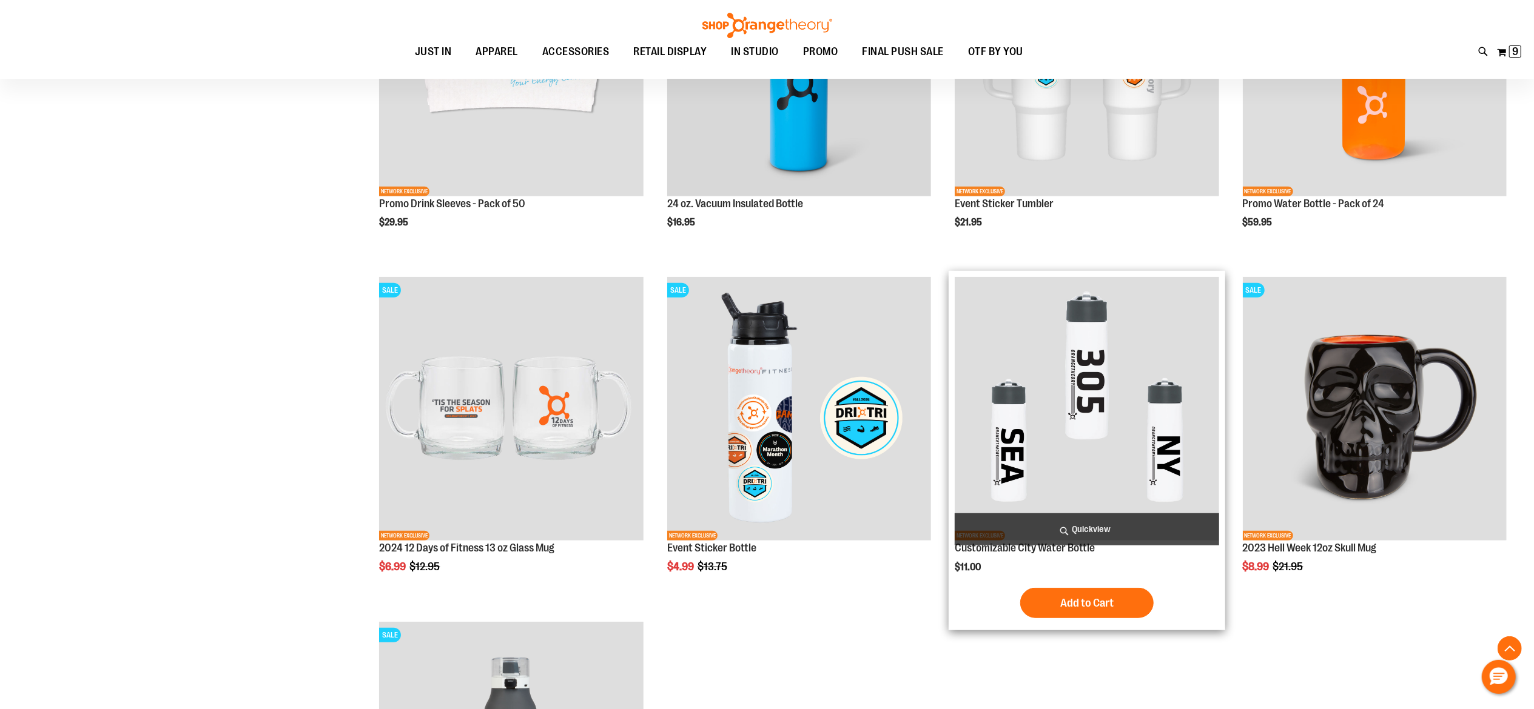
click at [1093, 526] on span "Quickview" at bounding box center [1086, 530] width 264 height 32
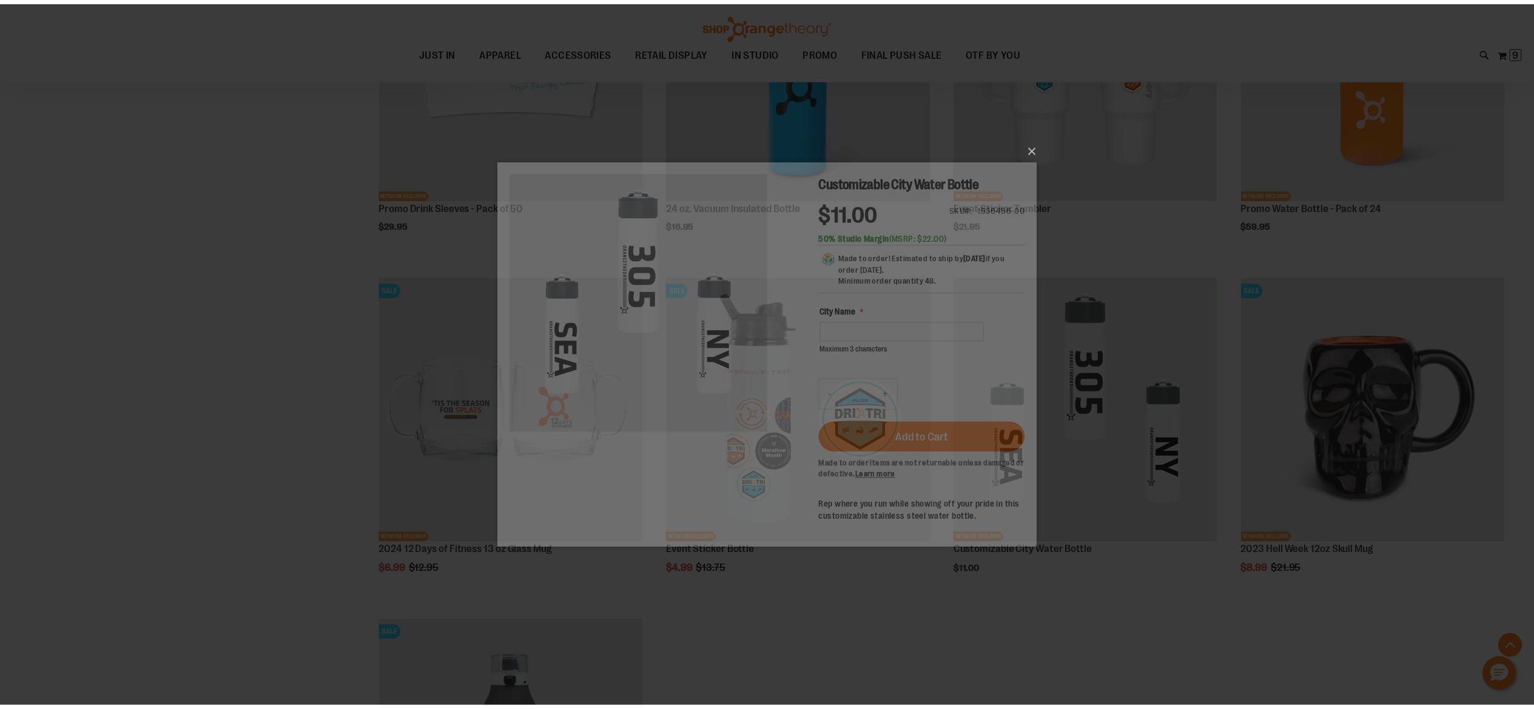
scroll to position [0, 0]
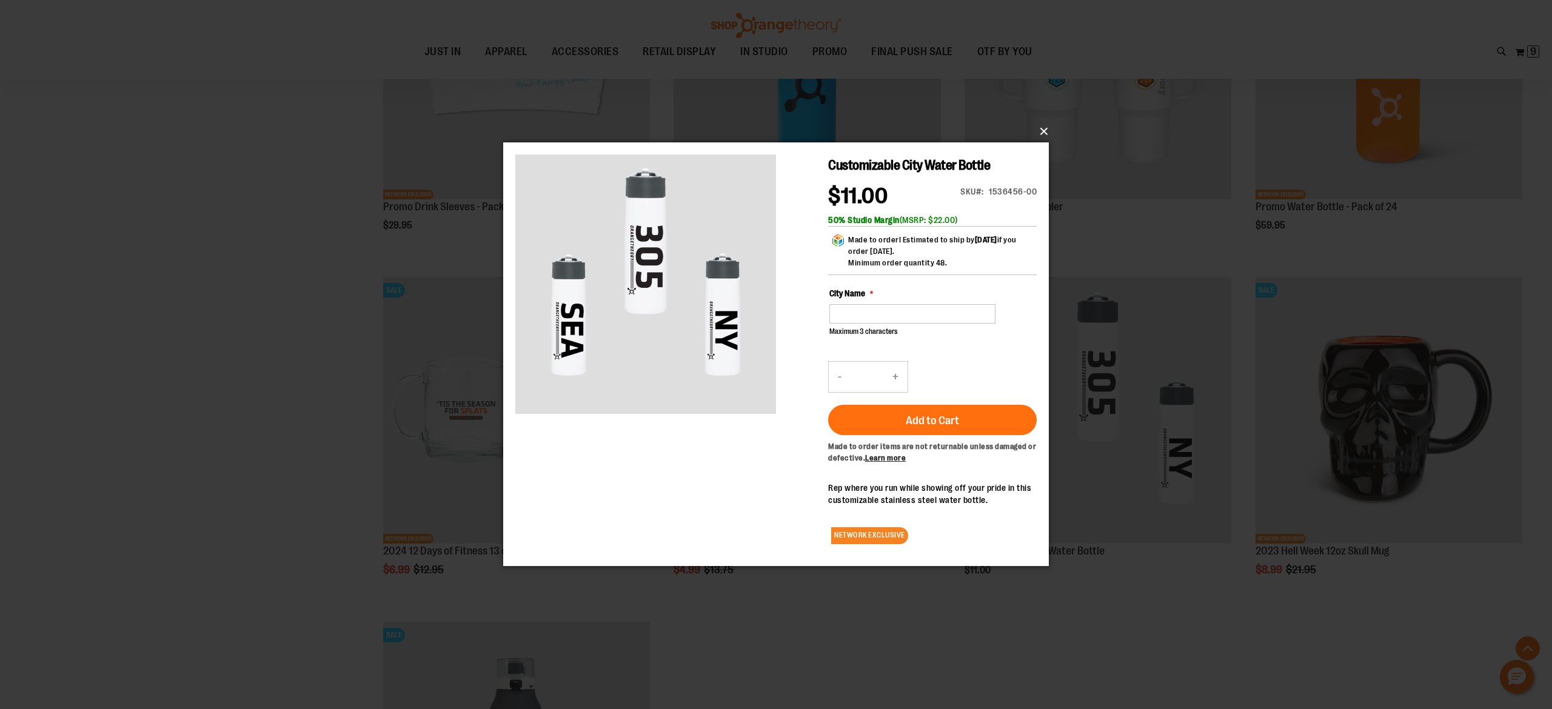
click at [1044, 127] on button "×" at bounding box center [780, 131] width 546 height 27
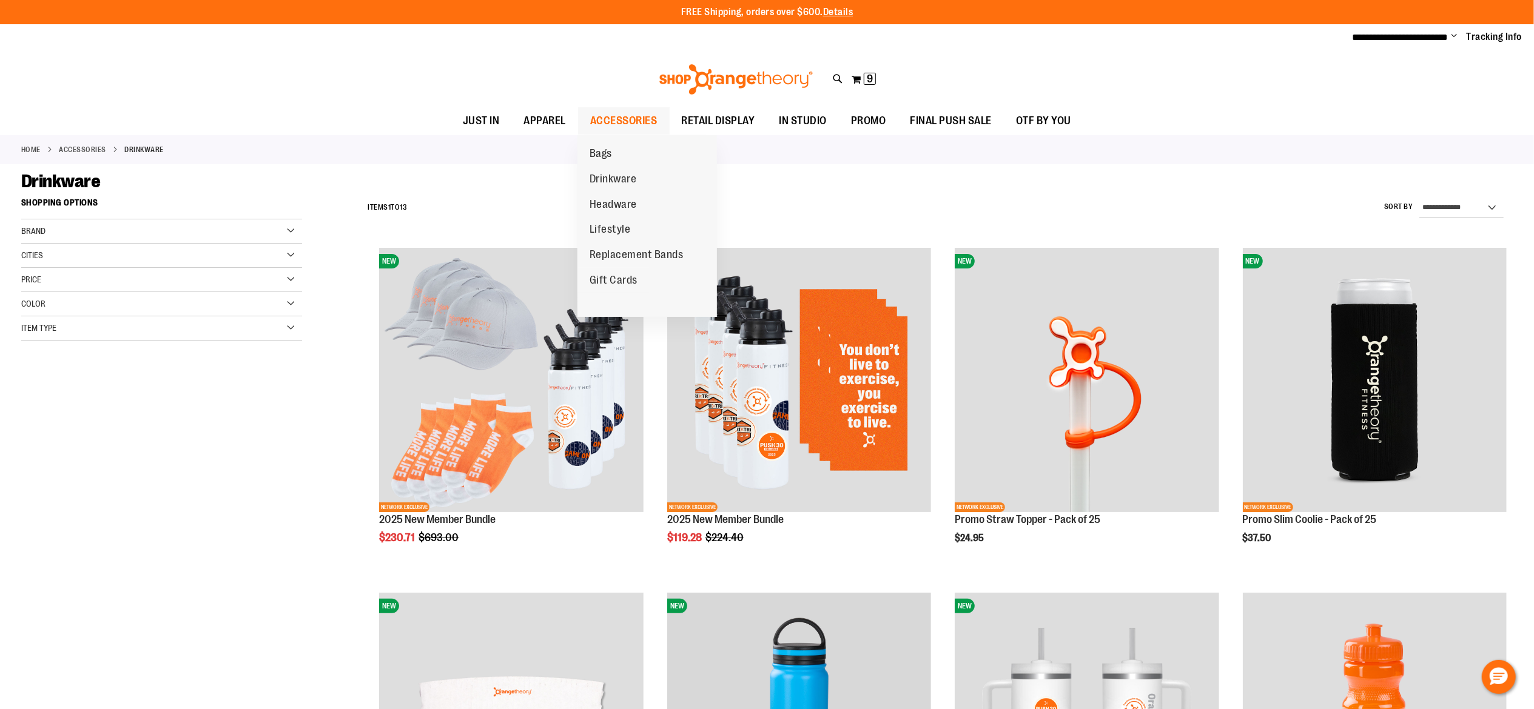
click at [624, 123] on span "ACCESSORIES" at bounding box center [623, 120] width 67 height 27
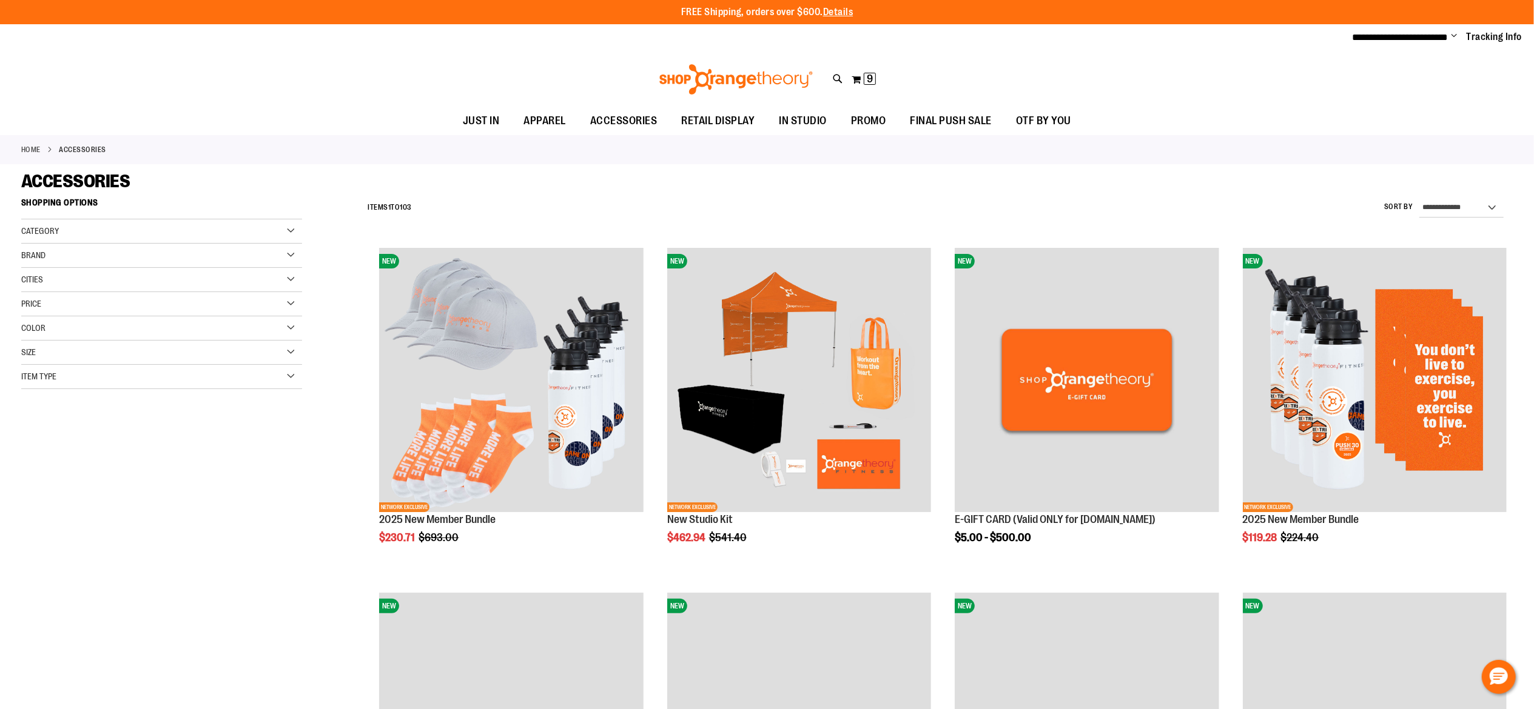
type input "**********"
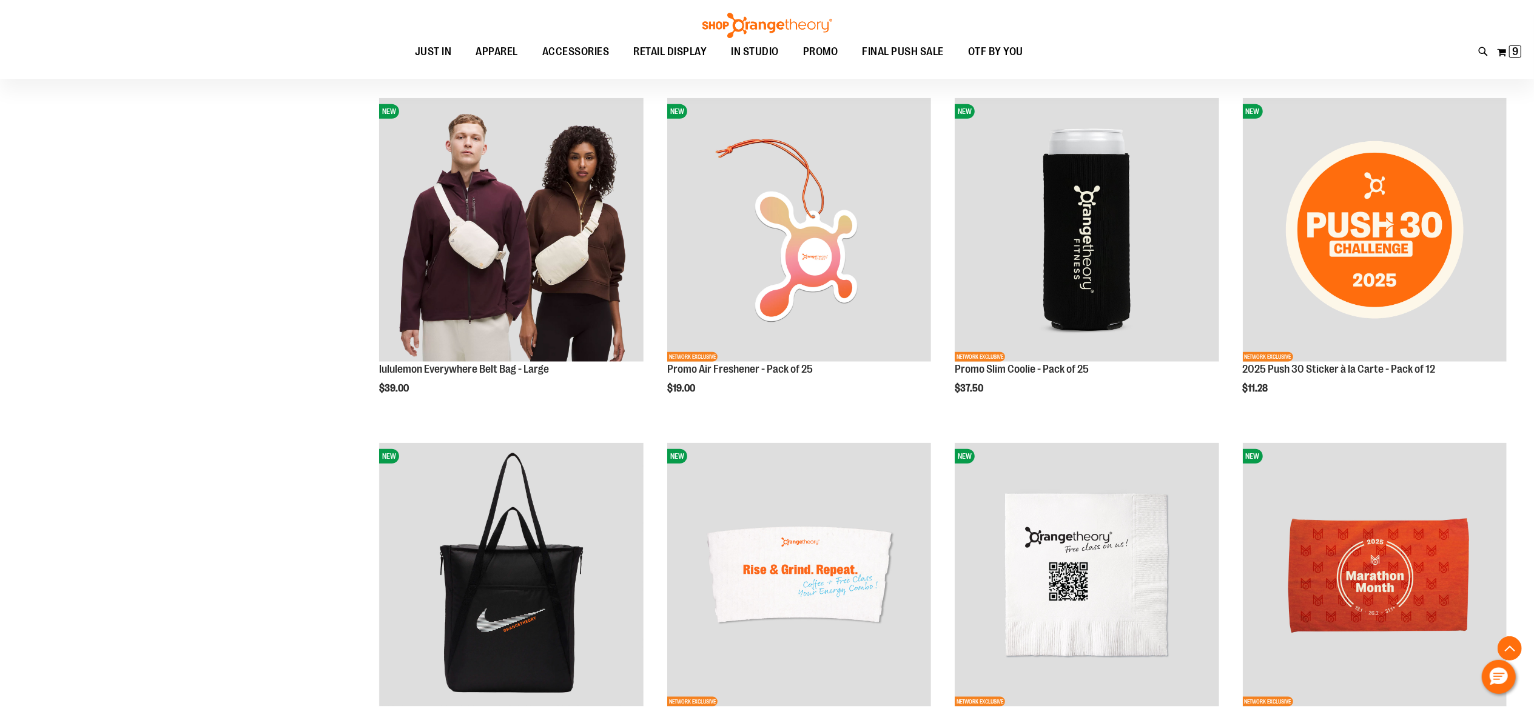
scroll to position [1308, 0]
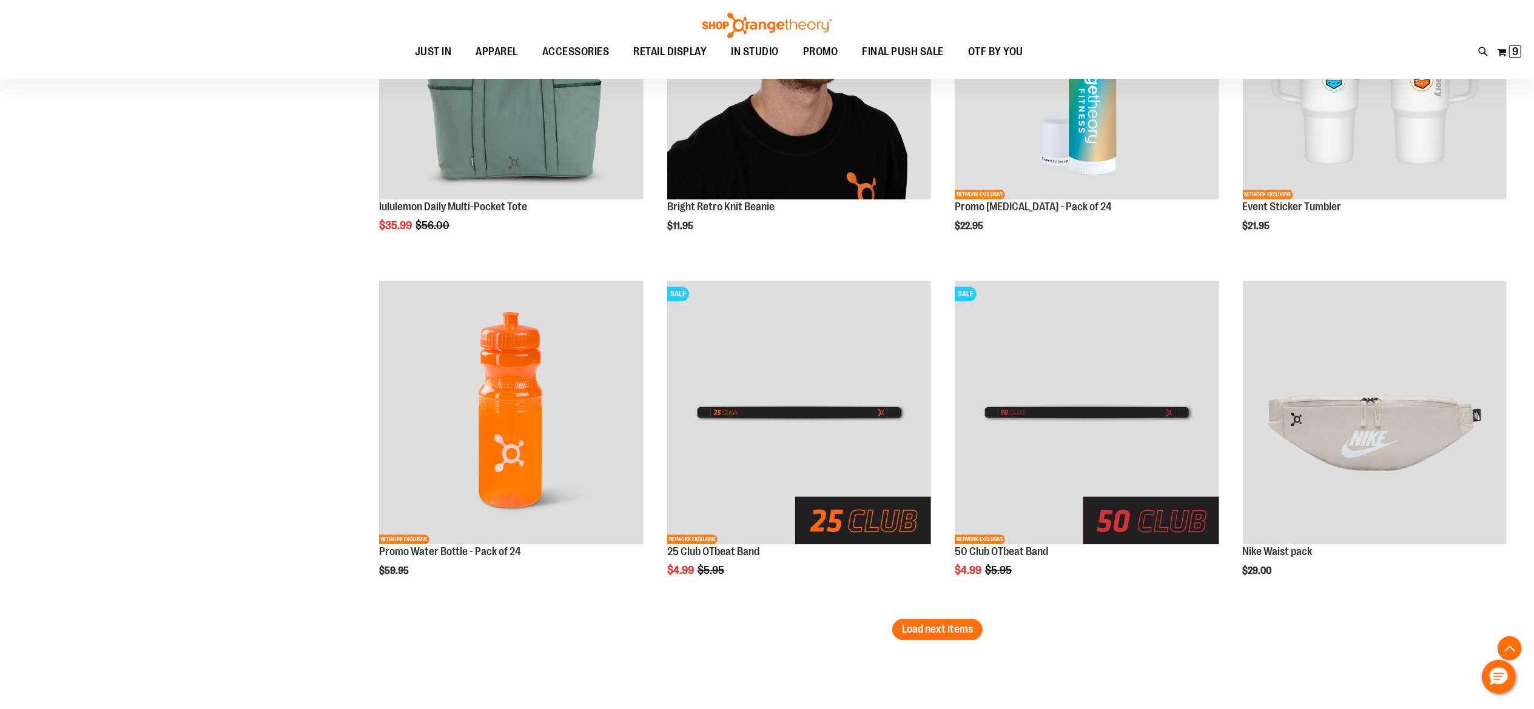
scroll to position [2951, 0]
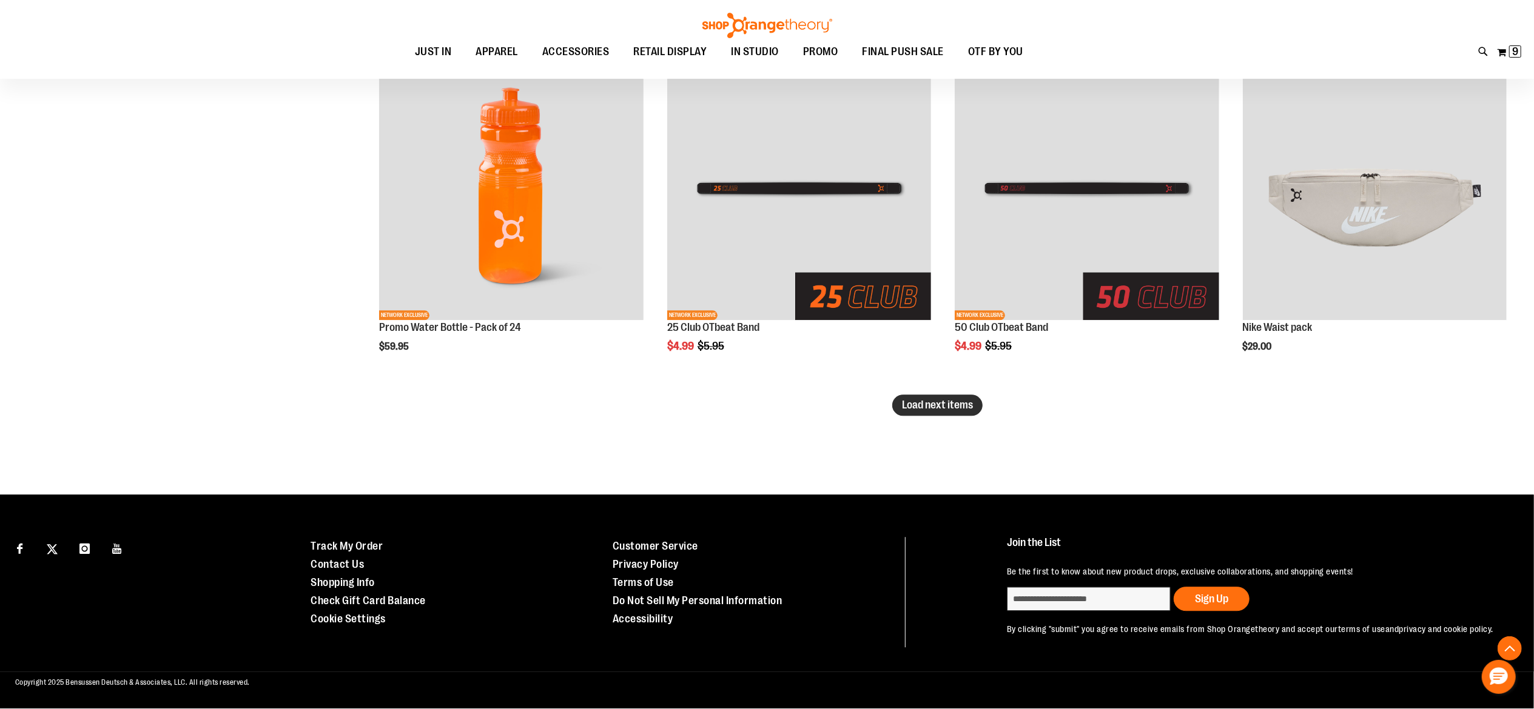
click at [922, 405] on span "Load next items" at bounding box center [937, 405] width 71 height 12
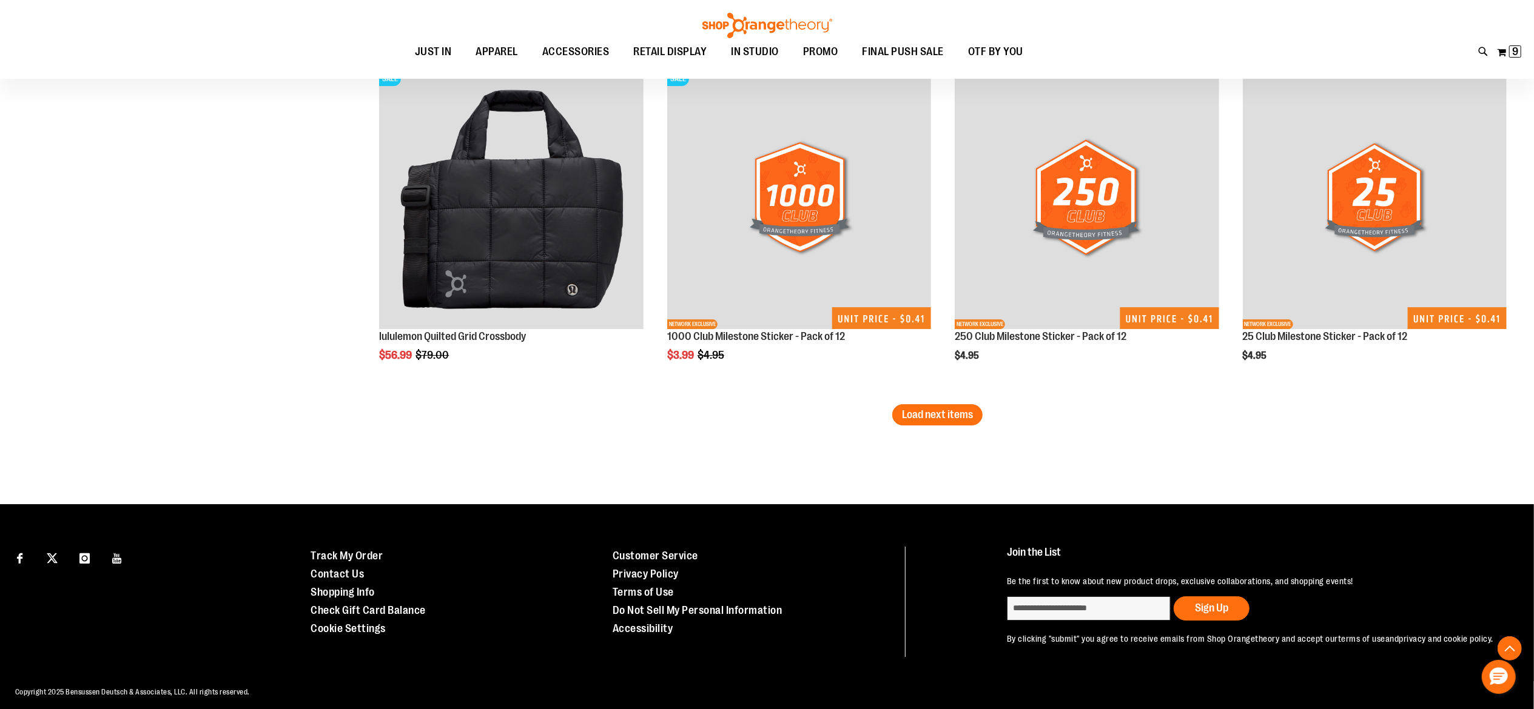
scroll to position [3985, 0]
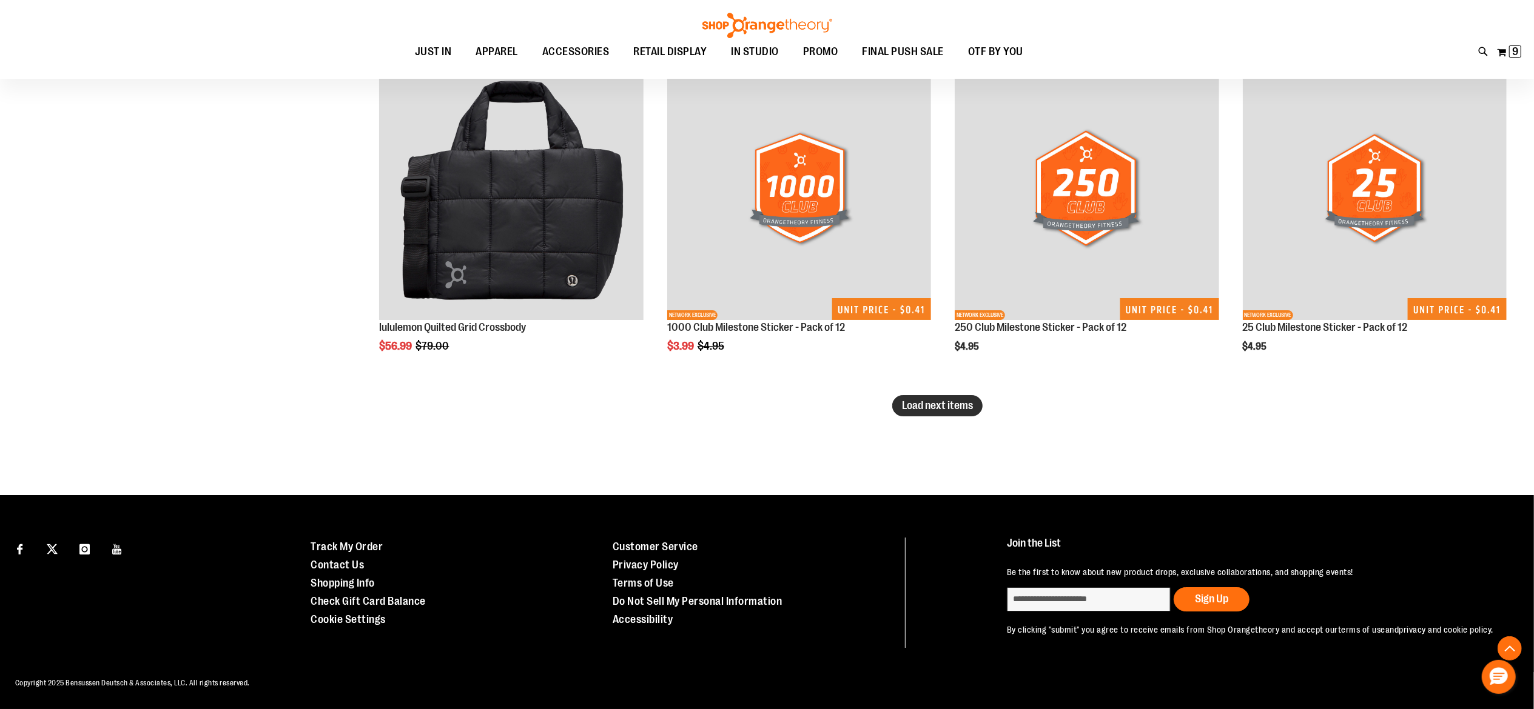
click at [965, 404] on span "Load next items" at bounding box center [937, 406] width 71 height 12
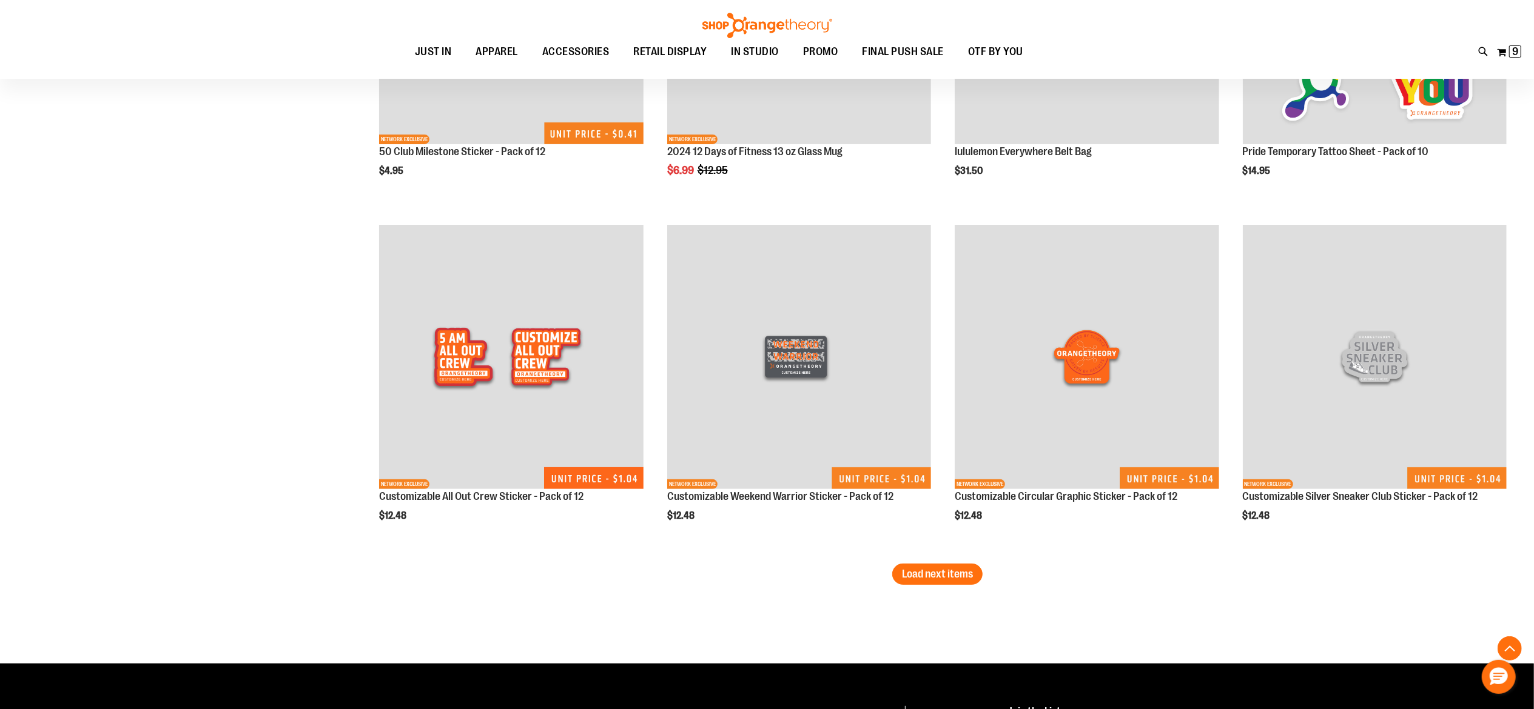
scroll to position [4927, 0]
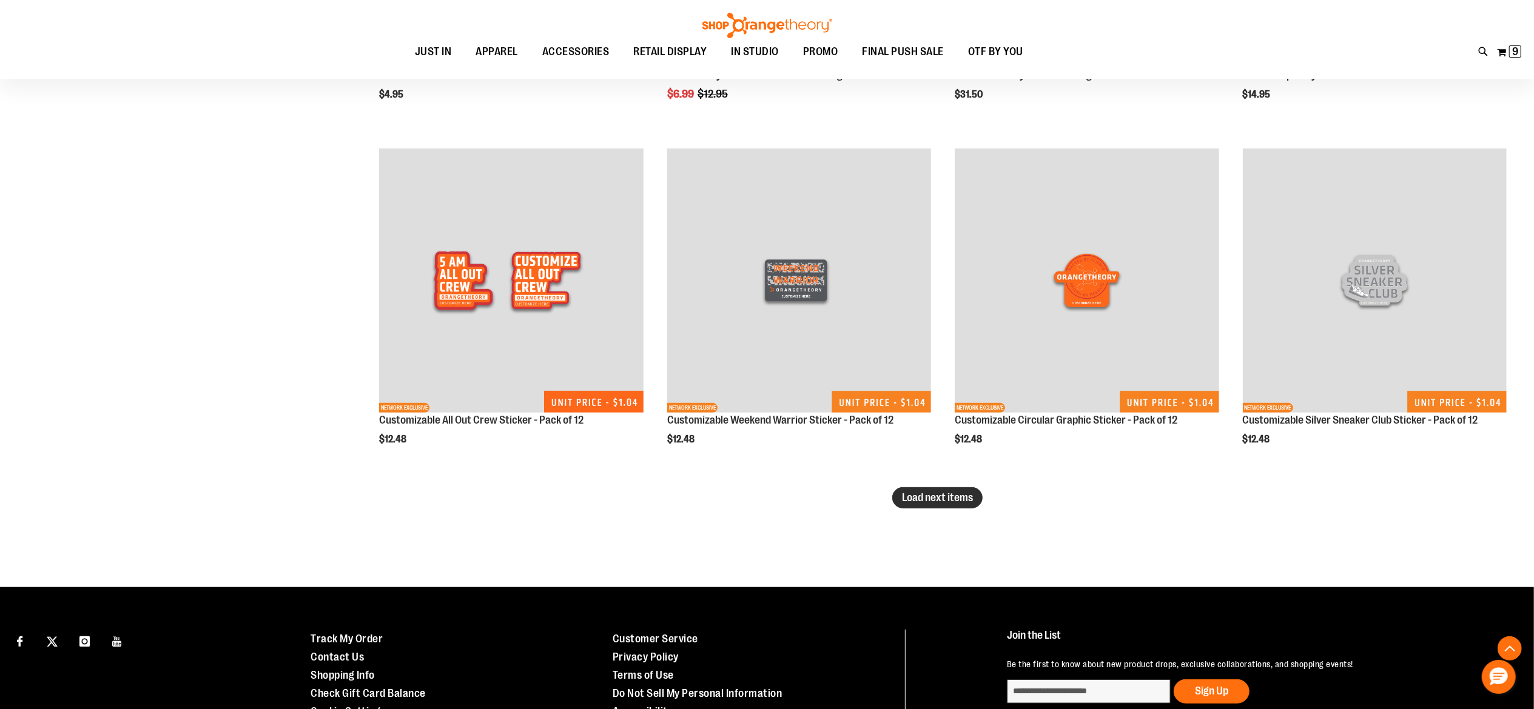
click at [976, 496] on button "Load next items" at bounding box center [937, 498] width 90 height 21
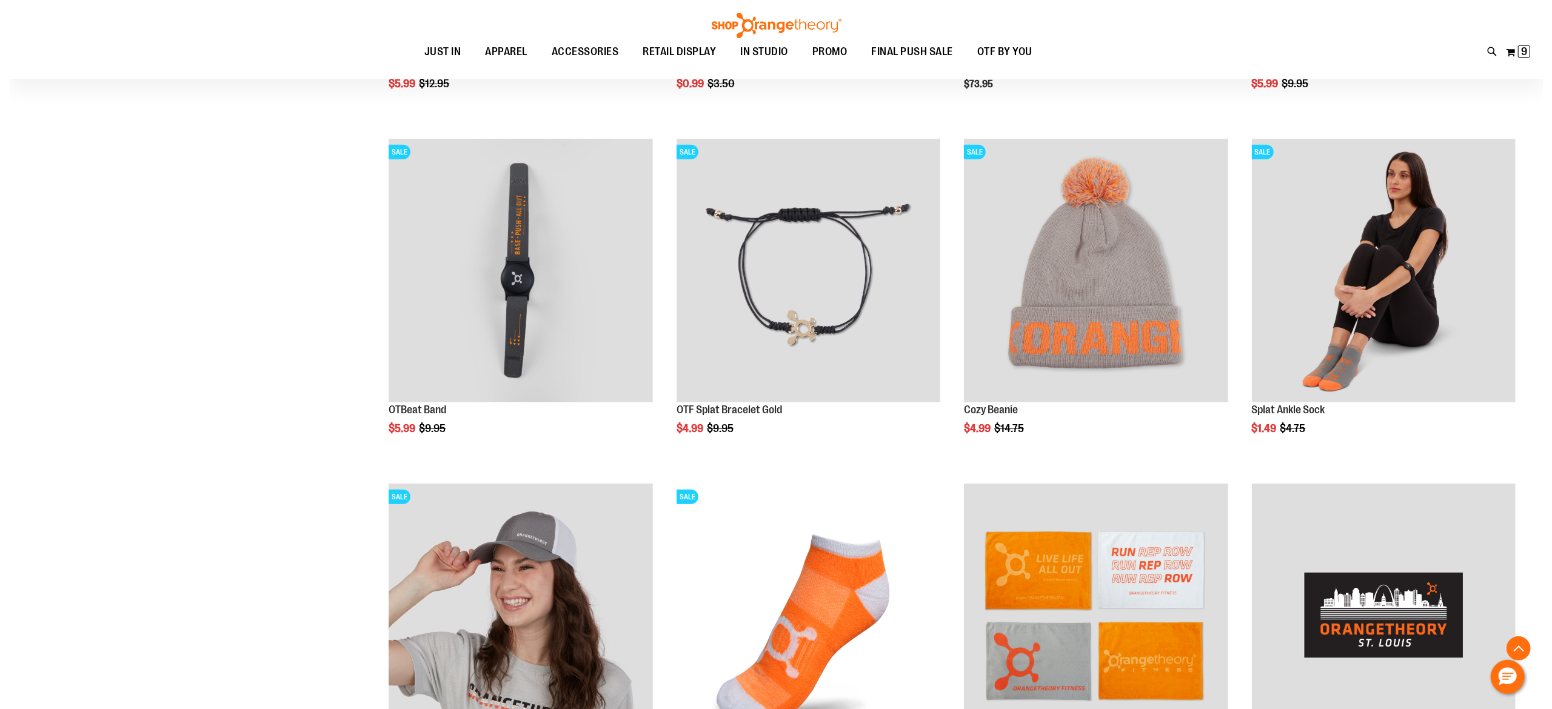
scroll to position [5890, 0]
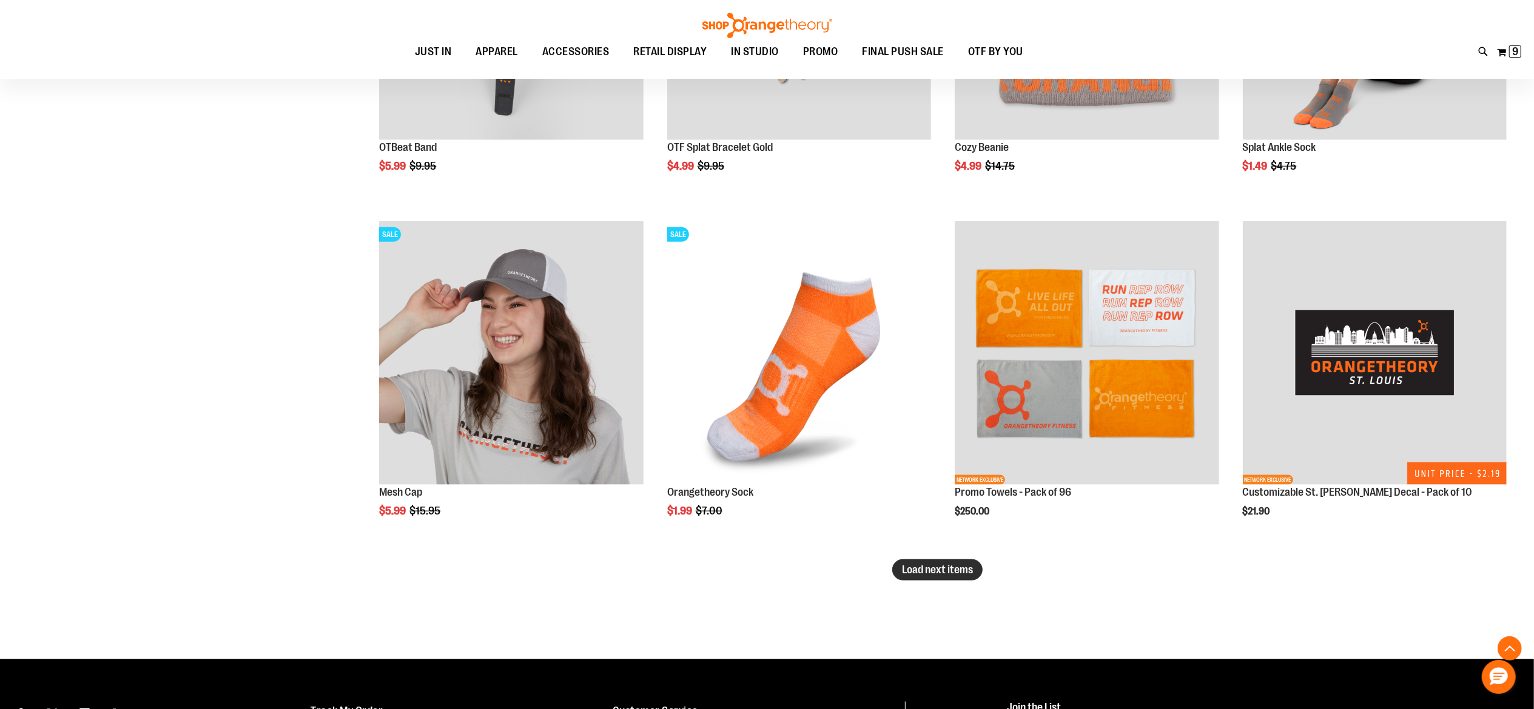
click at [966, 574] on span "Load next items" at bounding box center [937, 570] width 71 height 12
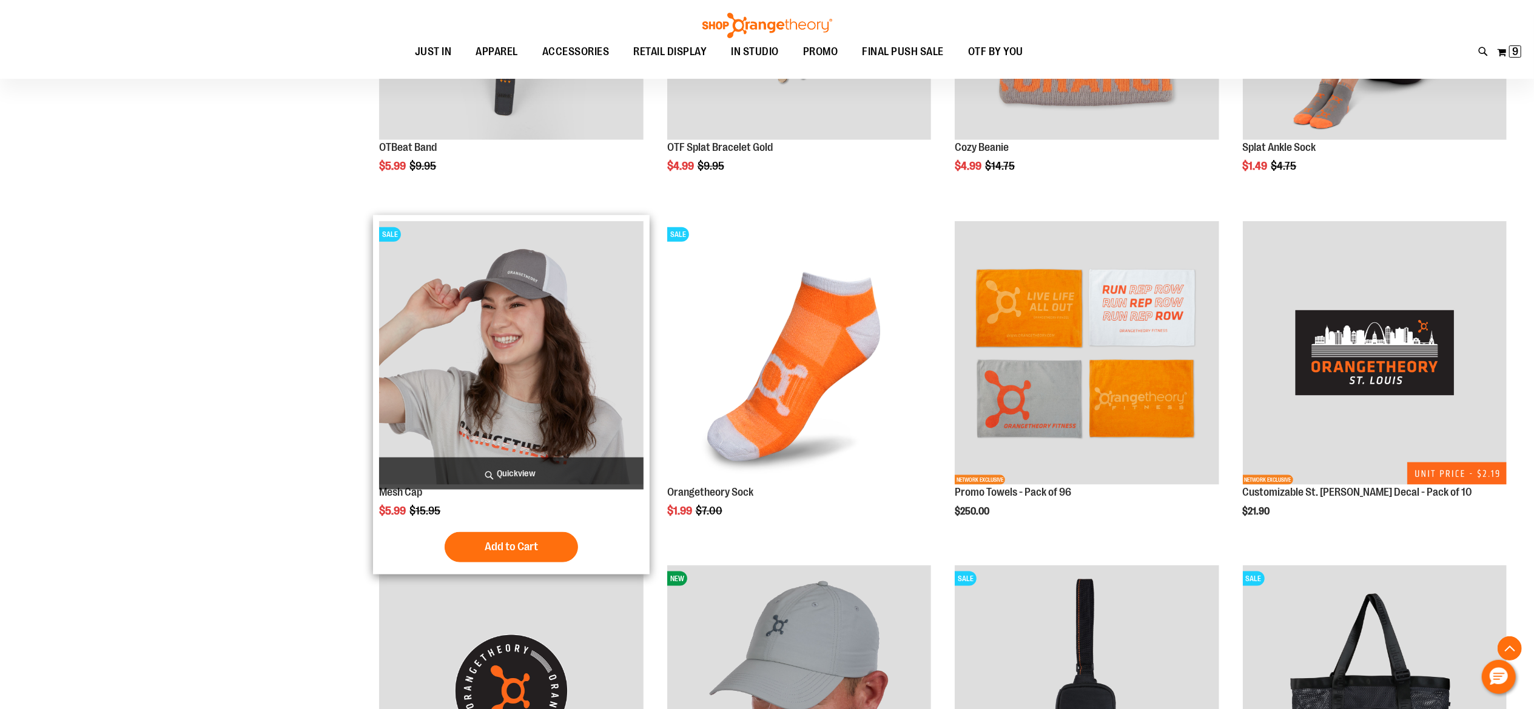
click at [563, 473] on span "Quickview" at bounding box center [511, 474] width 264 height 32
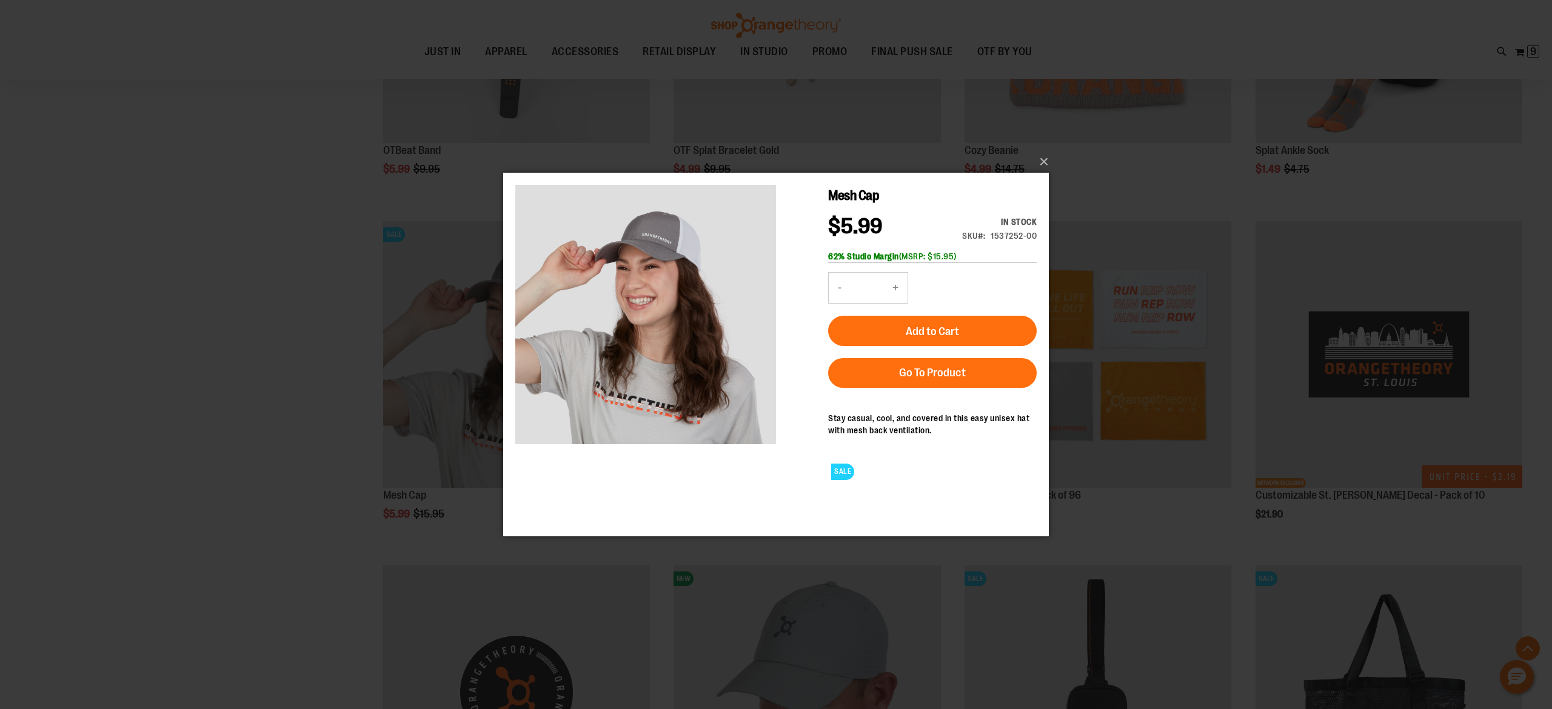
click at [896, 289] on button "+" at bounding box center [895, 288] width 24 height 30
type input "*"
click at [959, 333] on span "Add to Cart" at bounding box center [932, 331] width 53 height 13
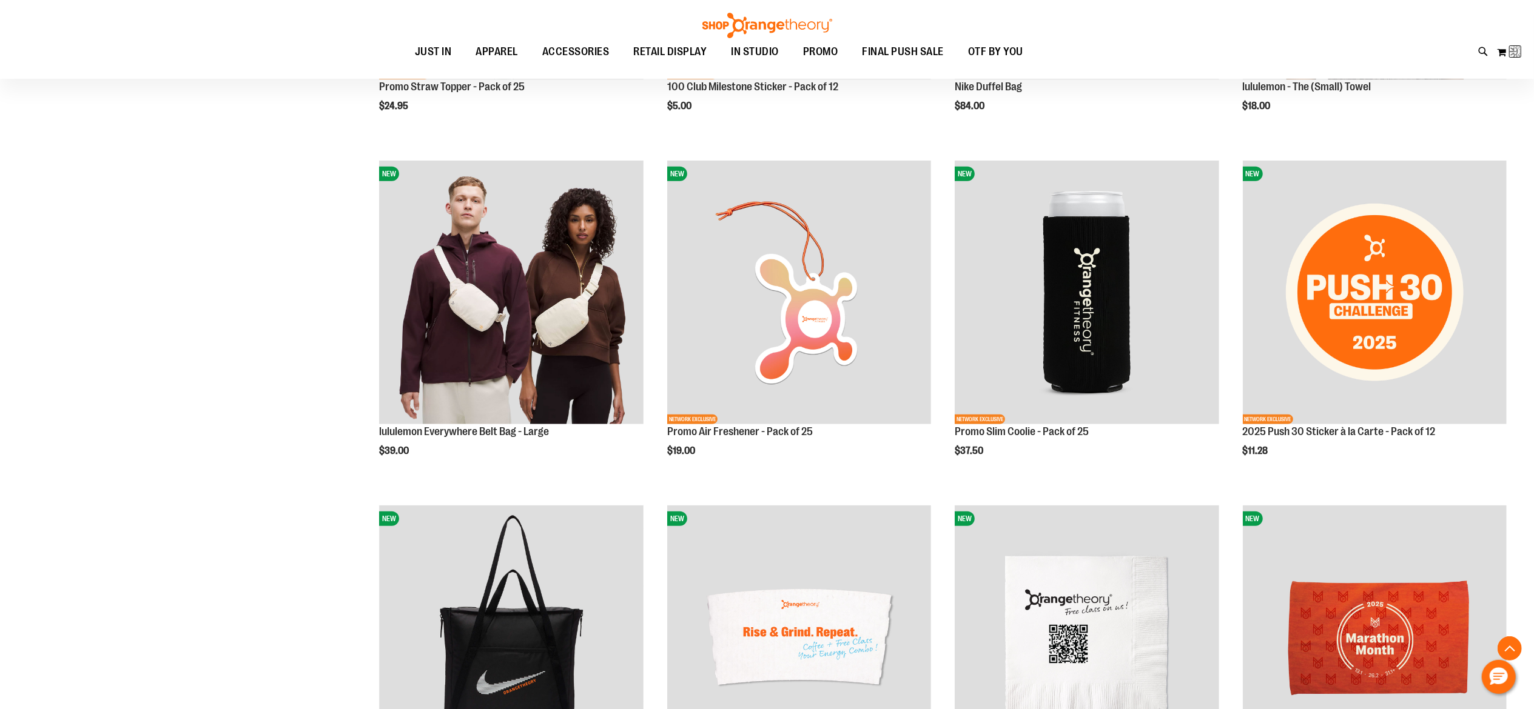
scroll to position [269, 0]
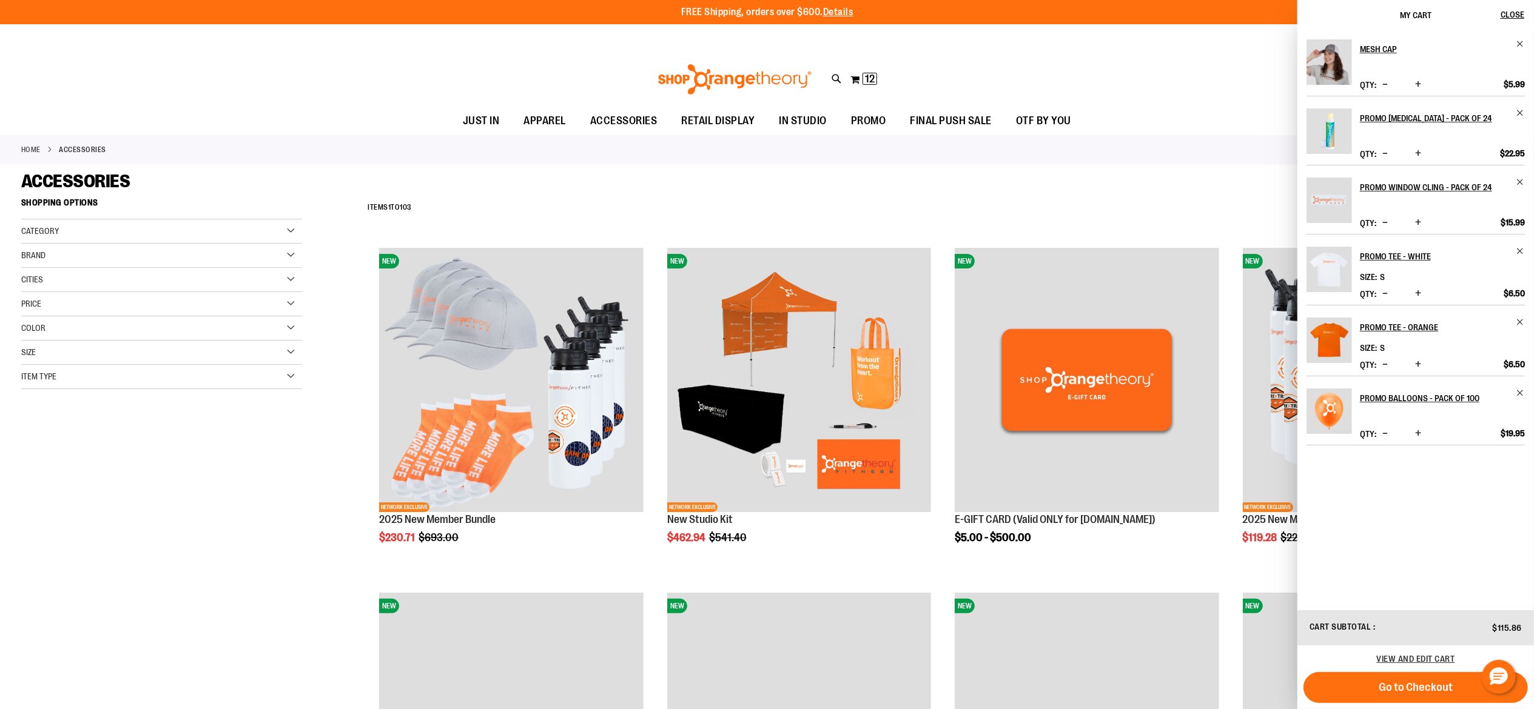
click at [1421, 652] on div "View and edit cart" at bounding box center [1415, 659] width 236 height 27
click at [1420, 657] on span "View and edit cart" at bounding box center [1415, 659] width 78 height 10
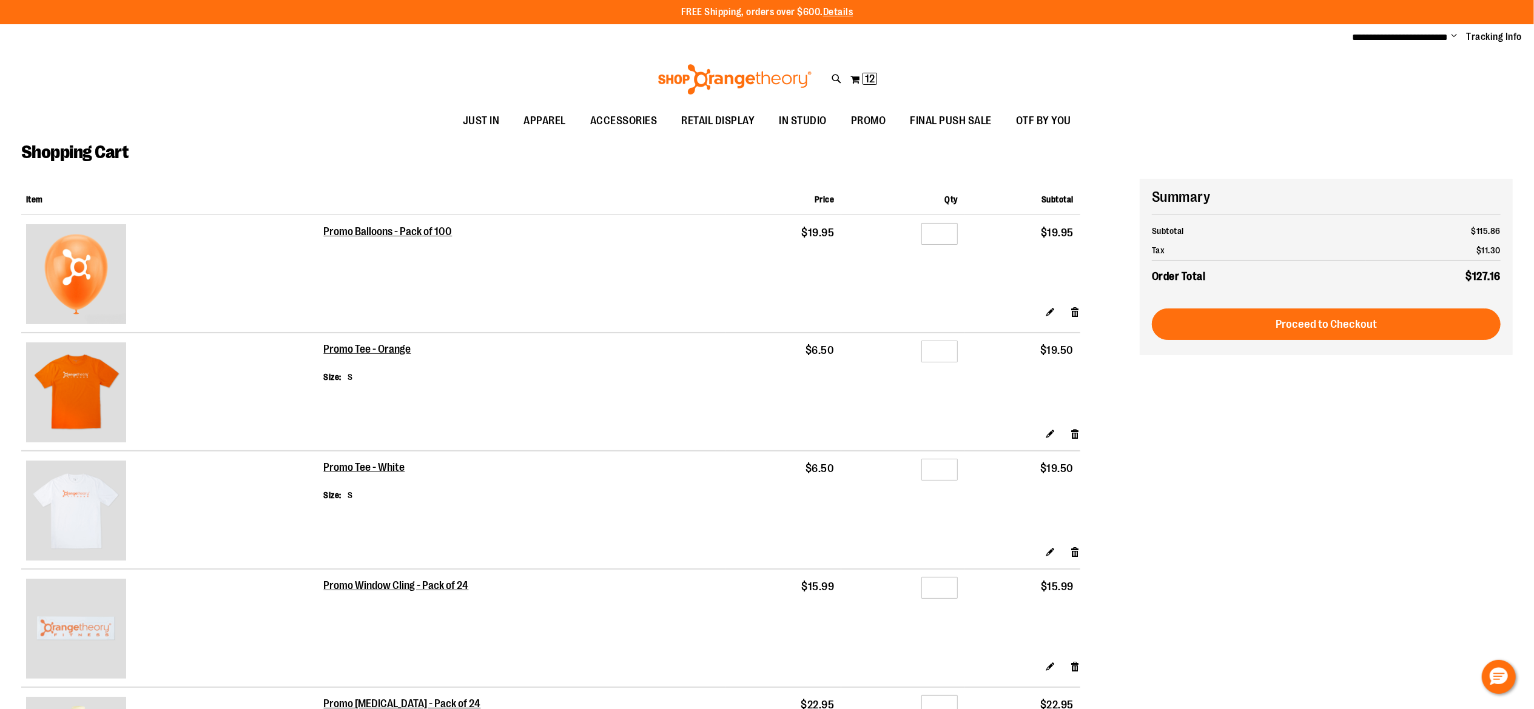
type input "**********"
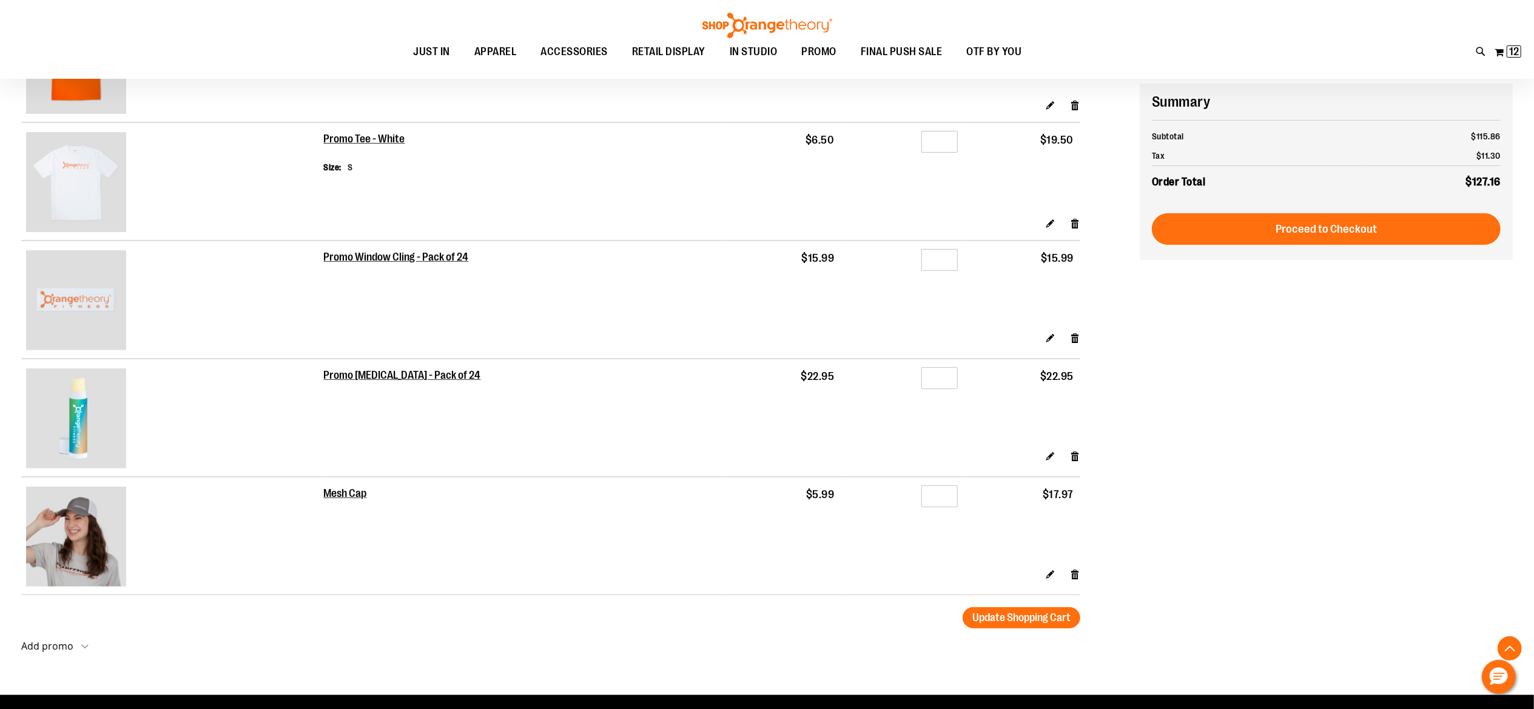
scroll to position [333, 0]
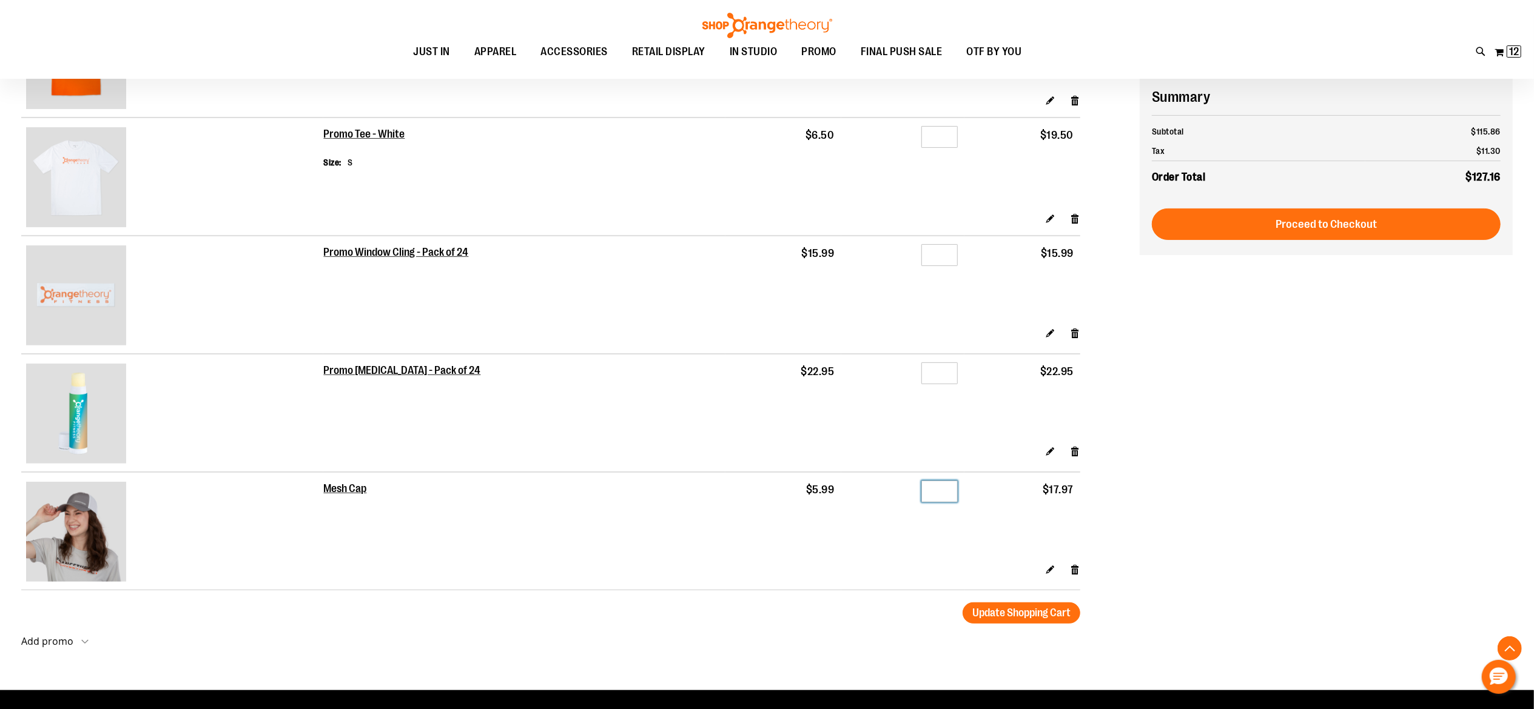
drag, startPoint x: 946, startPoint y: 496, endPoint x: 920, endPoint y: 497, distance: 25.5
click at [921, 497] on input "*" at bounding box center [939, 492] width 36 height 22
type input "*"
click at [968, 546] on td "$17.97" at bounding box center [1022, 517] width 116 height 91
click at [1059, 624] on button "Update Shopping Cart" at bounding box center [1021, 613] width 118 height 21
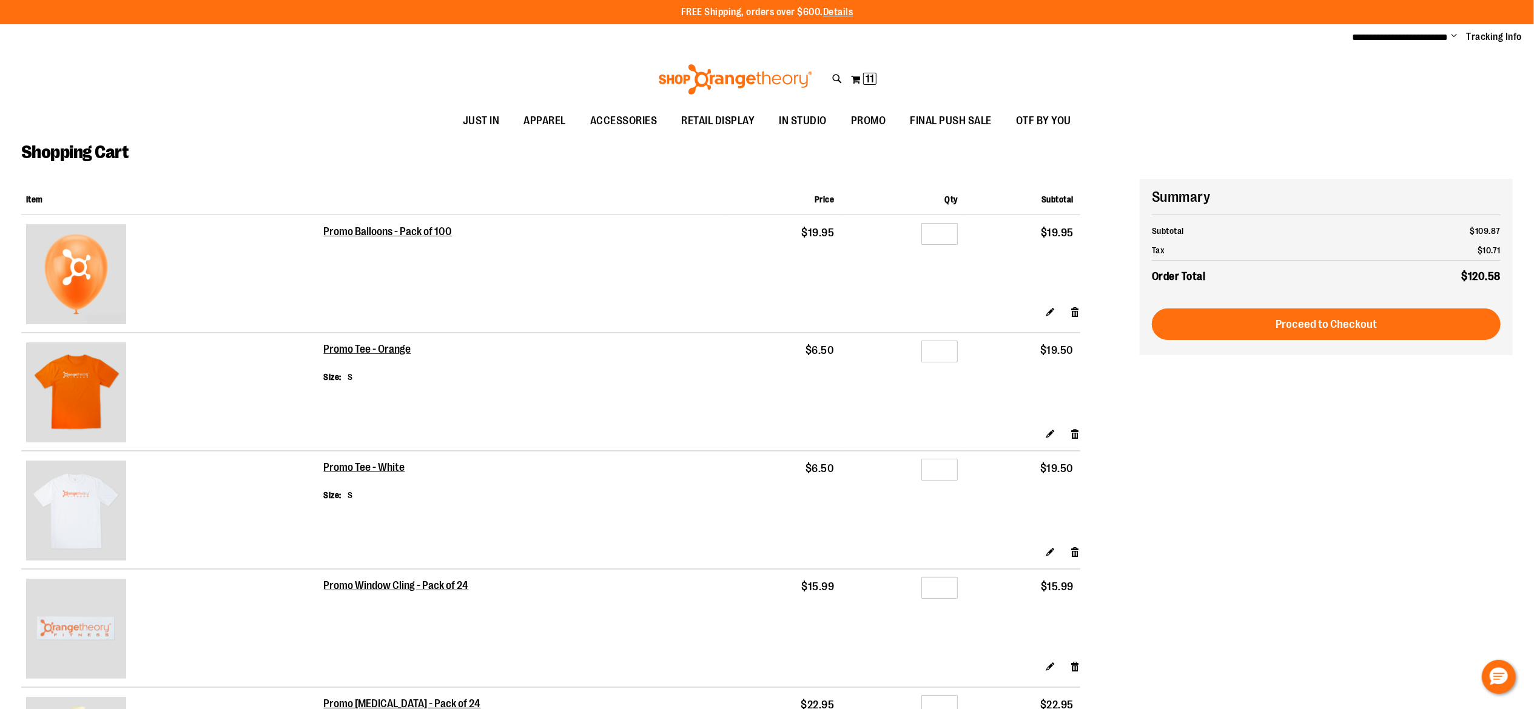
type input "**********"
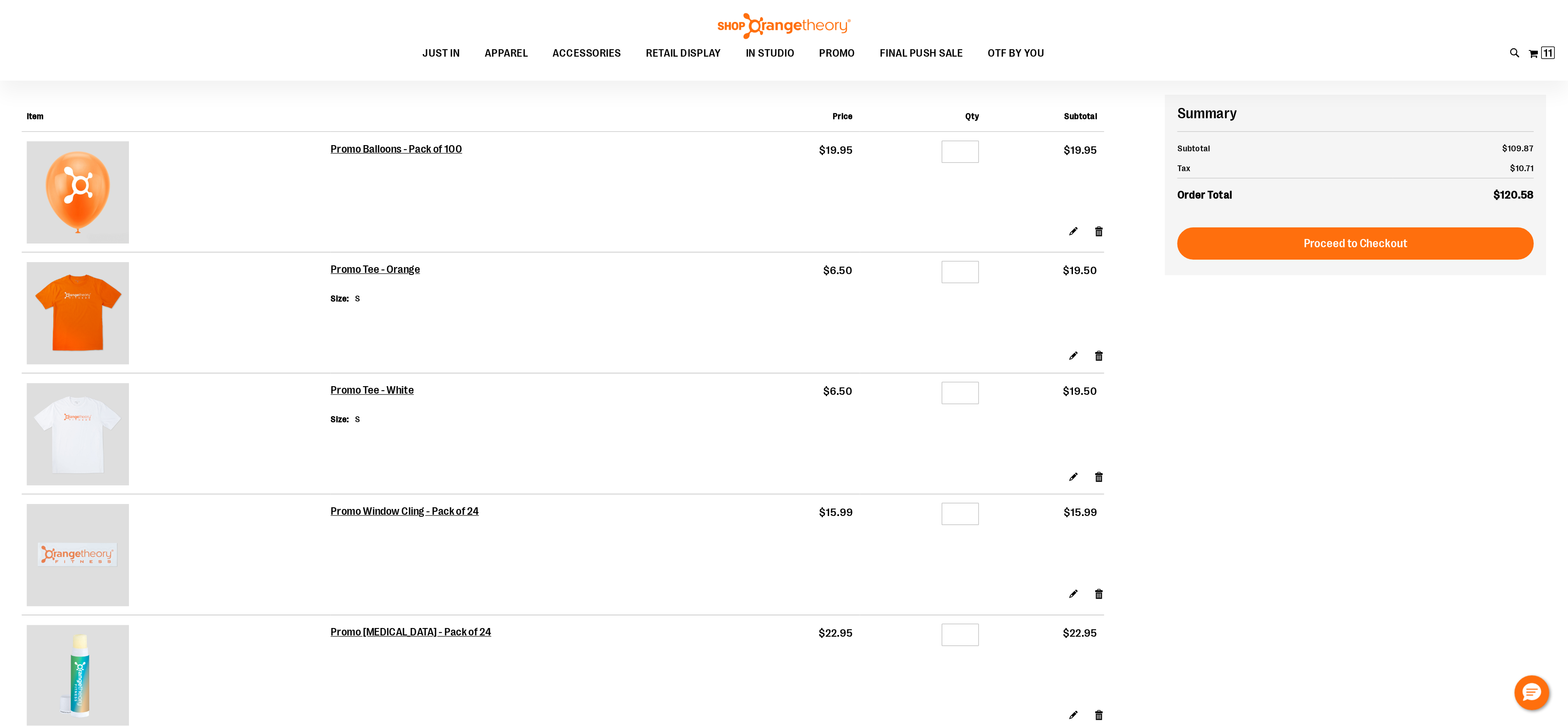
scroll to position [59, 0]
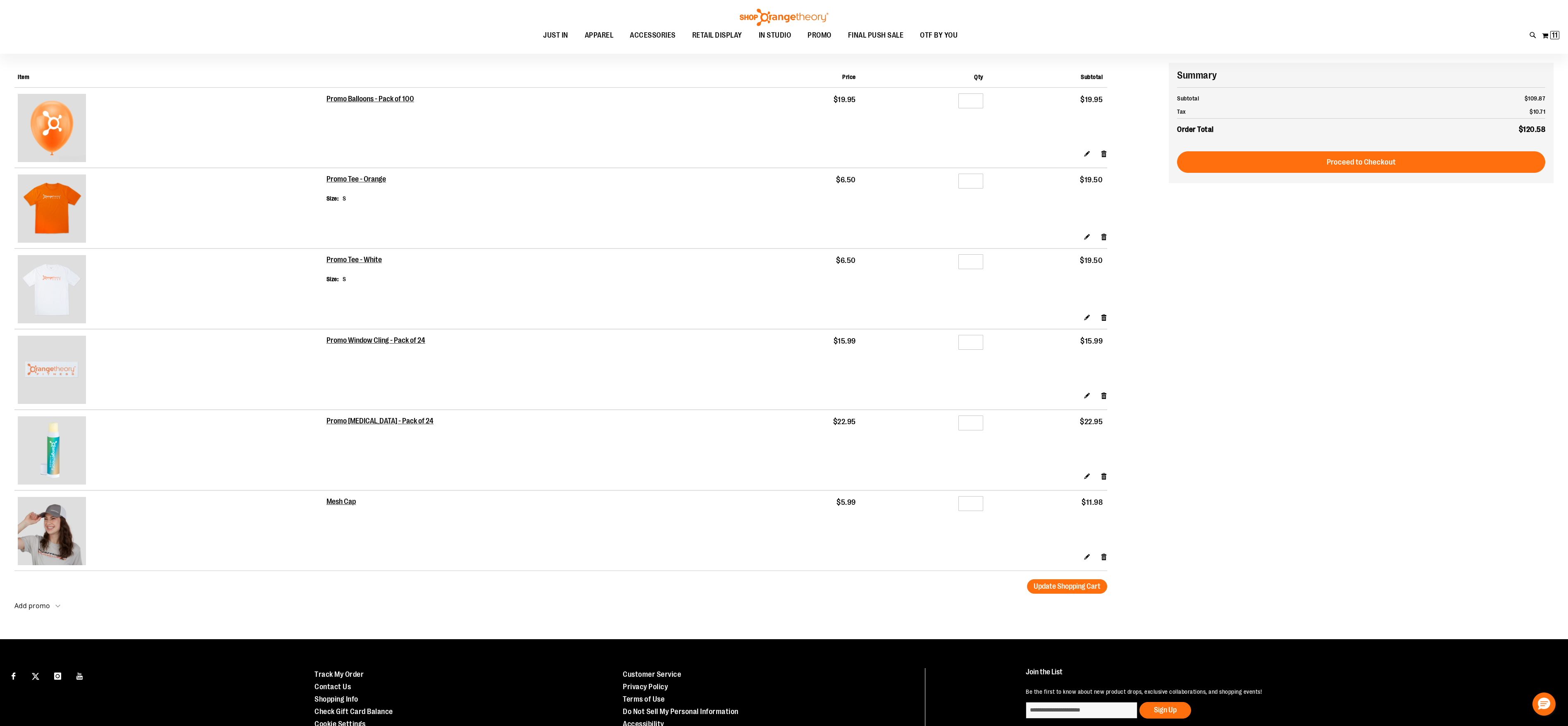
drag, startPoint x: 1021, startPoint y: 1, endPoint x: 1160, endPoint y: 592, distance: 607.1
click at [1045, 483] on form "Shopping Cart Items Item Price Qty Subtotal Promo Balloons - Pack of 100 $19.95…" at bounding box center [591, 328] width 1154 height 531
